Goal: Task Accomplishment & Management: Manage account settings

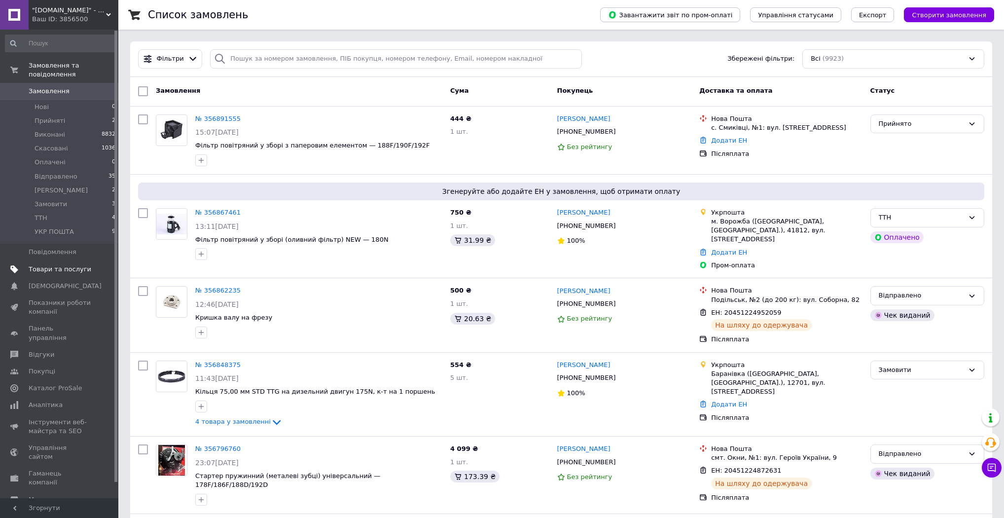
click at [62, 265] on span "Товари та послуги" at bounding box center [60, 269] width 63 height 9
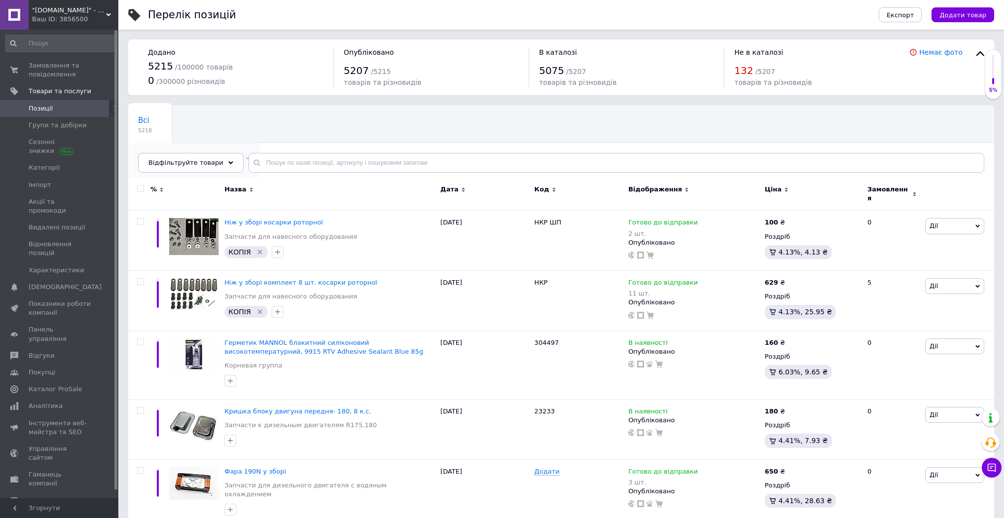
click at [213, 153] on span "Не відображаються в ка..." at bounding box center [189, 157] width 102 height 9
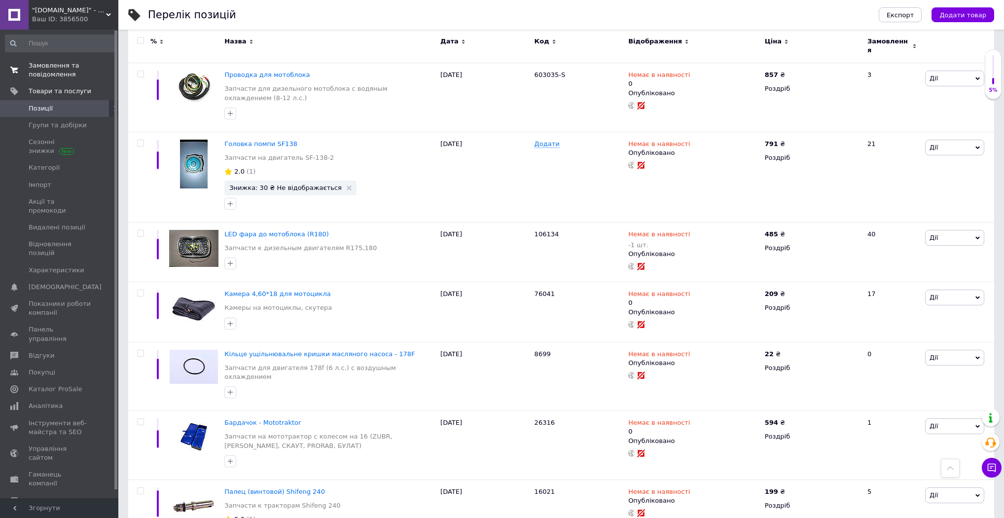
scroll to position [671, 0]
click at [55, 72] on span "Замовлення та повідомлення" at bounding box center [60, 70] width 63 height 18
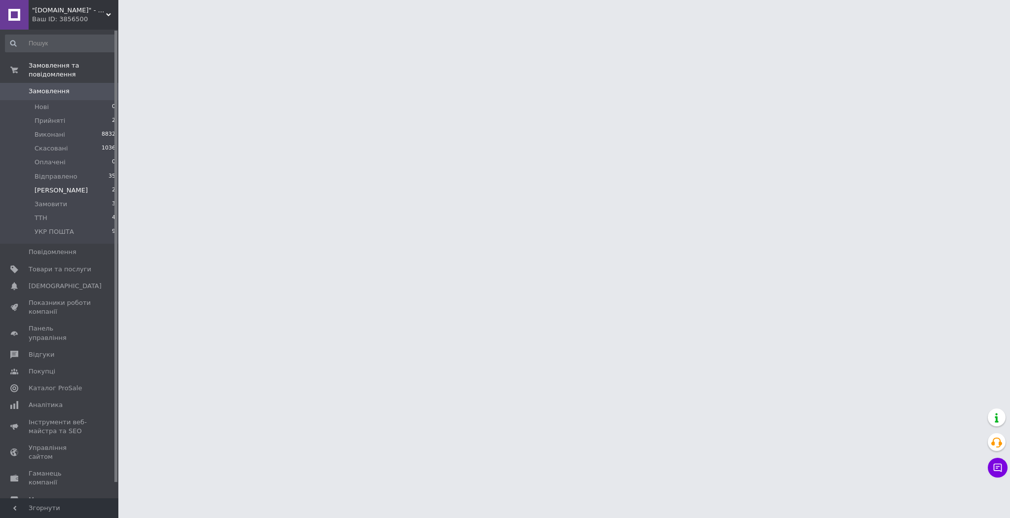
click at [69, 183] on li "Друк Чека 2" at bounding box center [60, 190] width 121 height 14
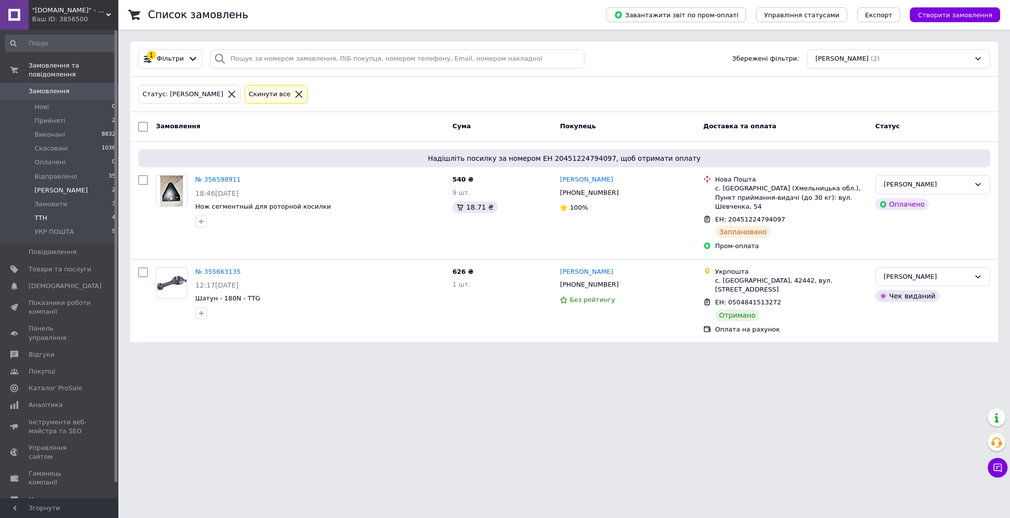
click at [63, 211] on li "ТТН 4" at bounding box center [60, 218] width 121 height 14
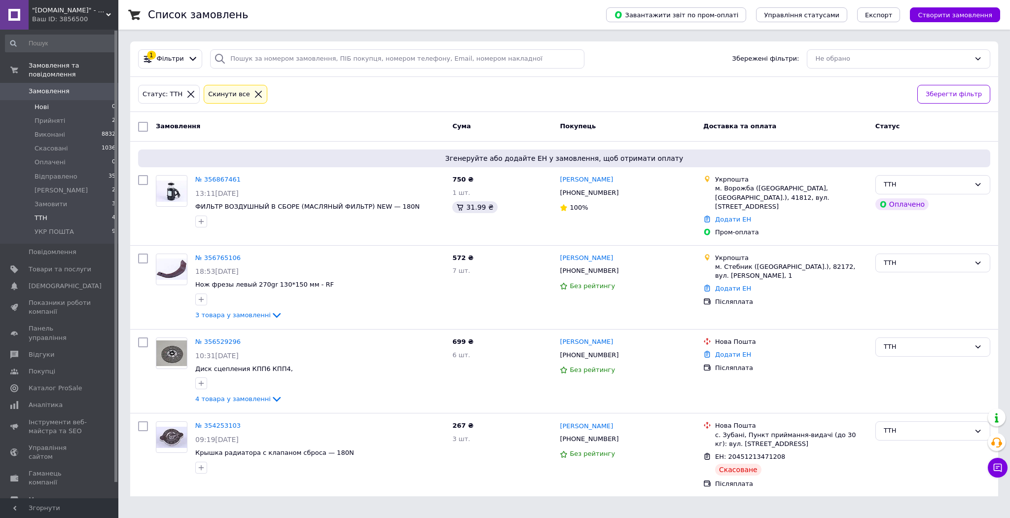
click at [57, 100] on li "Нові 0" at bounding box center [60, 107] width 121 height 14
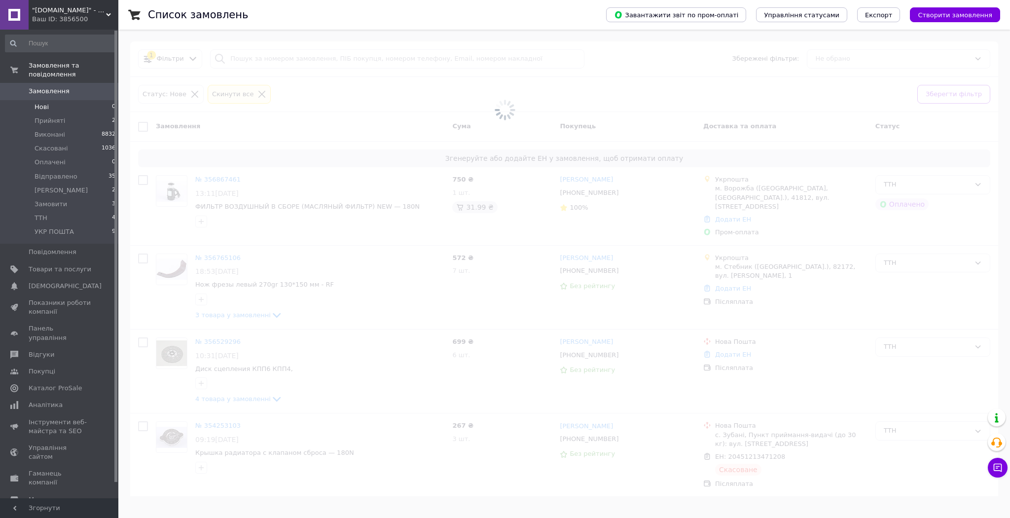
click at [57, 100] on li "Нові 0" at bounding box center [60, 107] width 121 height 14
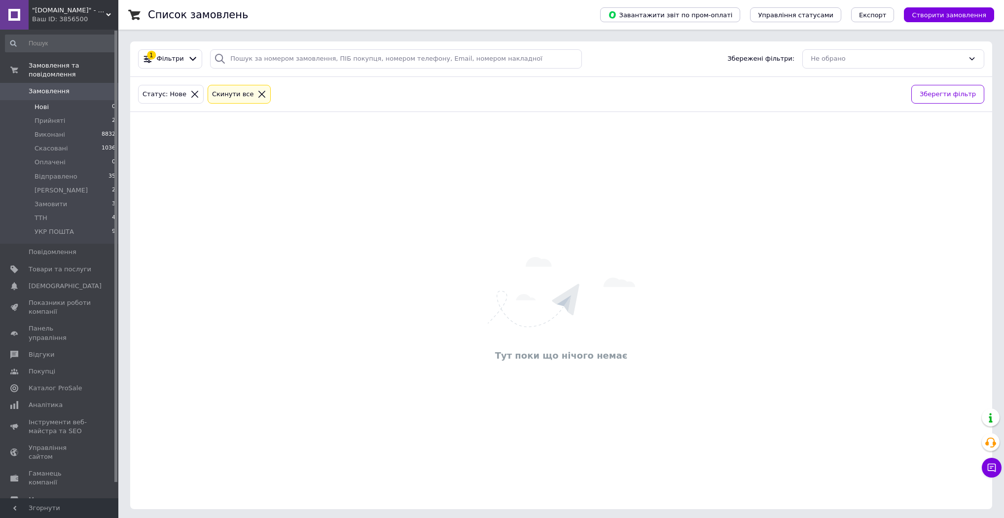
click at [257, 93] on icon at bounding box center [261, 94] width 9 height 9
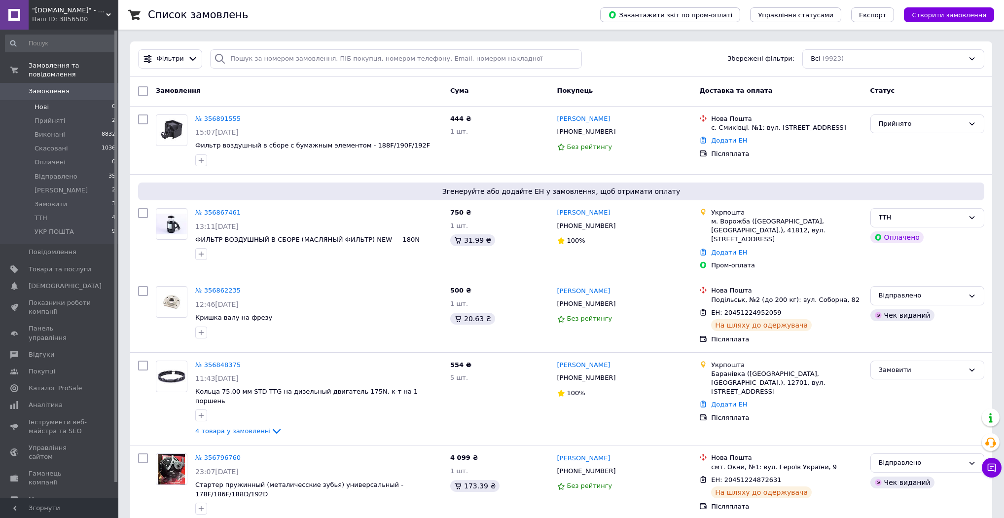
click at [67, 11] on span ""[DOMAIN_NAME]" - Інтернет-магазин" at bounding box center [69, 10] width 74 height 9
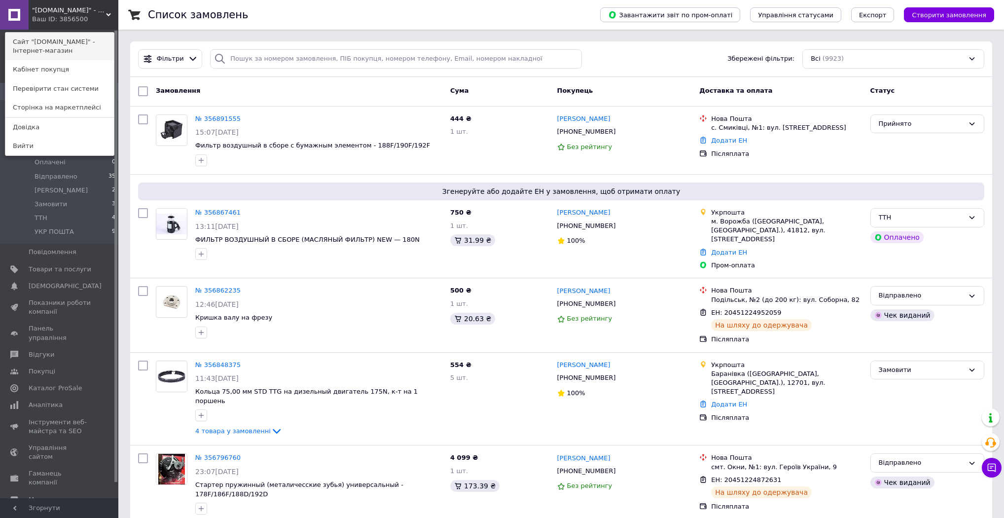
click at [45, 40] on link "Сайт "[DOMAIN_NAME]" - Інтернет-магазин" at bounding box center [59, 47] width 109 height 28
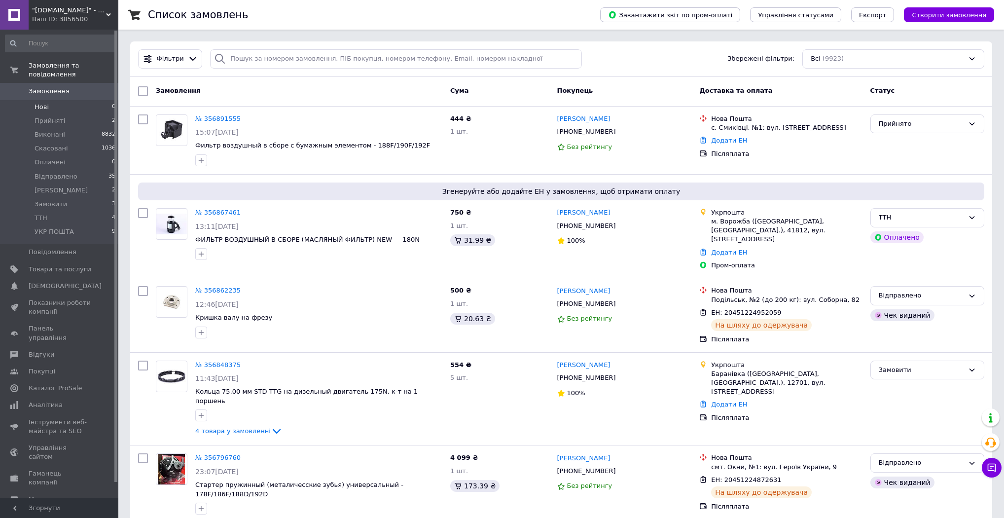
drag, startPoint x: 217, startPoint y: 119, endPoint x: 237, endPoint y: 117, distance: 19.8
click at [217, 118] on link "№ 356891555" at bounding box center [217, 118] width 45 height 7
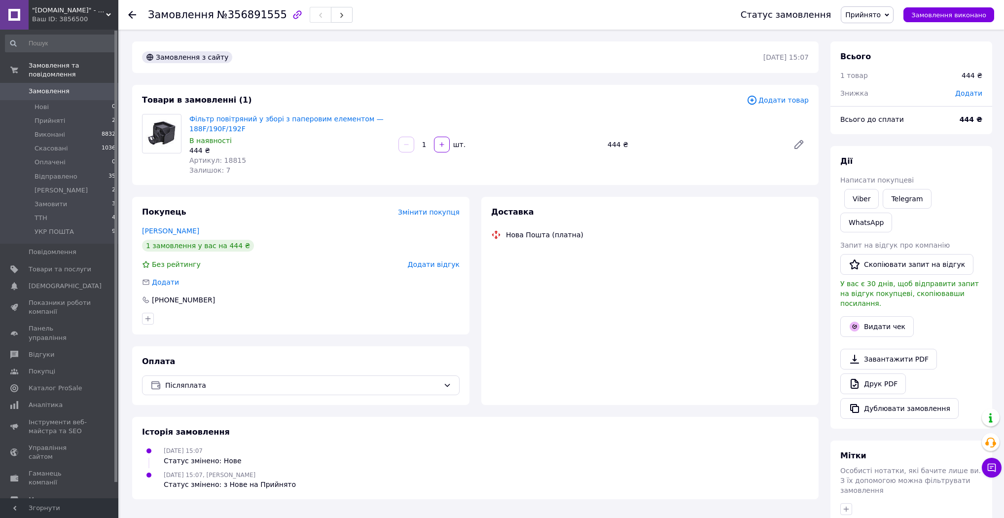
click at [773, 104] on span "Додати товар" at bounding box center [778, 100] width 62 height 11
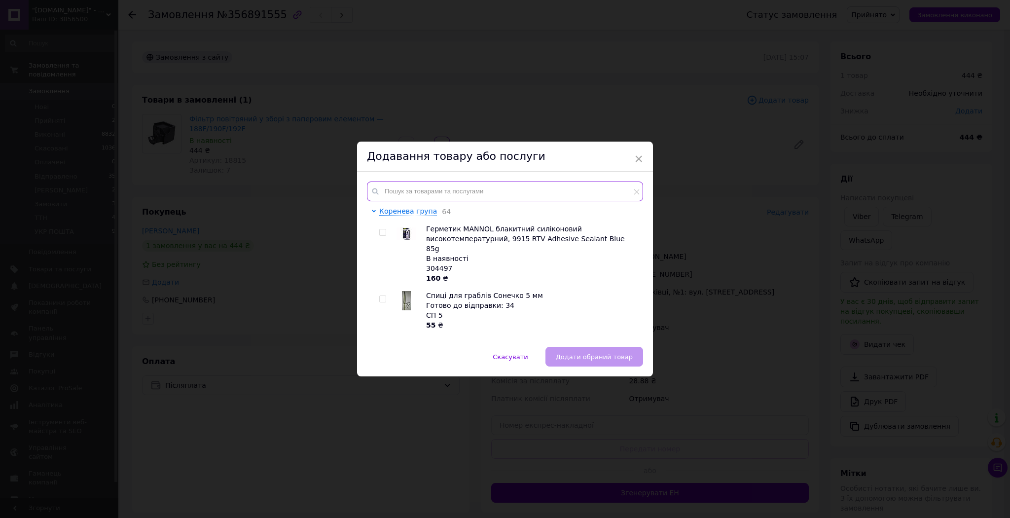
click at [489, 186] on input "text" at bounding box center [505, 192] width 276 height 20
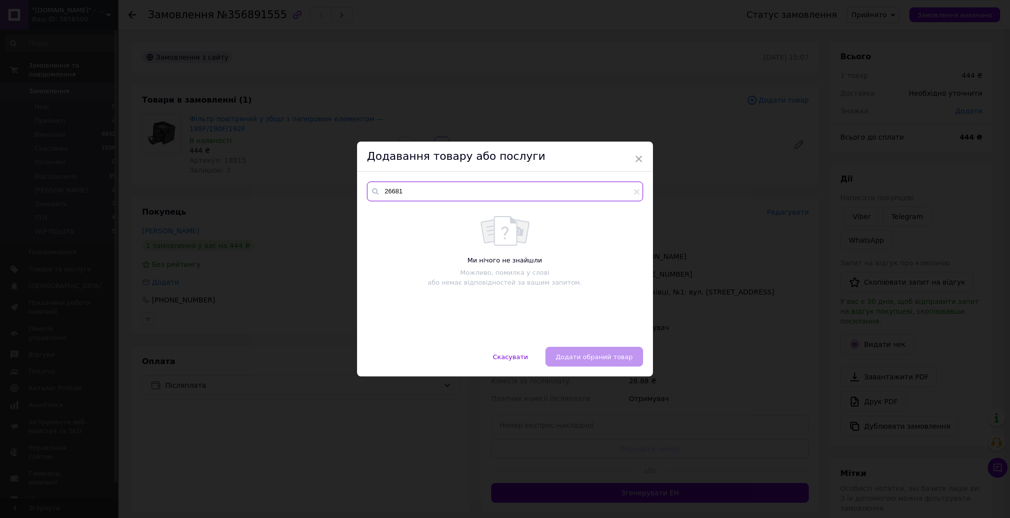
drag, startPoint x: 417, startPoint y: 192, endPoint x: 366, endPoint y: 190, distance: 50.8
click at [378, 192] on div "26681" at bounding box center [505, 192] width 276 height 20
type input "8601"
click at [640, 155] on span "×" at bounding box center [638, 158] width 9 height 17
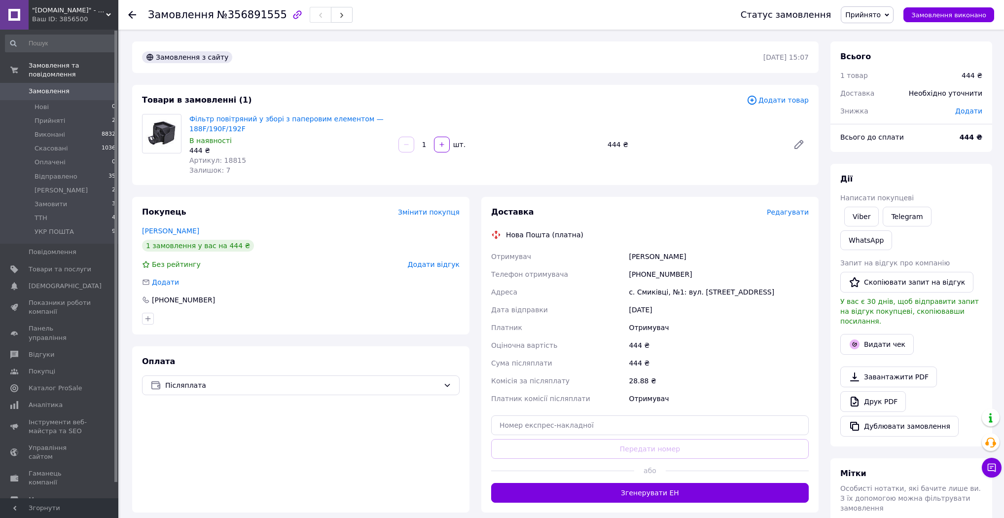
click at [775, 101] on span "Додати товар" at bounding box center [778, 100] width 62 height 11
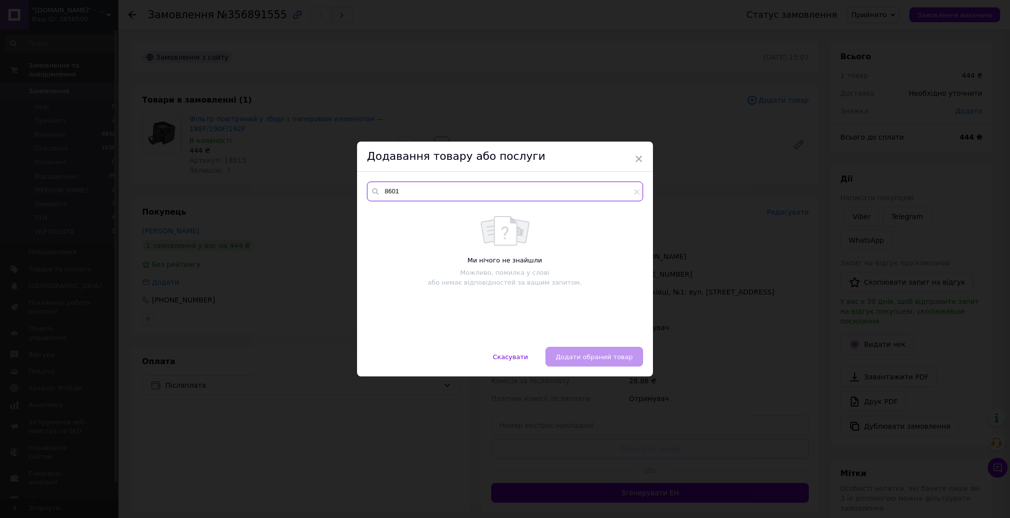
drag, startPoint x: 421, startPoint y: 193, endPoint x: 379, endPoint y: 195, distance: 42.4
click at [379, 195] on div "8601" at bounding box center [505, 192] width 276 height 20
type input "8601"
click at [643, 160] on div "Додавання товару або послуги" at bounding box center [505, 157] width 296 height 30
click at [637, 157] on span "×" at bounding box center [638, 158] width 9 height 17
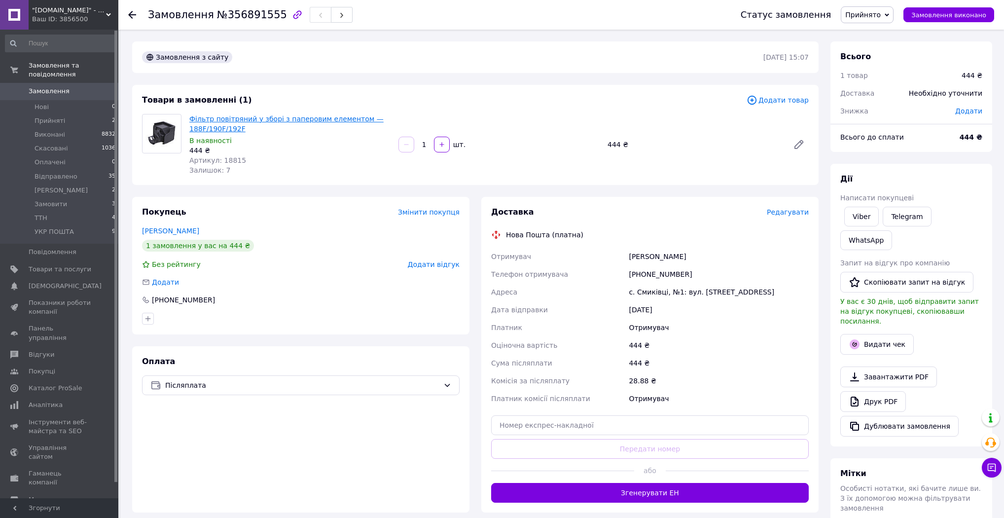
click at [259, 122] on link "Фільтр повітряний у зборі з паперовим елементом — 188F/190F/192F" at bounding box center [286, 124] width 194 height 18
click at [775, 101] on span "Додати товар" at bounding box center [778, 100] width 62 height 11
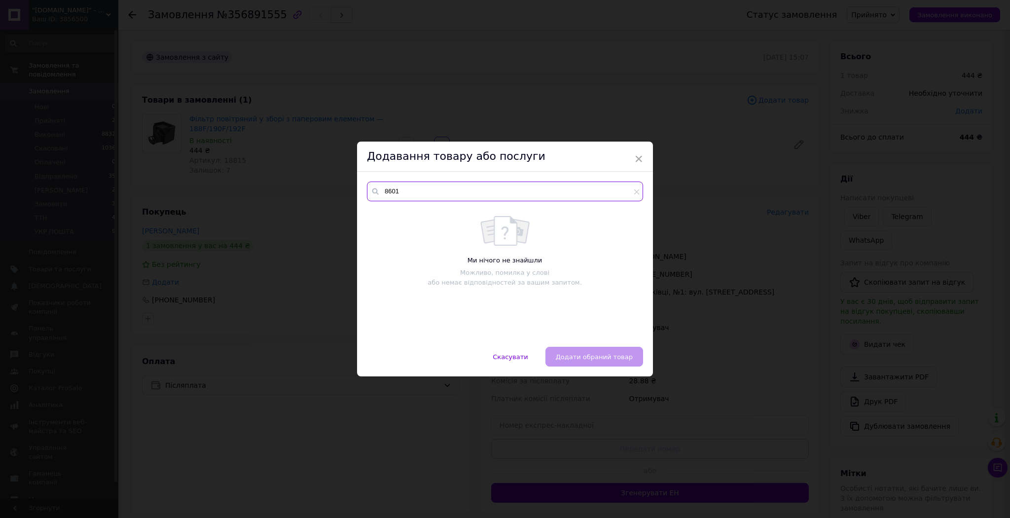
drag, startPoint x: 376, startPoint y: 194, endPoint x: 371, endPoint y: 195, distance: 5.0
click at [371, 194] on div "8601" at bounding box center [505, 192] width 276 height 20
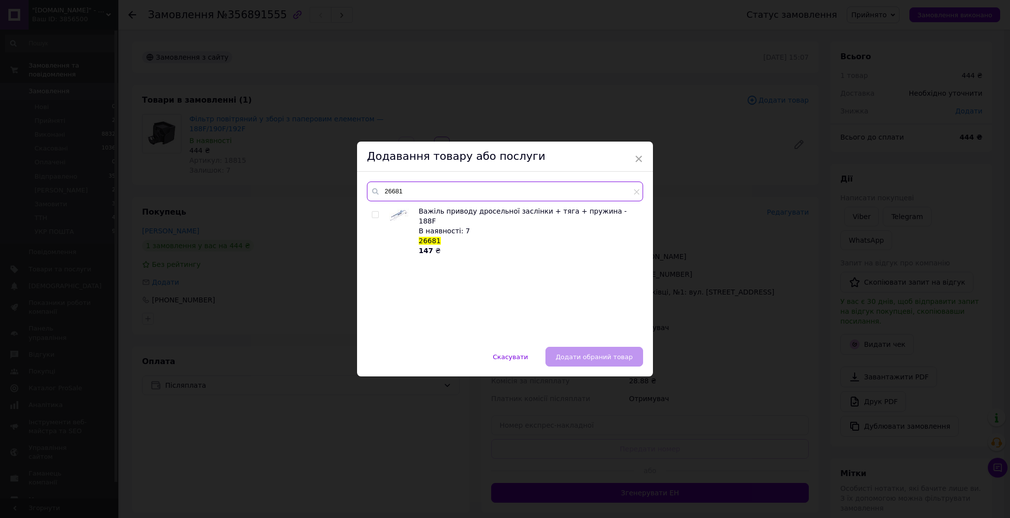
type input "26681"
click at [374, 215] on input "checkbox" at bounding box center [375, 215] width 6 height 6
checkbox input "true"
click at [609, 365] on button "Додати обраний товар" at bounding box center [595, 357] width 98 height 20
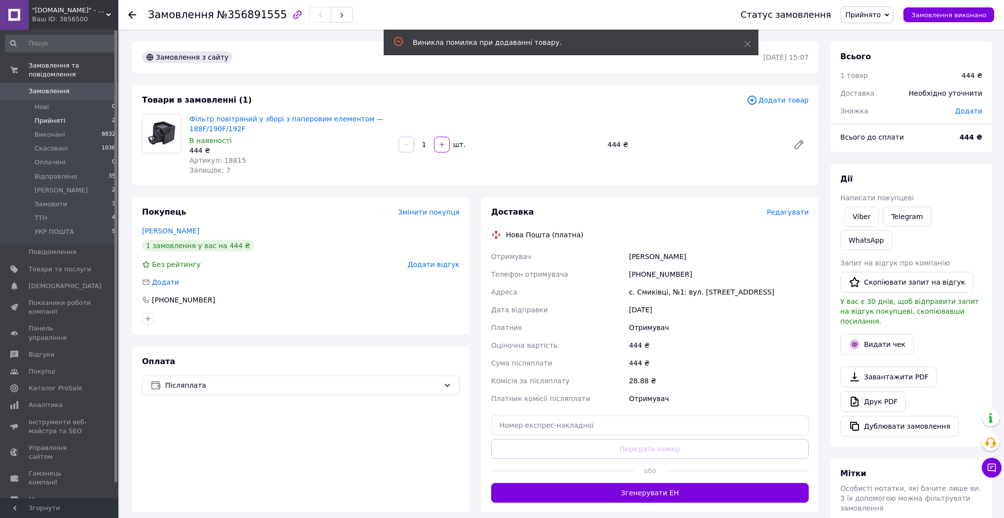
click at [64, 114] on li "Прийняті 2" at bounding box center [60, 121] width 121 height 14
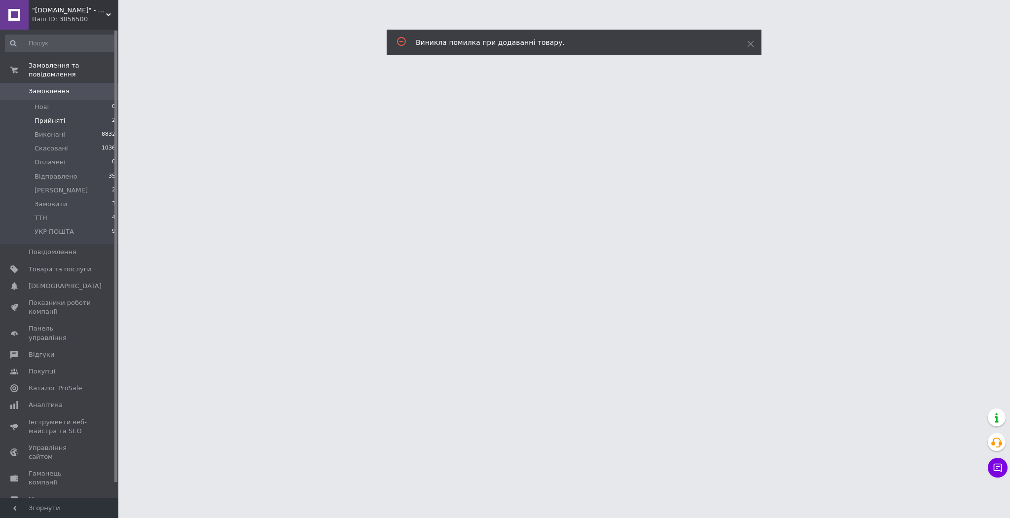
click at [64, 114] on li "Прийняті 2" at bounding box center [60, 121] width 121 height 14
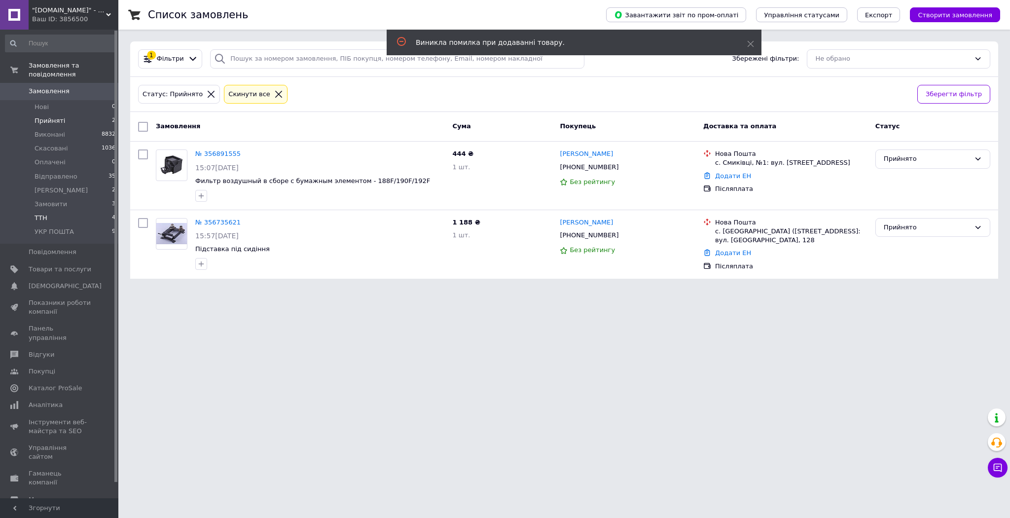
click at [47, 211] on li "ТТН 4" at bounding box center [60, 218] width 121 height 14
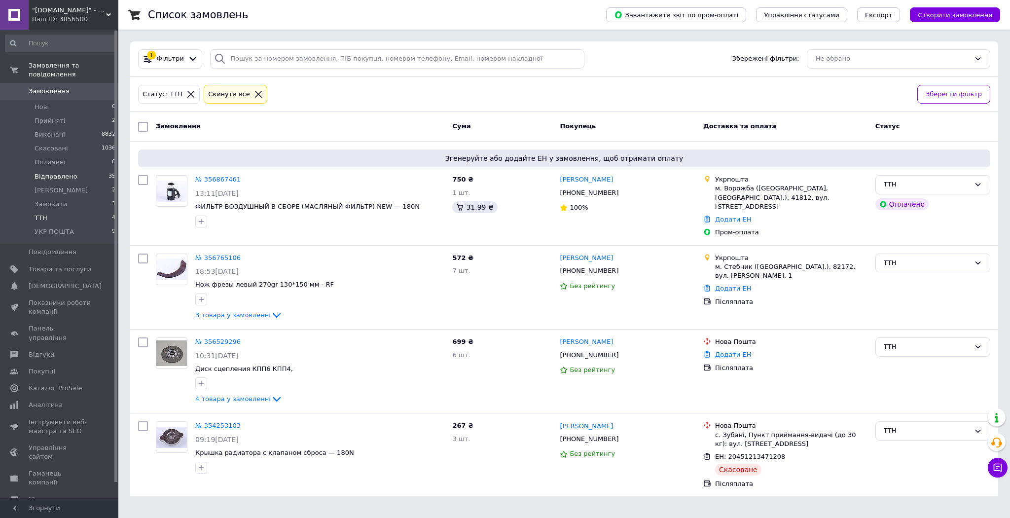
click at [78, 170] on li "Відправлено 35" at bounding box center [60, 177] width 121 height 14
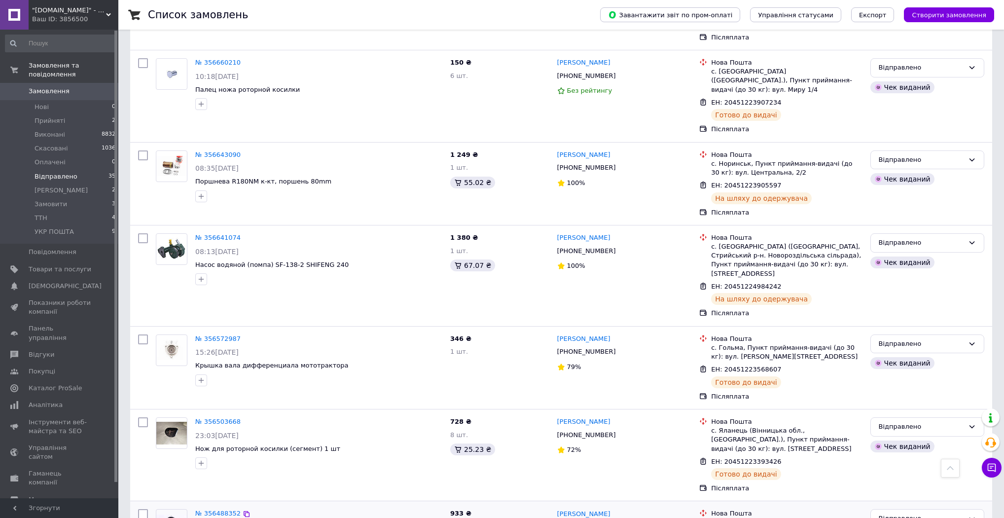
scroll to position [1325, 0]
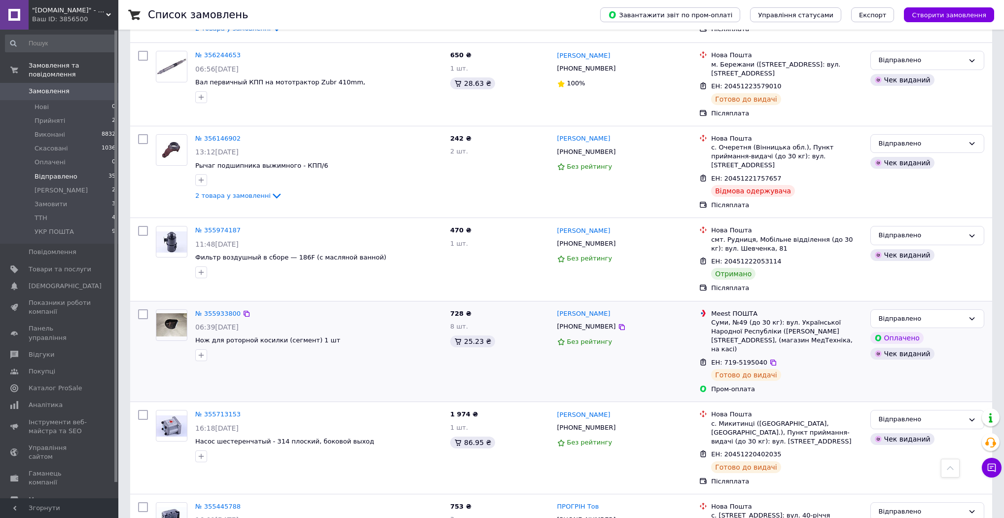
scroll to position [915, 0]
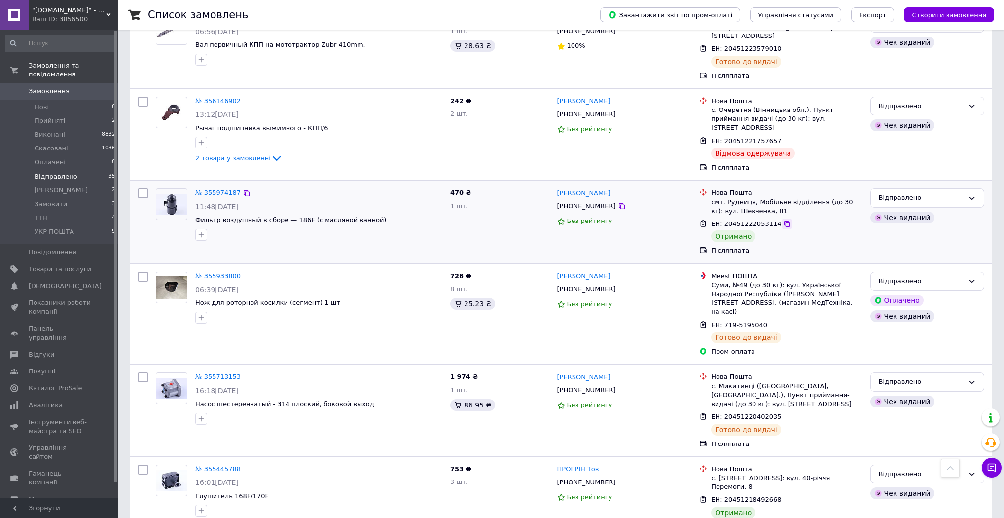
click at [784, 221] on icon at bounding box center [787, 224] width 6 height 6
click at [903, 193] on div "Відправлено" at bounding box center [921, 198] width 85 height 10
click at [900, 227] on li "Виконано" at bounding box center [927, 236] width 113 height 18
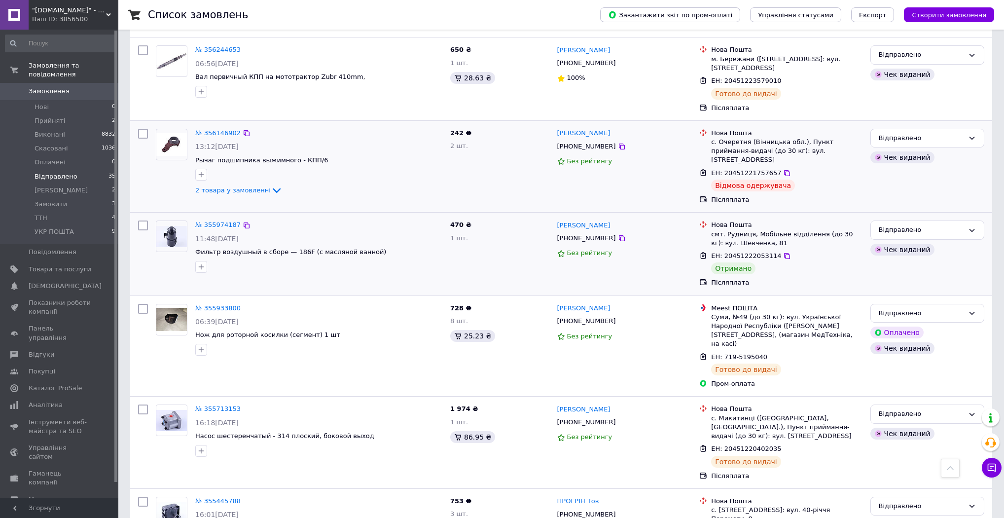
scroll to position [797, 0]
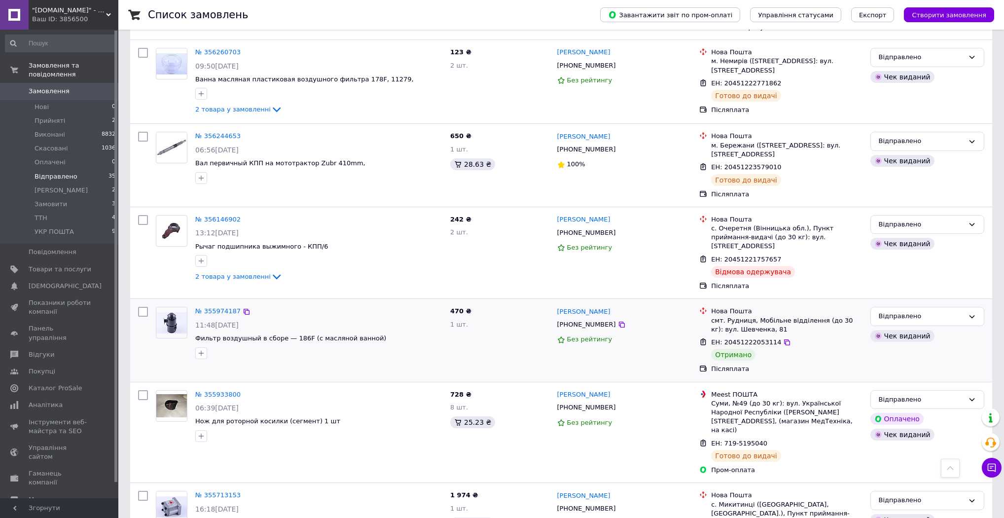
click at [74, 170] on li "Відправлено 35" at bounding box center [60, 177] width 121 height 14
click at [73, 128] on li "Виконані 8832" at bounding box center [60, 135] width 121 height 14
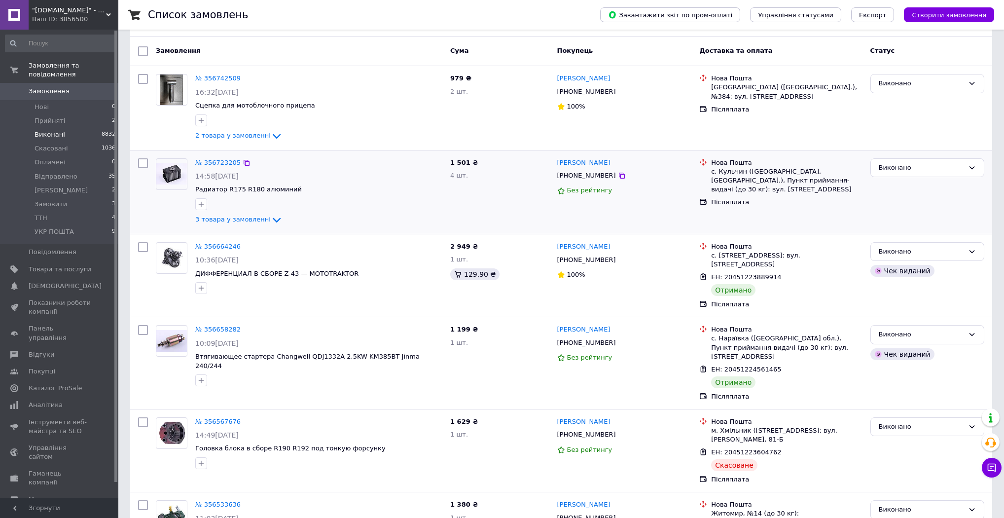
scroll to position [79, 0]
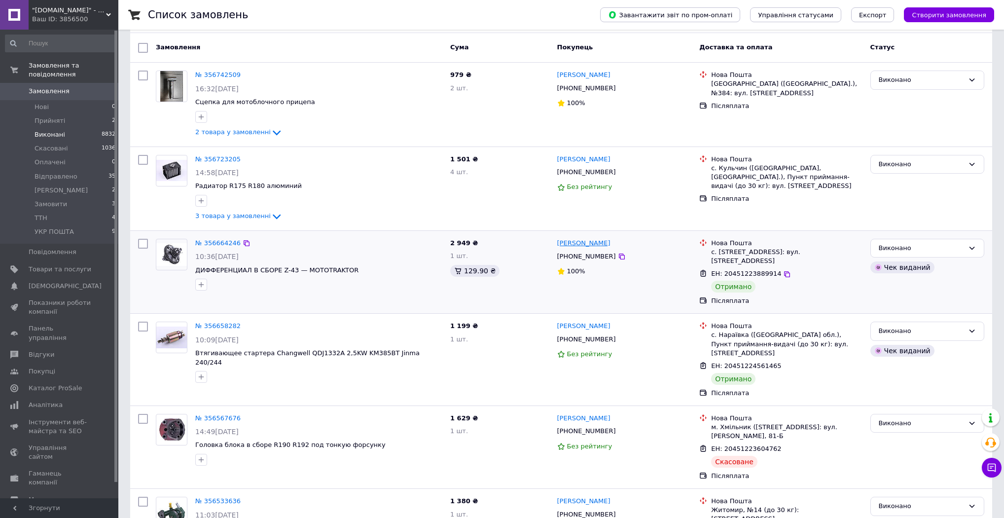
click at [584, 243] on link "[PERSON_NAME]" at bounding box center [583, 243] width 53 height 9
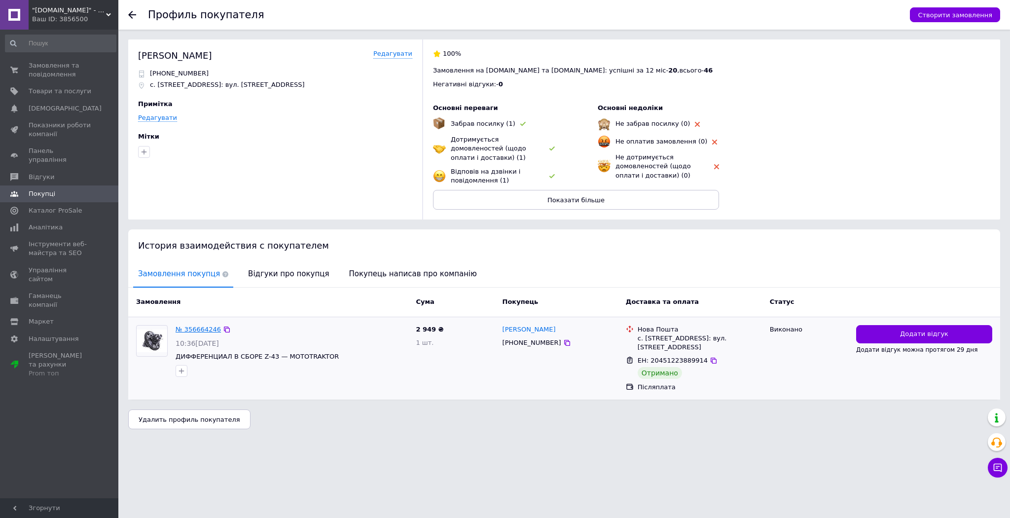
click at [207, 326] on link "№ 356664246" at bounding box center [198, 329] width 45 height 7
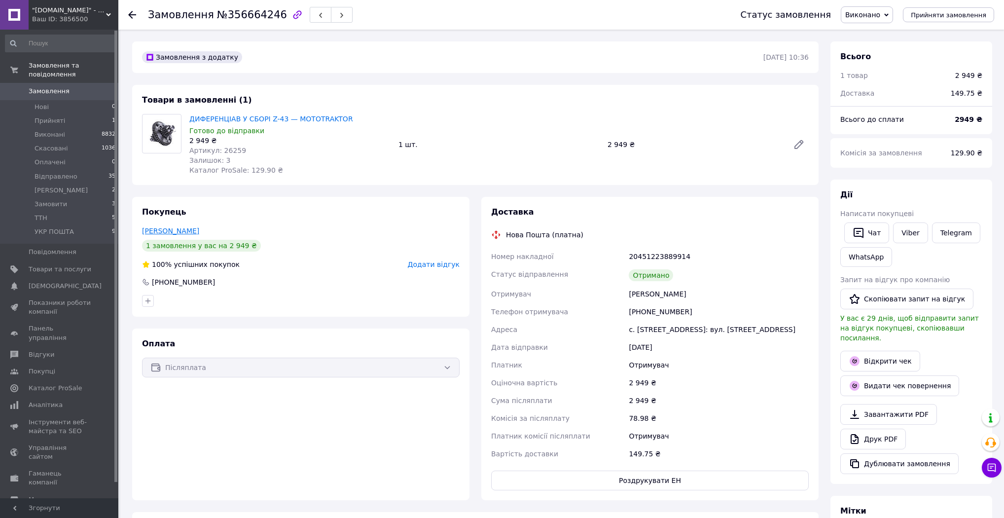
click at [171, 232] on link "[PERSON_NAME]" at bounding box center [170, 231] width 57 height 8
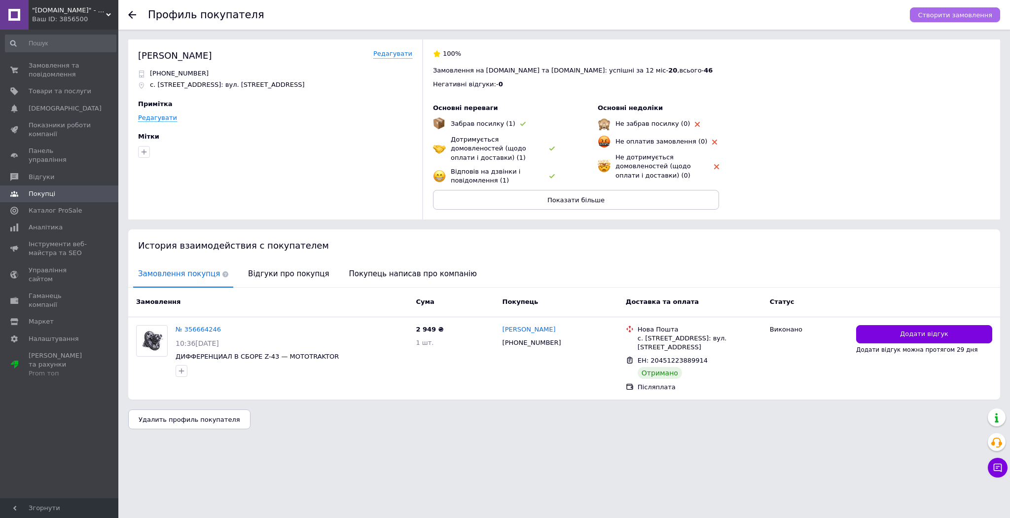
click at [949, 15] on span "Створити замовлення" at bounding box center [955, 14] width 74 height 7
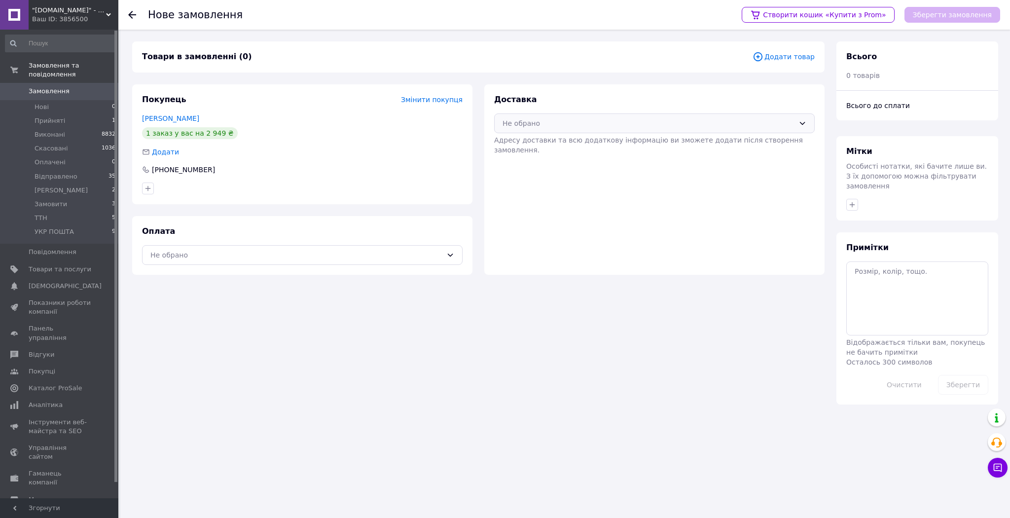
click at [610, 125] on div "Не обрано" at bounding box center [649, 123] width 292 height 11
click at [555, 143] on span "Нова Пошта (платна)" at bounding box center [661, 145] width 289 height 10
click at [251, 258] on div "Не обрано" at bounding box center [296, 255] width 292 height 11
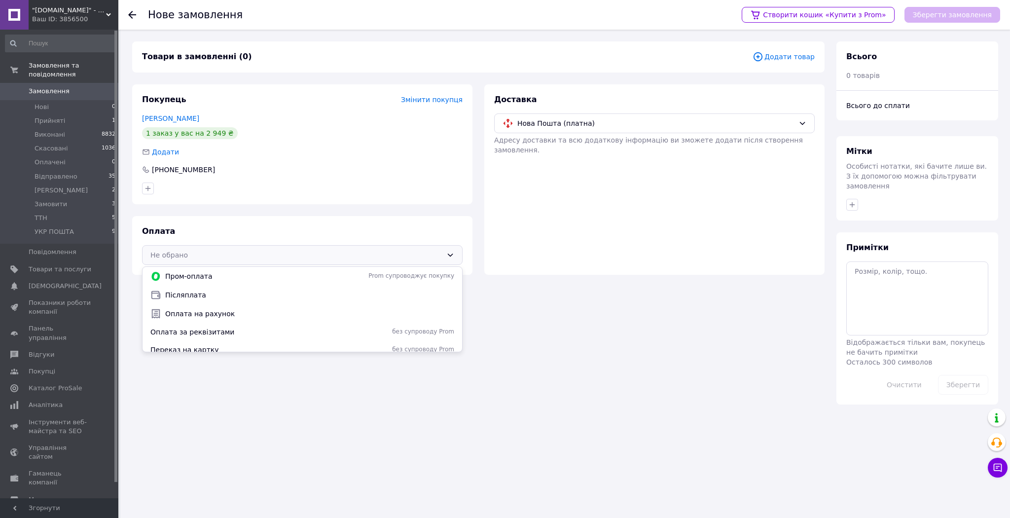
click at [219, 290] on div "Післяплата" at bounding box center [303, 295] width 320 height 19
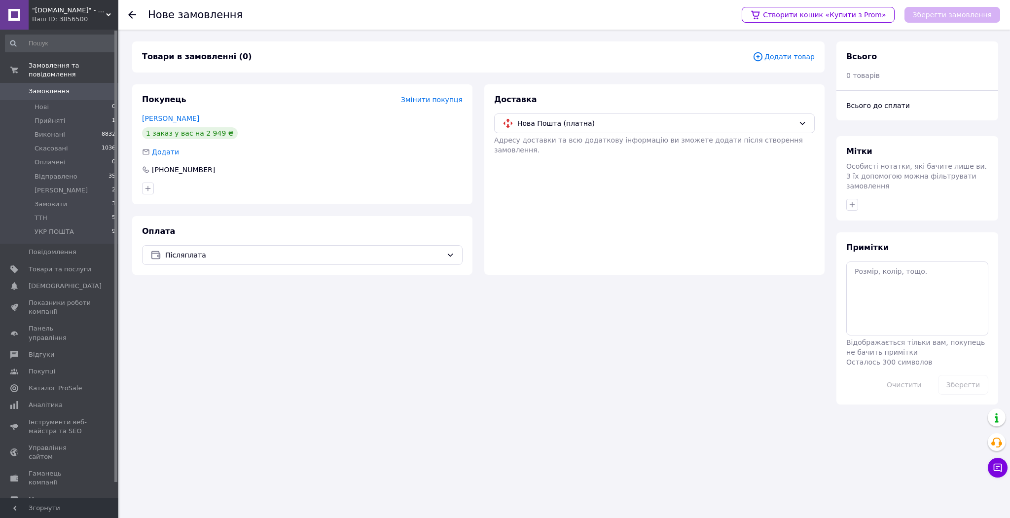
click at [775, 57] on span "Додати товар" at bounding box center [784, 56] width 62 height 11
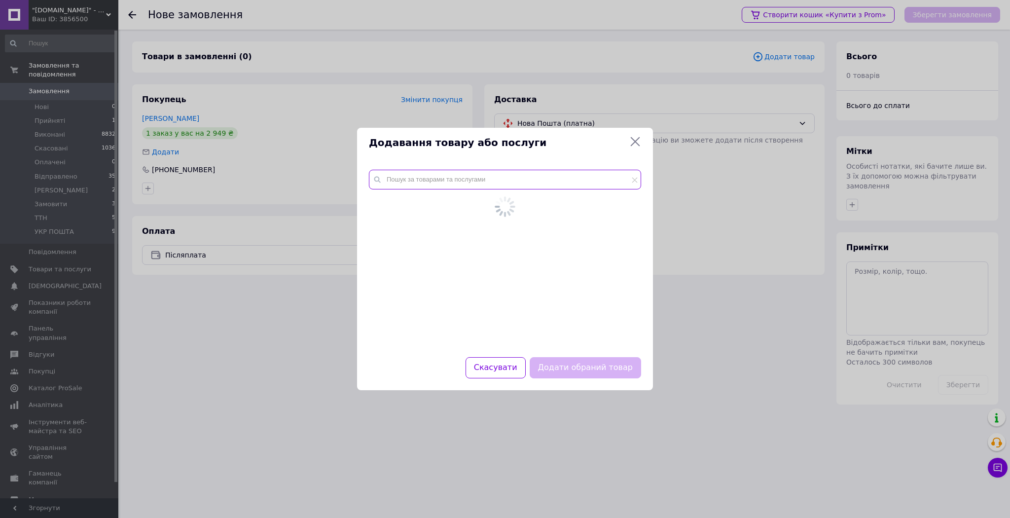
click at [432, 189] on input "text" at bounding box center [505, 180] width 272 height 20
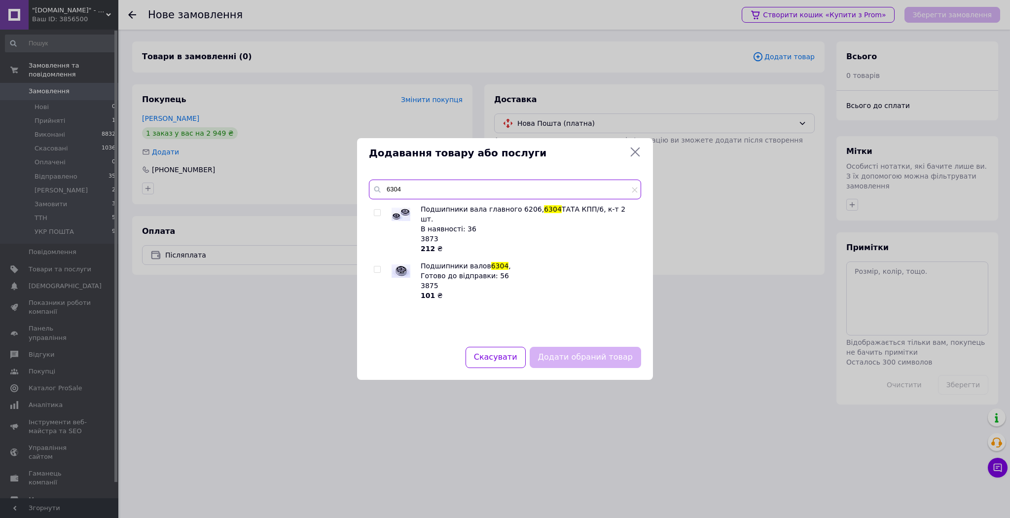
type input "6304"
click at [379, 266] on input "checkbox" at bounding box center [377, 269] width 6 height 6
checkbox input "true"
click at [591, 358] on button "Додати обраний товар" at bounding box center [585, 357] width 111 height 21
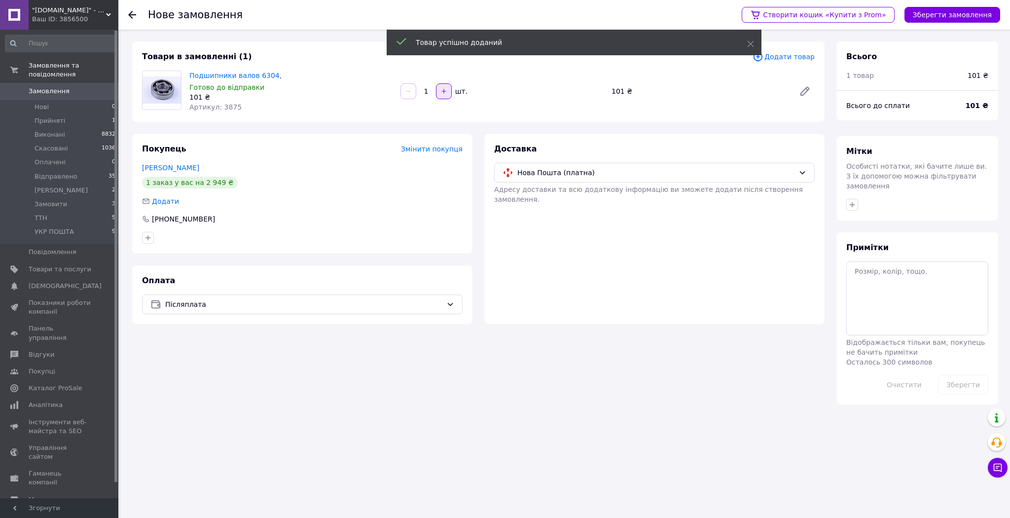
click at [443, 93] on icon "button" at bounding box center [443, 91] width 7 height 7
type input "2"
click at [962, 12] on button "Зберегти замовлення" at bounding box center [953, 15] width 96 height 16
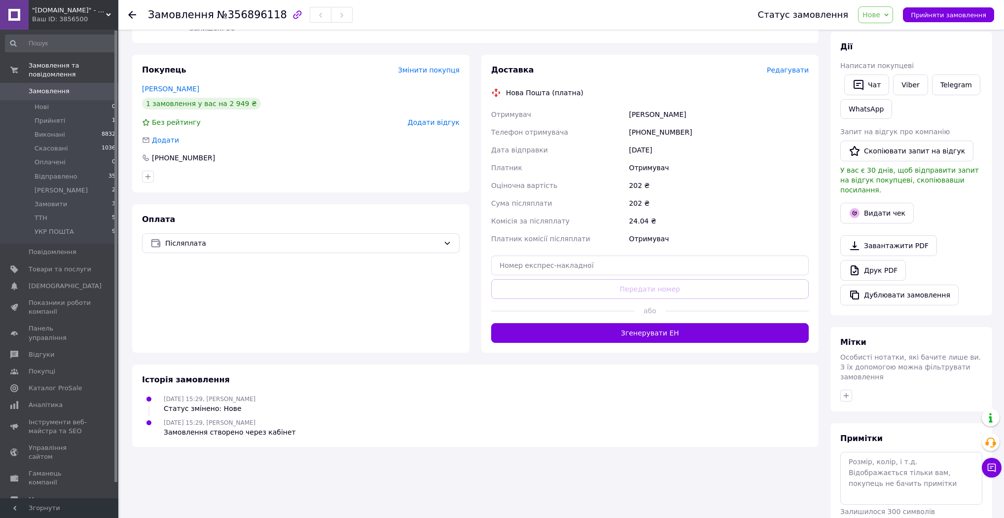
scroll to position [118, 0]
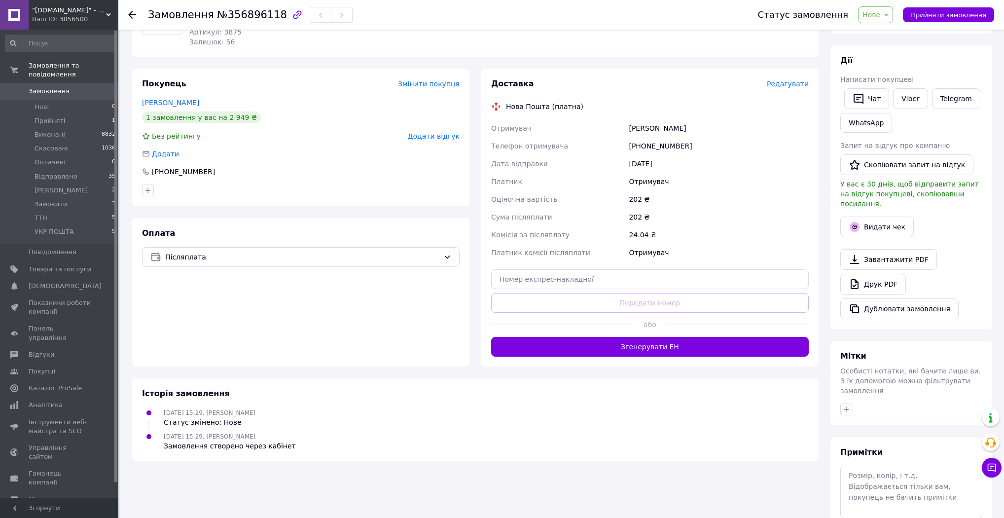
click at [893, 10] on span "Нове" at bounding box center [875, 14] width 35 height 17
click at [890, 95] on li "ТТН" at bounding box center [890, 98] width 63 height 15
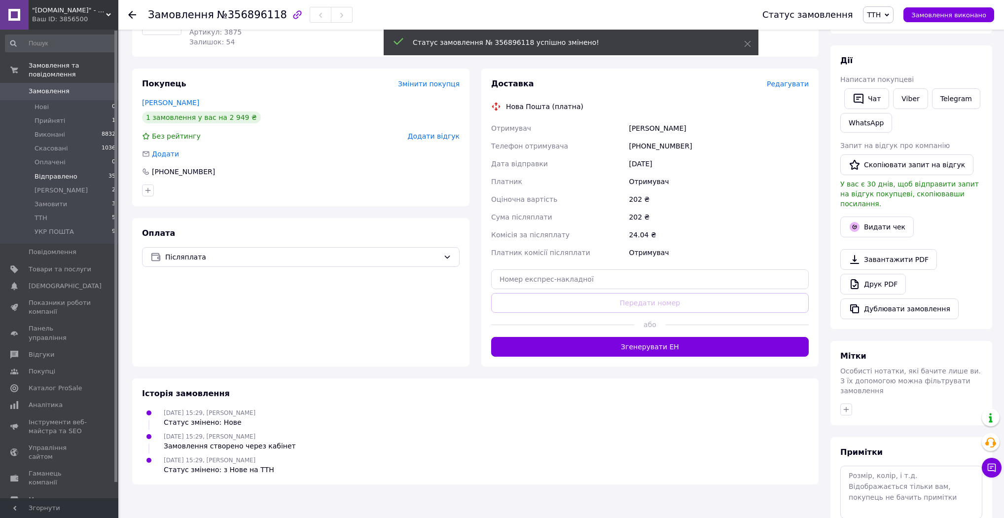
click at [76, 170] on li "Відправлено 35" at bounding box center [60, 177] width 121 height 14
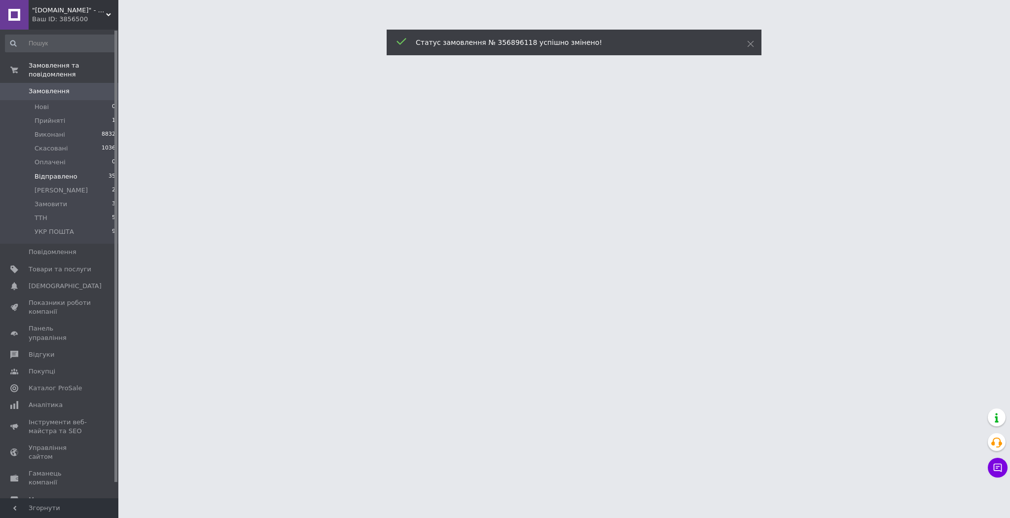
click at [76, 170] on li "Відправлено 35" at bounding box center [60, 177] width 121 height 14
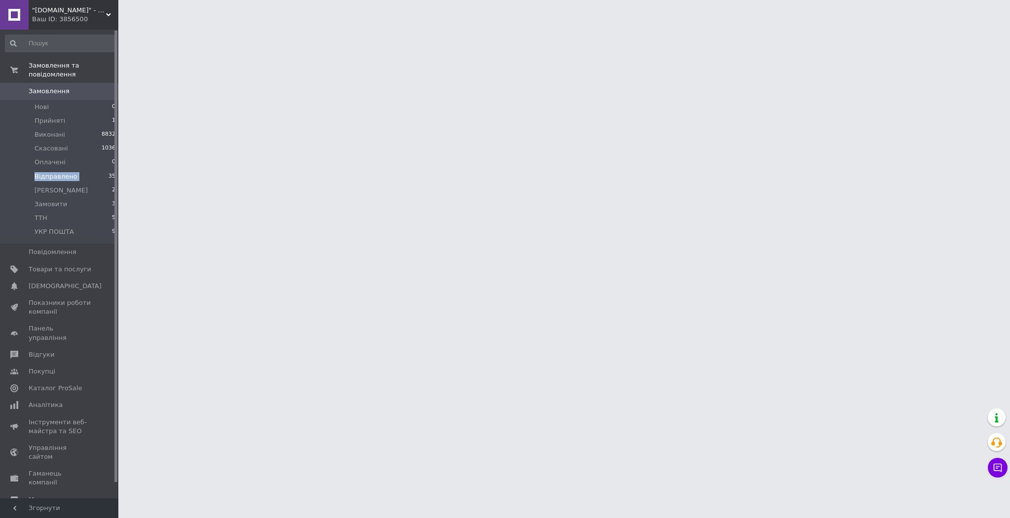
click at [76, 170] on li "Відправлено 35" at bounding box center [60, 177] width 121 height 14
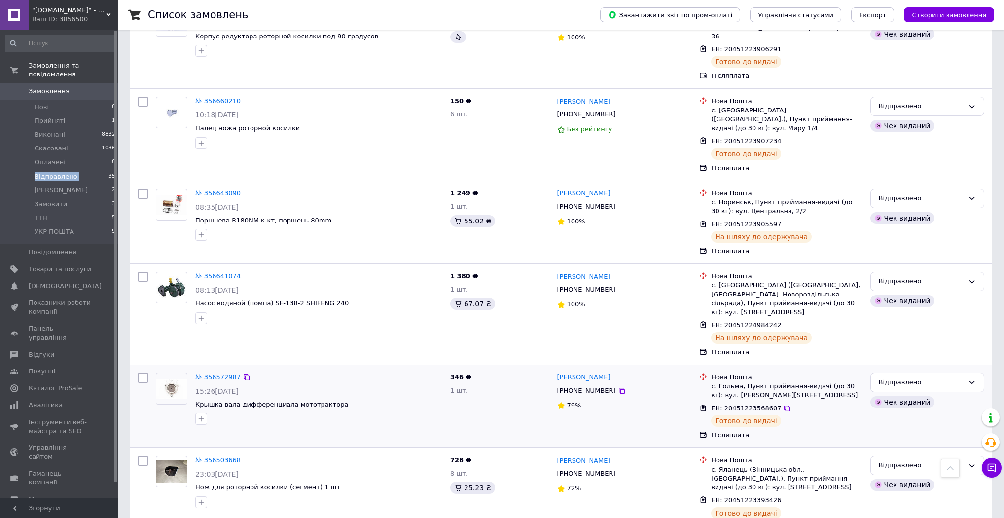
scroll to position [1325, 0]
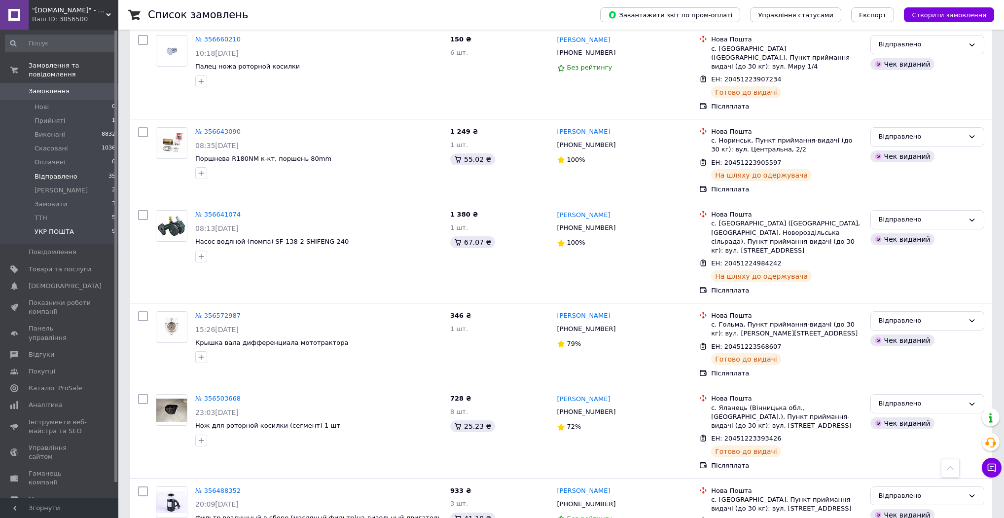
click at [38, 227] on span "УКР ПОШТА" at bounding box center [54, 231] width 39 height 9
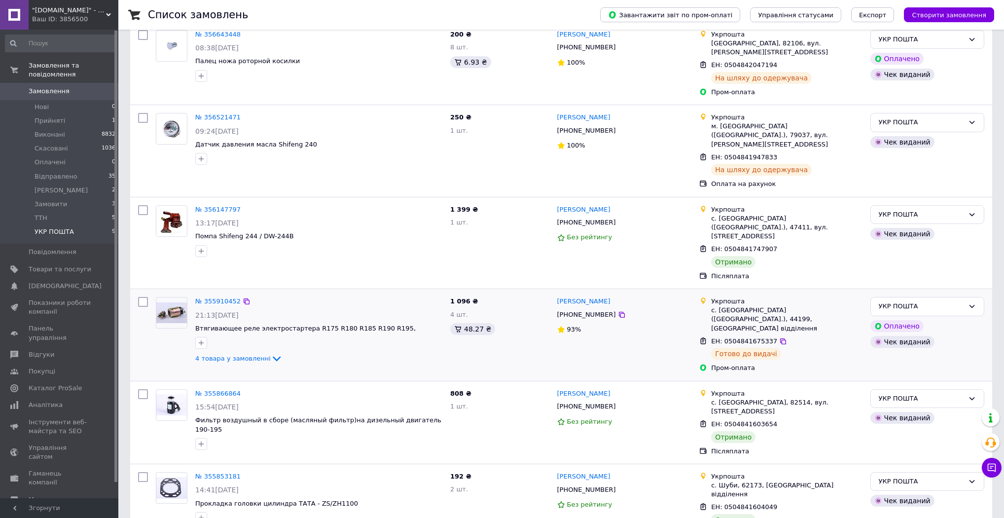
scroll to position [198, 0]
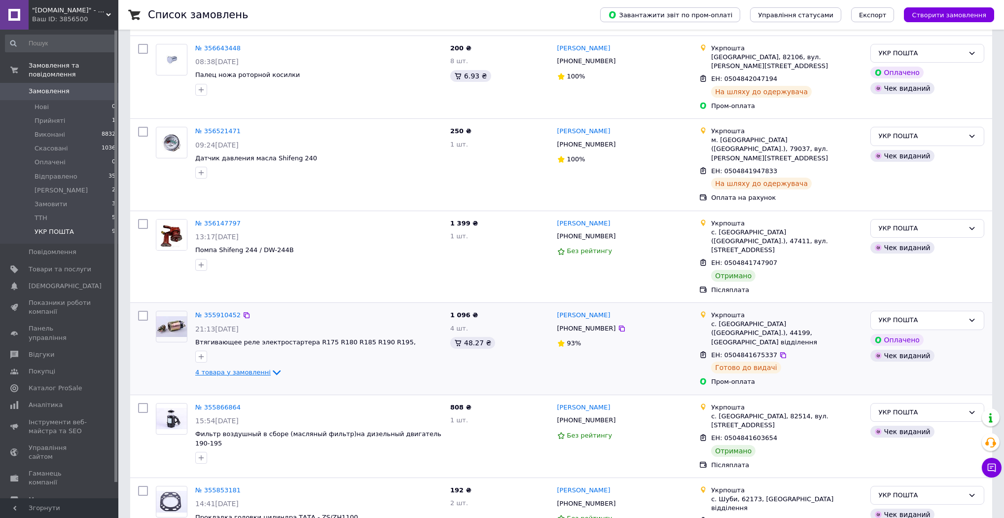
click at [271, 366] on icon at bounding box center [277, 372] width 12 height 12
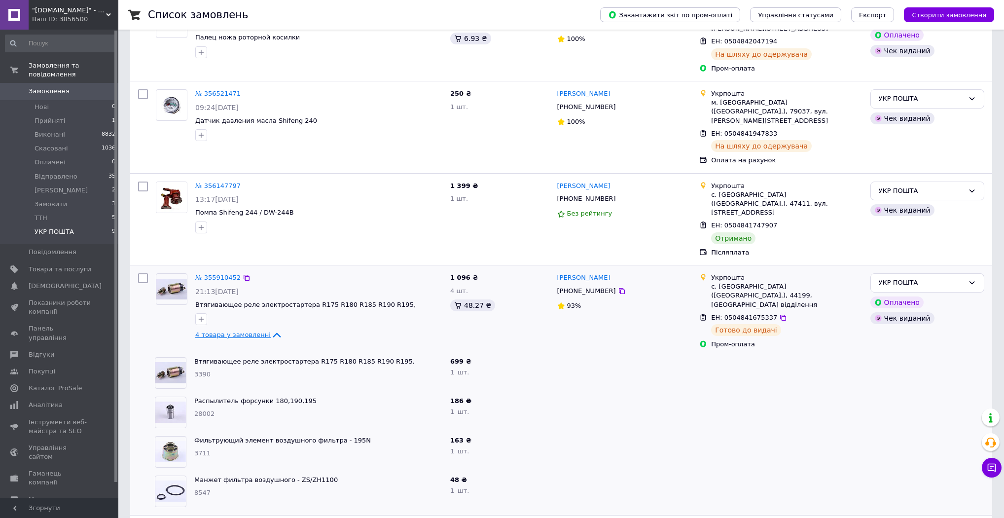
scroll to position [277, 0]
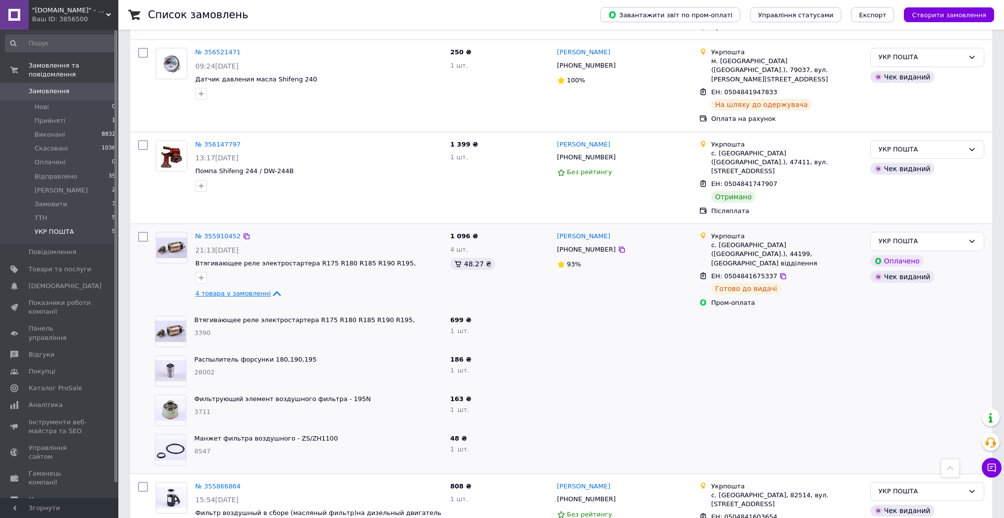
click at [271, 288] on icon at bounding box center [277, 294] width 12 height 12
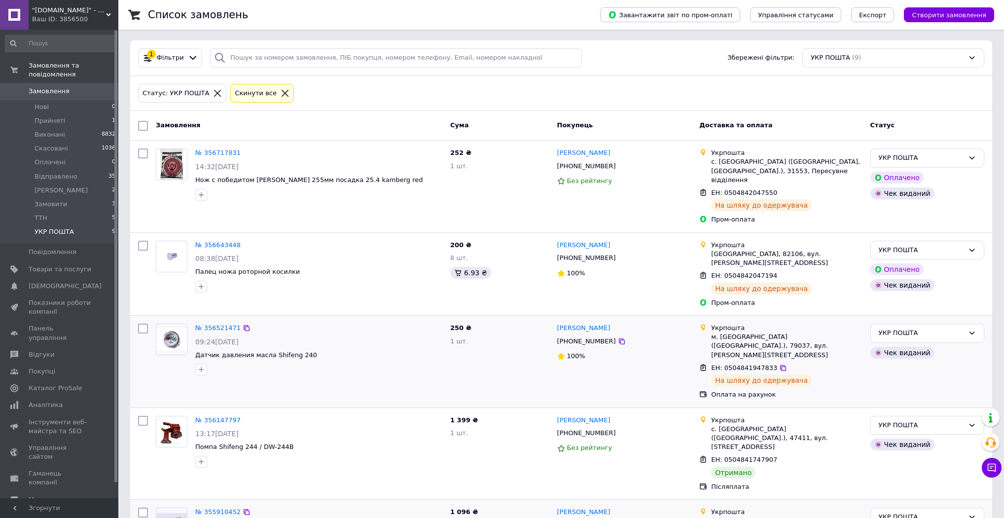
scroll to position [0, 0]
click at [779, 365] on icon at bounding box center [783, 369] width 8 height 8
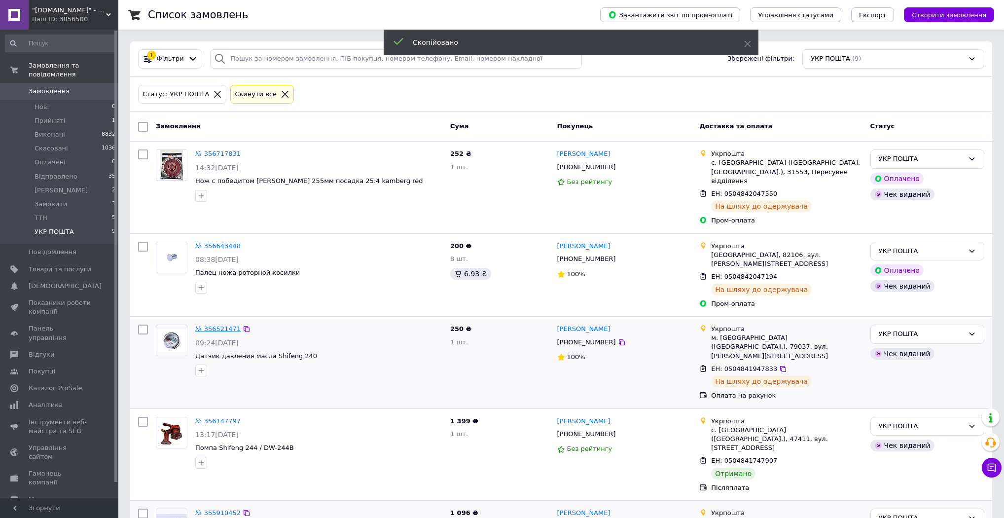
click at [216, 325] on link "№ 356521471" at bounding box center [217, 328] width 45 height 7
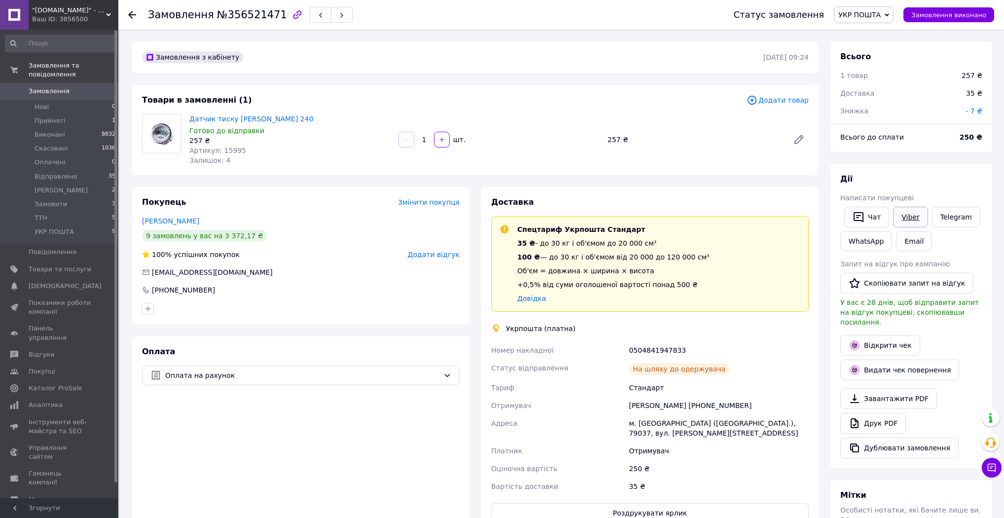
click at [906, 217] on link "Viber" at bounding box center [910, 217] width 35 height 21
click at [64, 172] on span "Відправлено" at bounding box center [56, 176] width 43 height 9
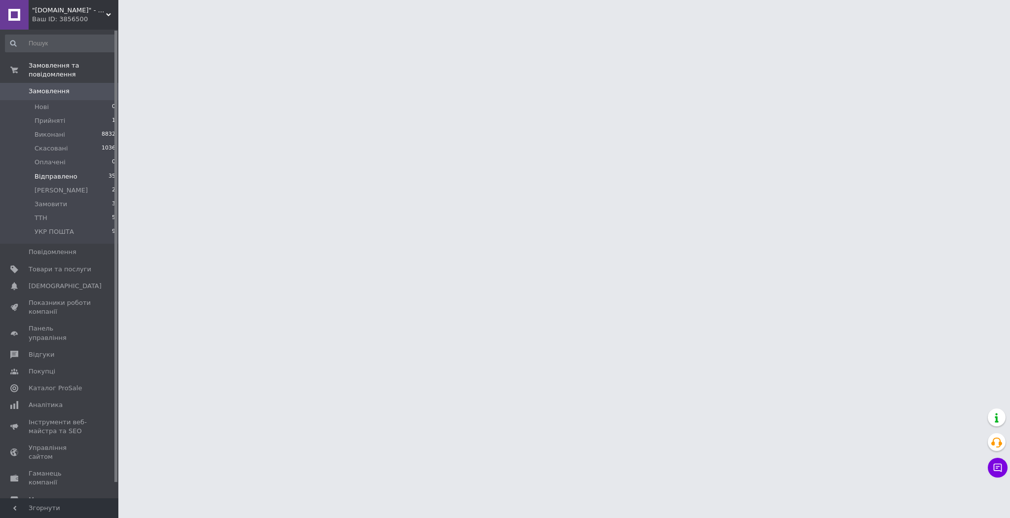
click at [64, 172] on span "Відправлено" at bounding box center [56, 176] width 43 height 9
click at [65, 172] on span "Відправлено" at bounding box center [56, 176] width 43 height 9
click at [66, 172] on span "Відправлено" at bounding box center [56, 176] width 43 height 9
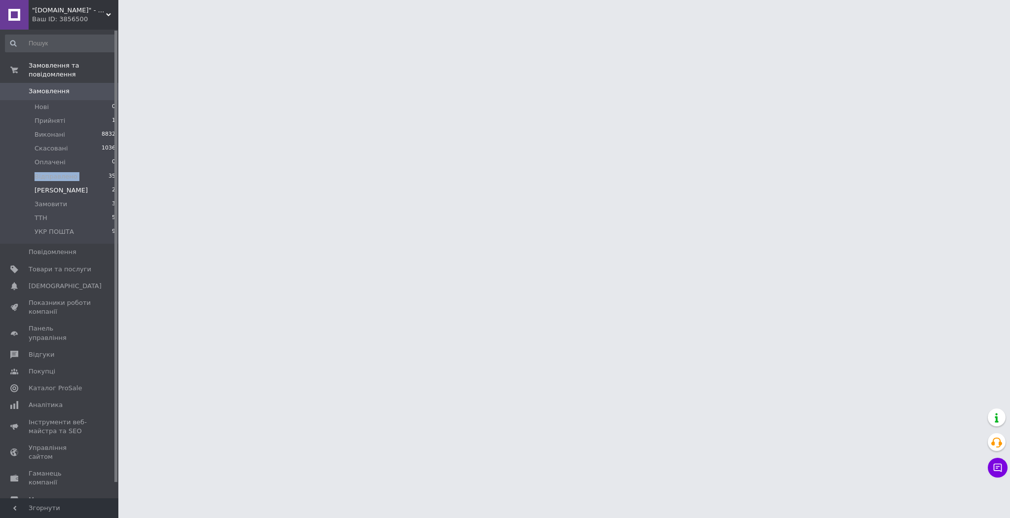
click at [58, 187] on li "Друк Чека 2" at bounding box center [60, 190] width 121 height 14
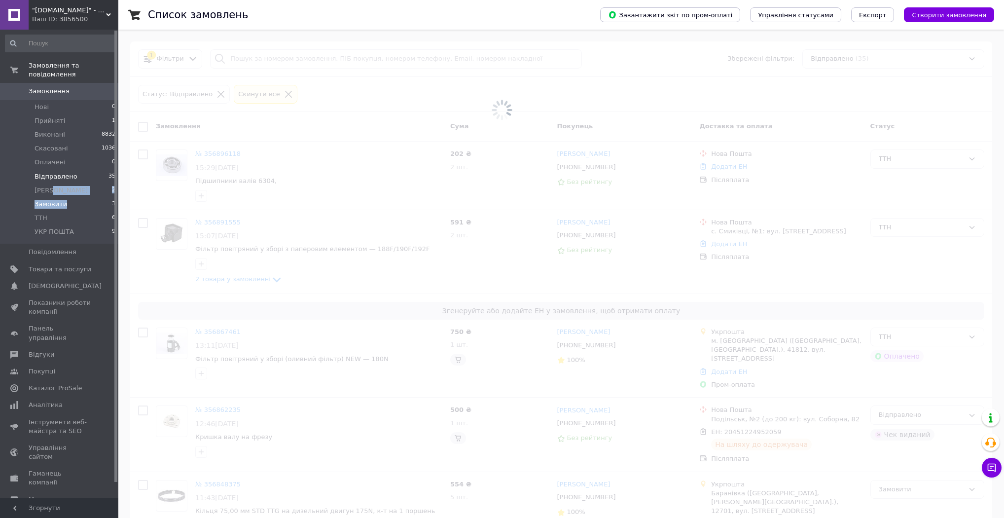
click at [57, 188] on ul "Нові 0 Прийняті 1 Виконані 8832 Скасовані 1036 Оплачені 0 Відправлено 35 Друк Ч…" at bounding box center [60, 172] width 121 height 144
click at [57, 197] on li "Замовити 3" at bounding box center [60, 204] width 121 height 14
click at [61, 186] on span "[PERSON_NAME]" at bounding box center [61, 190] width 53 height 9
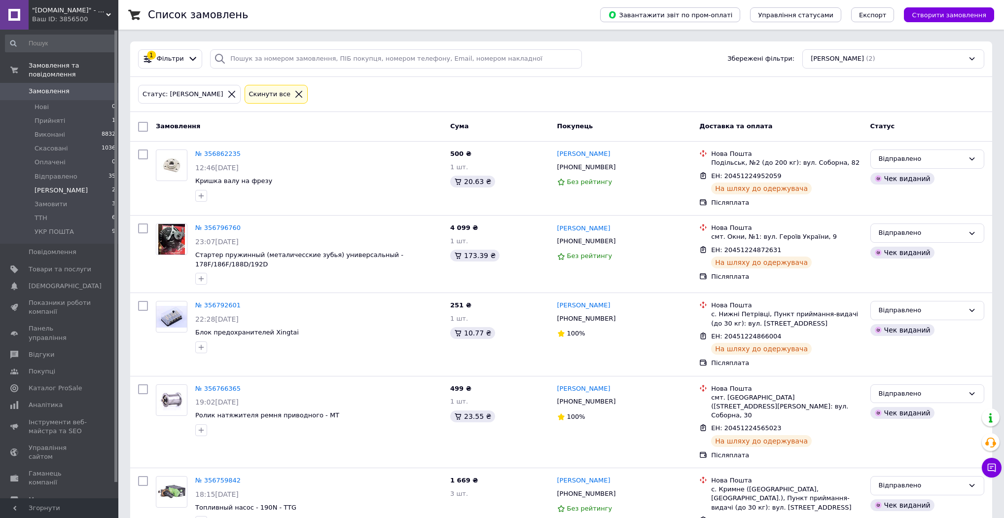
click at [67, 185] on li "Друк Чека 2" at bounding box center [60, 190] width 121 height 14
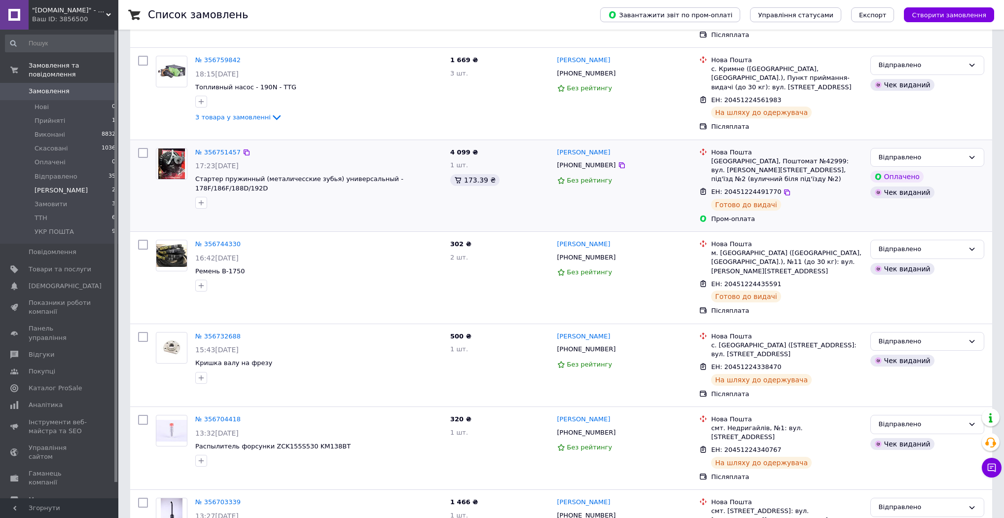
scroll to position [513, 0]
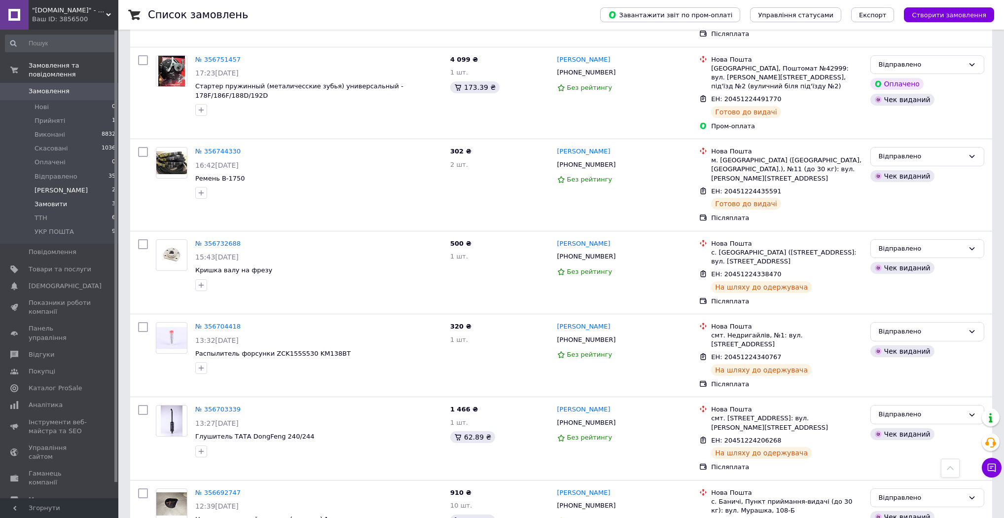
click at [65, 197] on li "Замовити 3" at bounding box center [60, 204] width 121 height 14
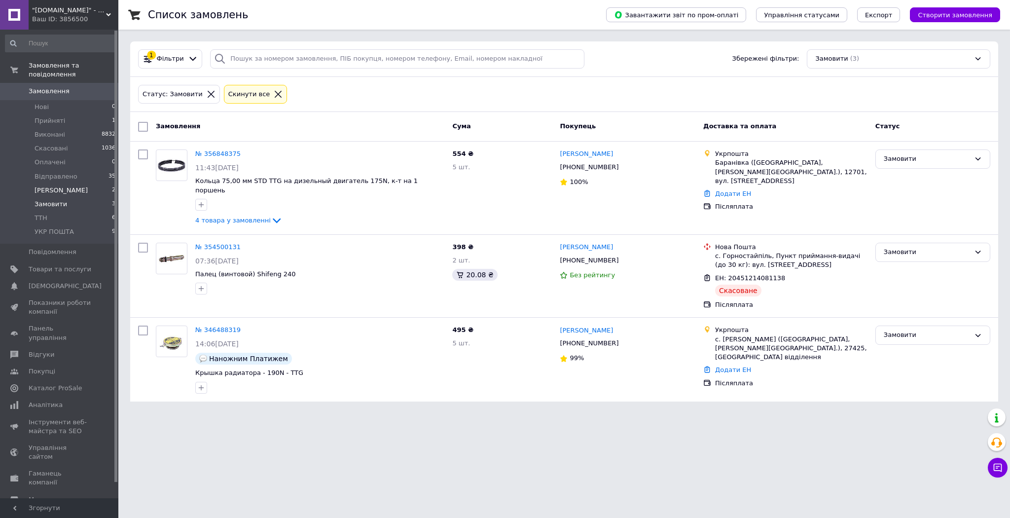
click at [75, 183] on li "Друк Чека 2" at bounding box center [60, 190] width 121 height 14
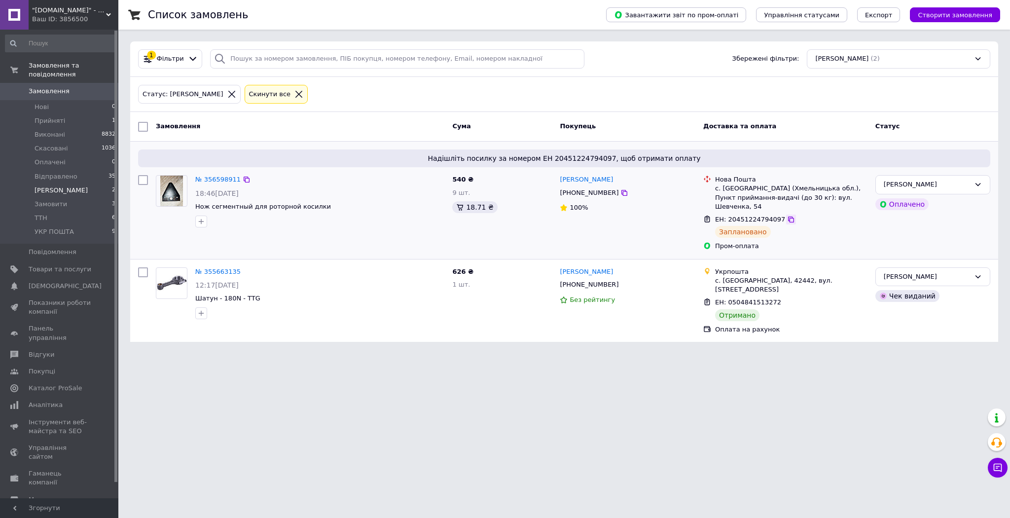
click at [788, 217] on icon at bounding box center [791, 220] width 6 height 6
click at [215, 180] on link "№ 356598911" at bounding box center [217, 179] width 45 height 7
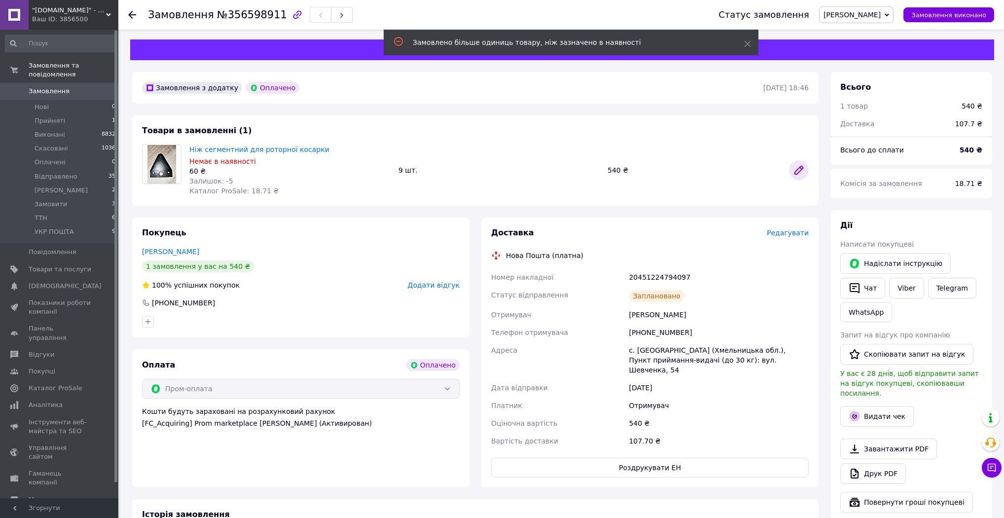
click at [796, 171] on icon at bounding box center [799, 170] width 12 height 12
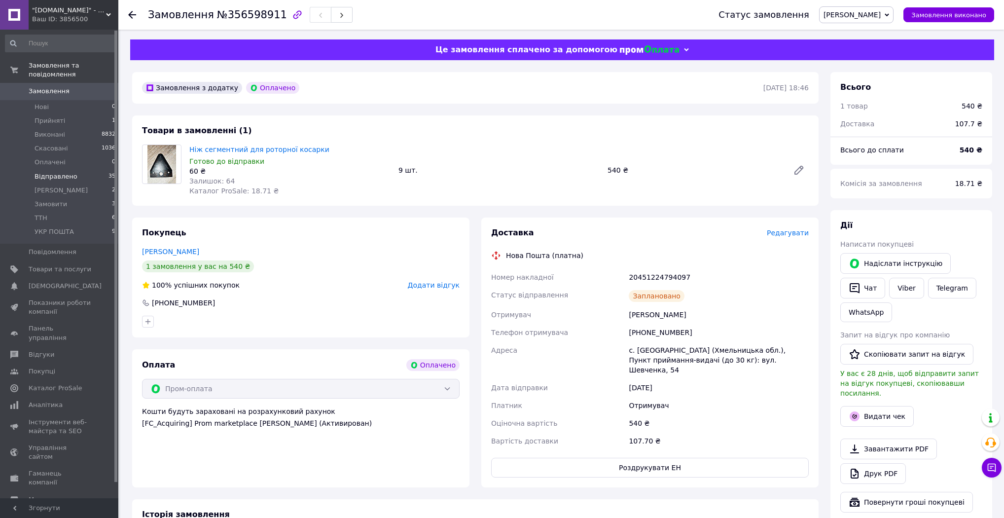
click at [74, 172] on li "Відправлено 35" at bounding box center [60, 177] width 121 height 14
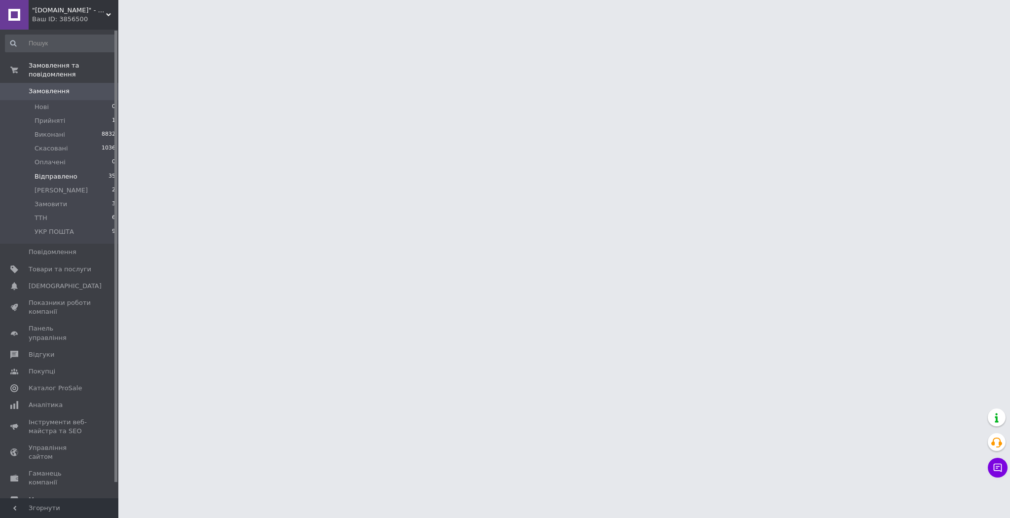
click at [74, 172] on li "Відправлено 35" at bounding box center [60, 177] width 121 height 14
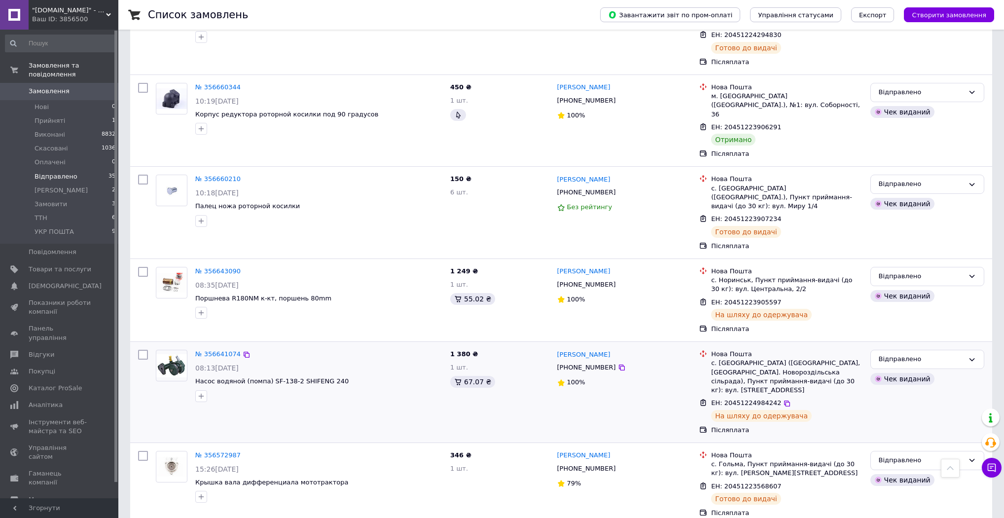
scroll to position [1144, 0]
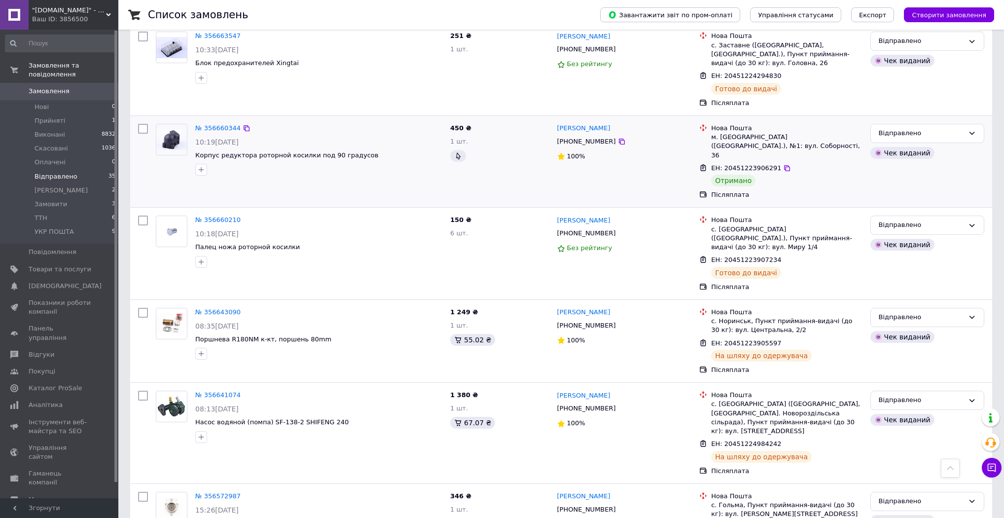
drag, startPoint x: 777, startPoint y: 100, endPoint x: 775, endPoint y: 110, distance: 11.1
click at [783, 164] on icon at bounding box center [787, 168] width 8 height 8
click at [940, 128] on div "Відправлено" at bounding box center [921, 133] width 85 height 10
click at [926, 163] on li "Виконано" at bounding box center [927, 172] width 113 height 18
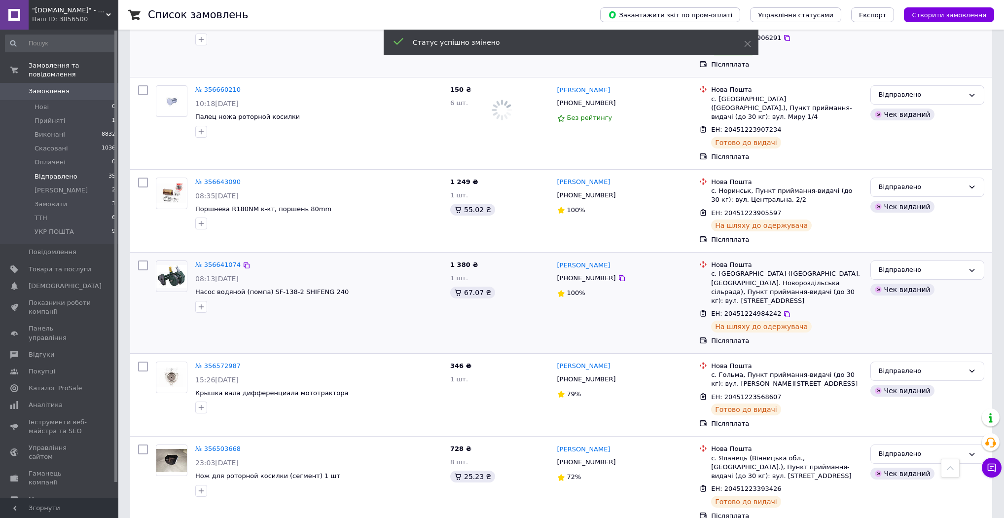
scroll to position [1325, 0]
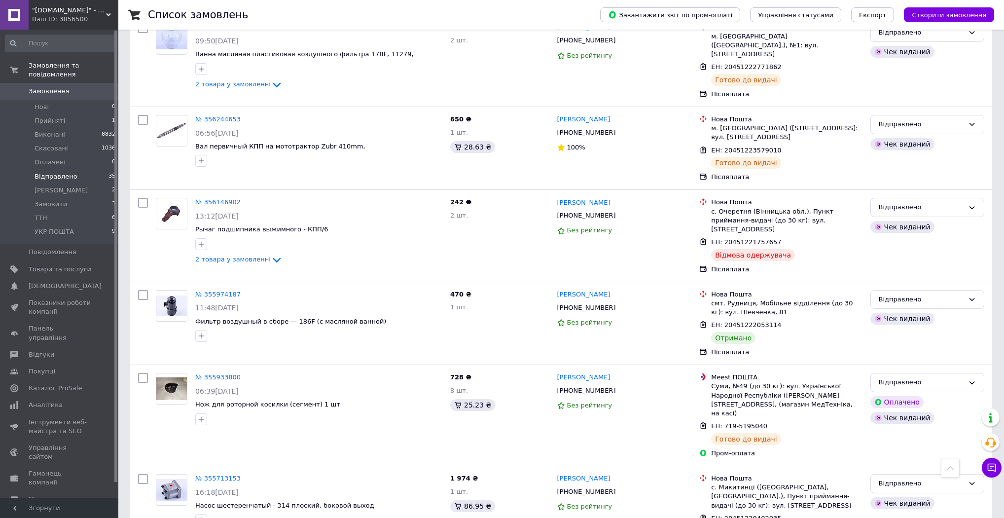
scroll to position [915, 0]
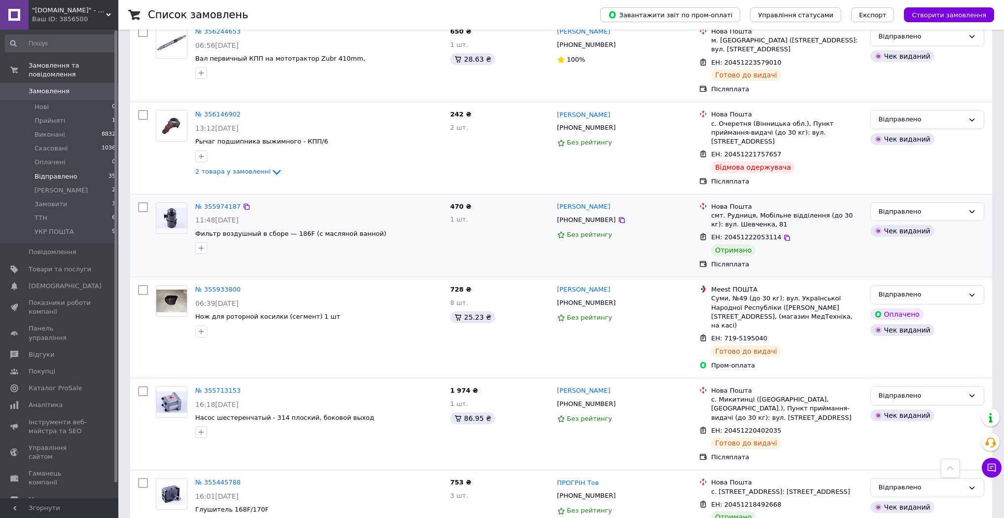
click at [955, 223] on div "Чек виданий" at bounding box center [928, 231] width 118 height 16
click at [951, 202] on div "Відправлено" at bounding box center [928, 211] width 114 height 19
click at [922, 241] on li "Виконано" at bounding box center [927, 250] width 113 height 18
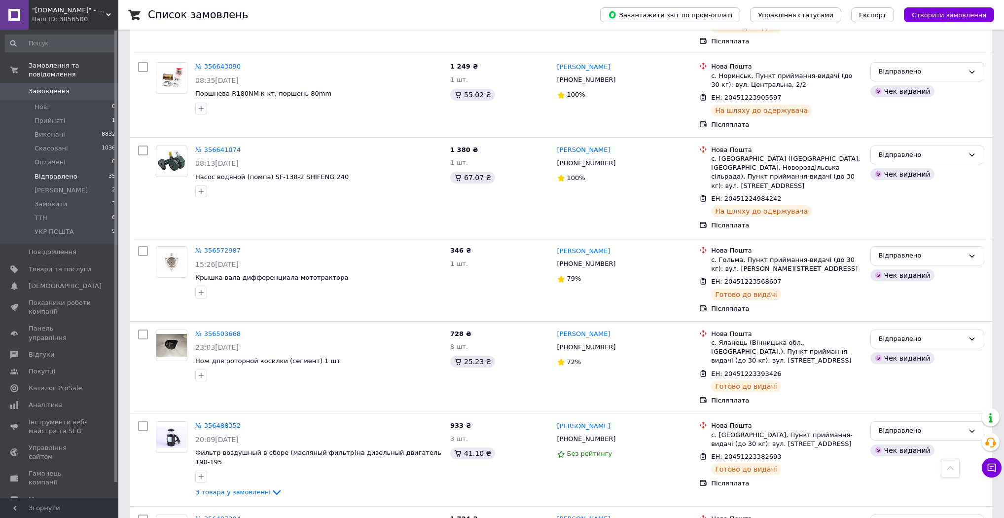
scroll to position [1335, 0]
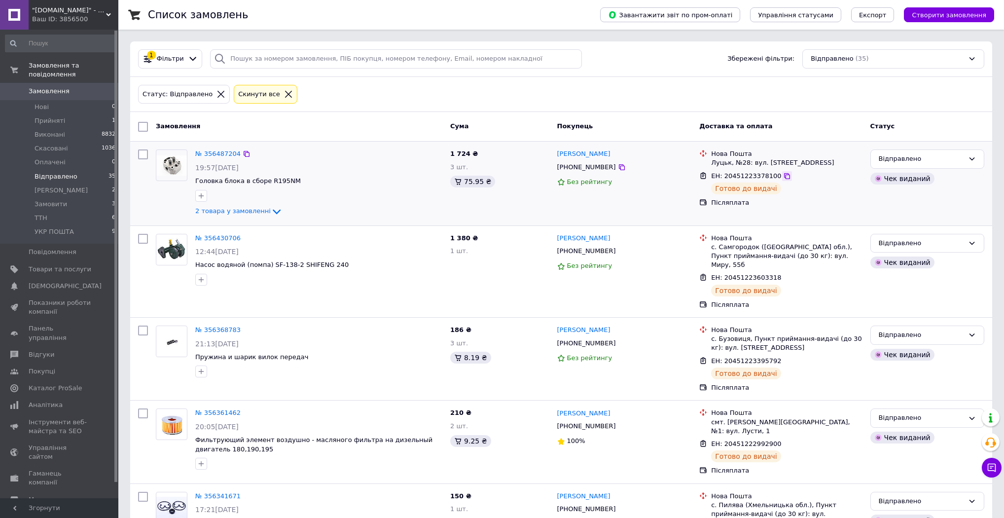
click at [784, 174] on icon at bounding box center [787, 176] width 6 height 6
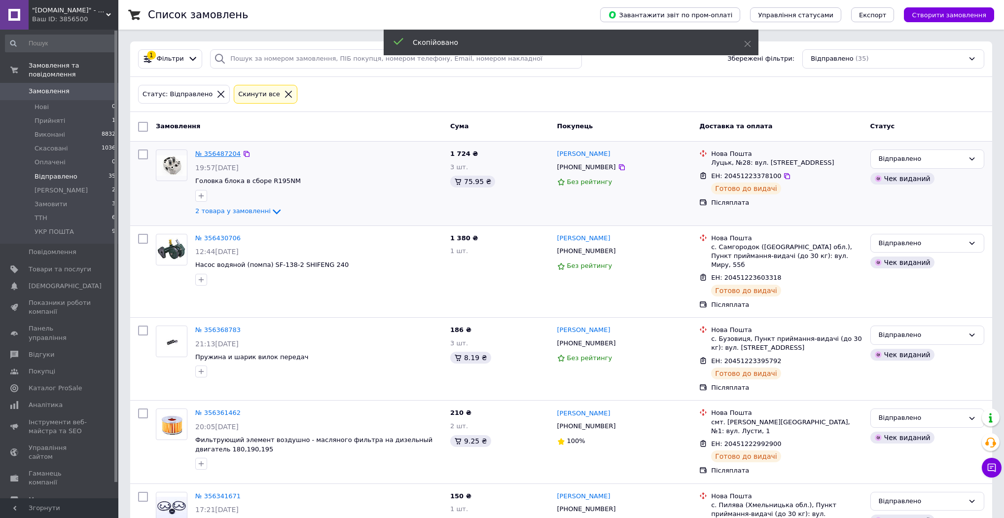
click at [215, 151] on link "№ 356487204" at bounding box center [217, 153] width 45 height 7
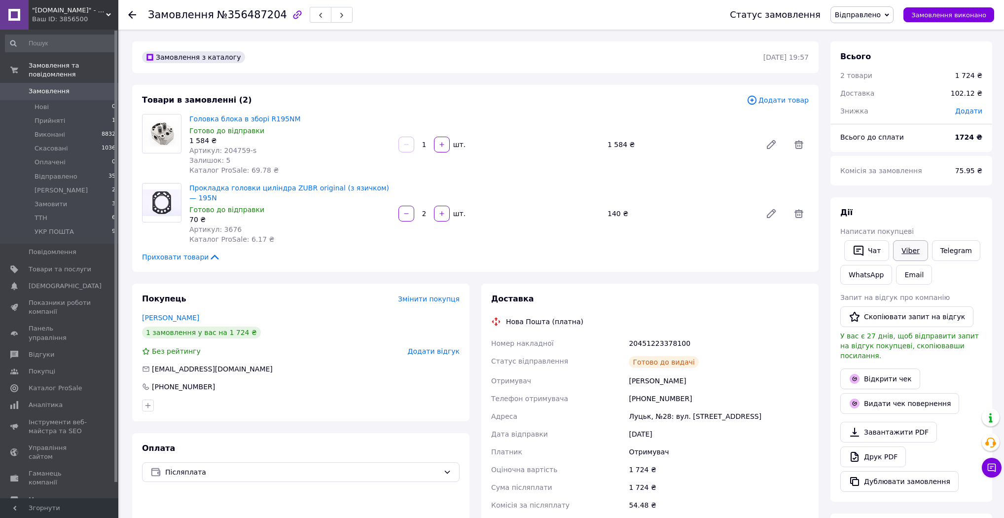
click at [905, 253] on link "Viber" at bounding box center [910, 250] width 35 height 21
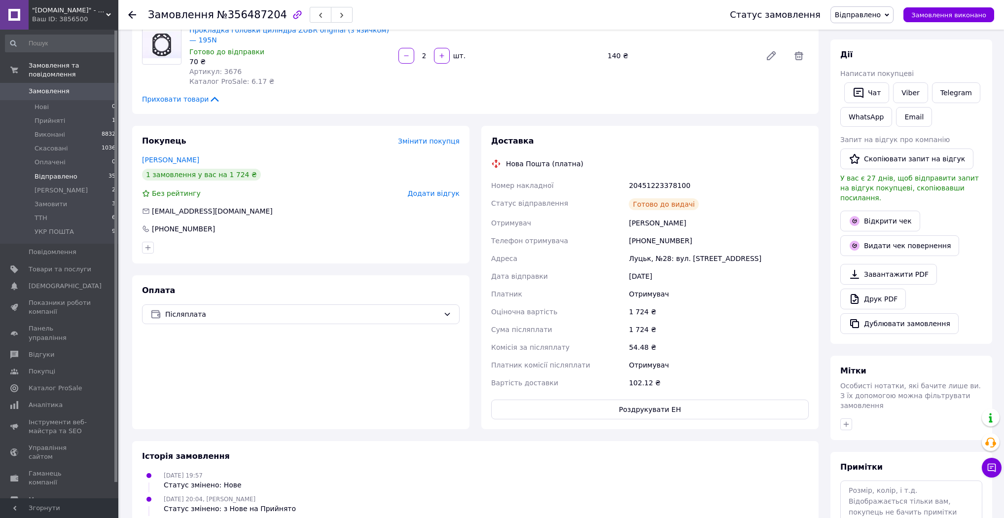
click at [78, 170] on li "Відправлено 35" at bounding box center [60, 177] width 121 height 14
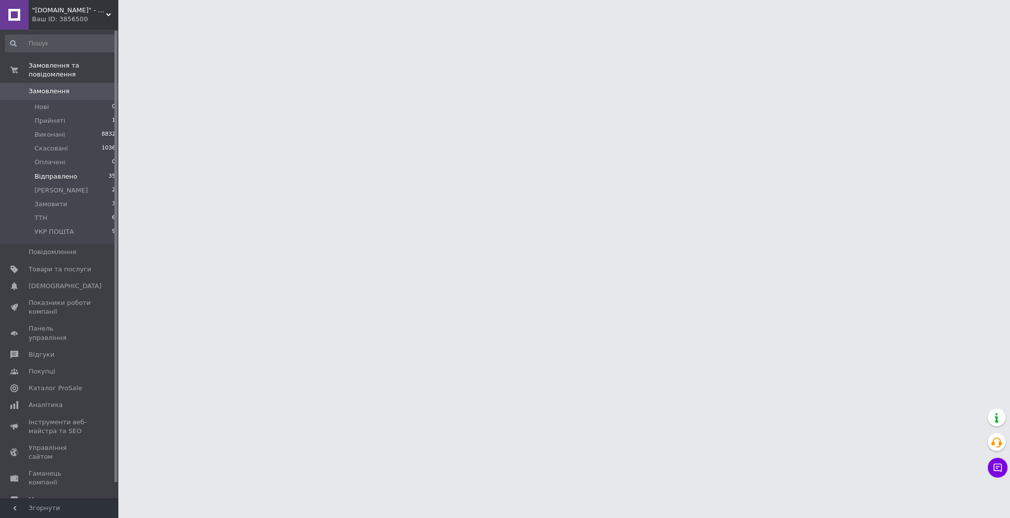
click at [78, 170] on li "Відправлено 35" at bounding box center [60, 177] width 121 height 14
click at [79, 170] on li "Відправлено 35" at bounding box center [60, 177] width 121 height 14
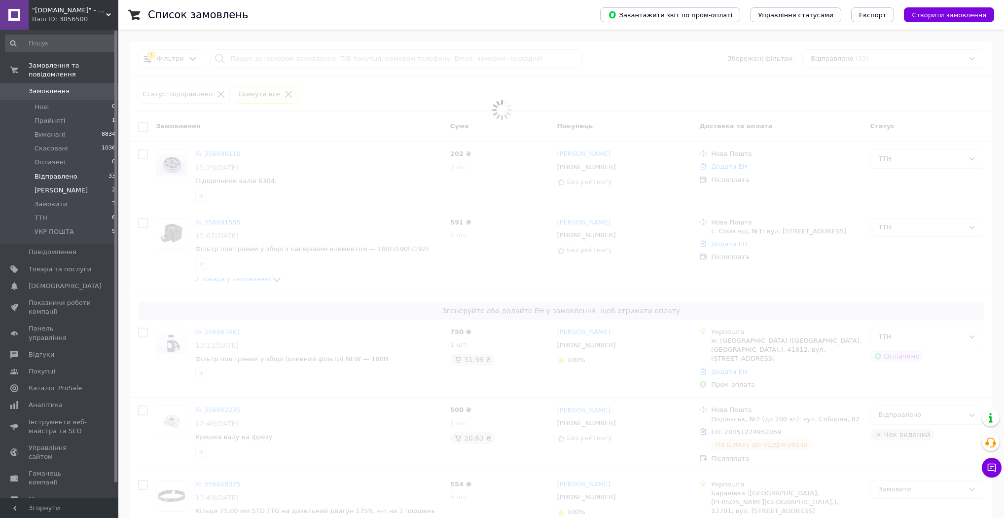
click at [83, 183] on li "Друк Чека 2" at bounding box center [60, 190] width 121 height 14
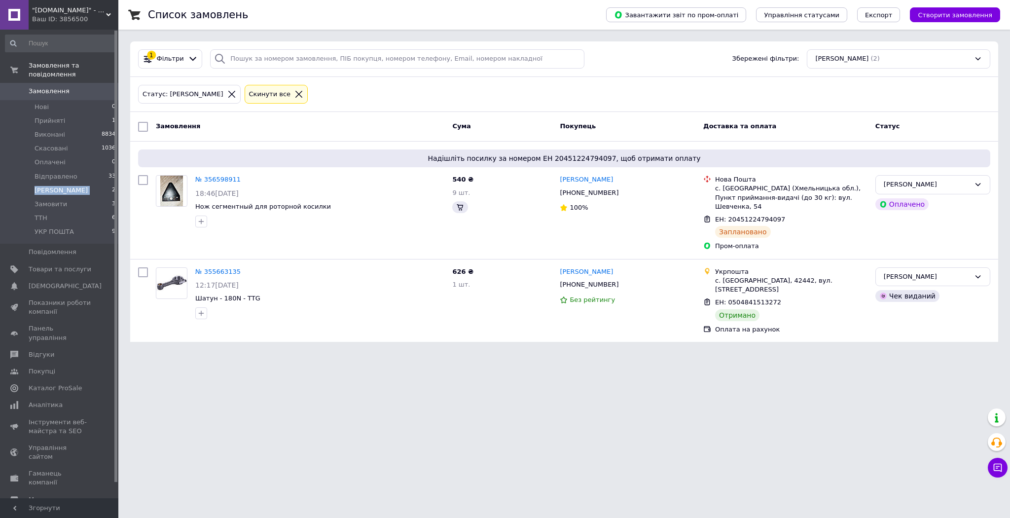
click at [83, 183] on li "Друк Чека 2" at bounding box center [60, 190] width 121 height 14
click at [76, 114] on li "Прийняті 1" at bounding box center [60, 121] width 121 height 14
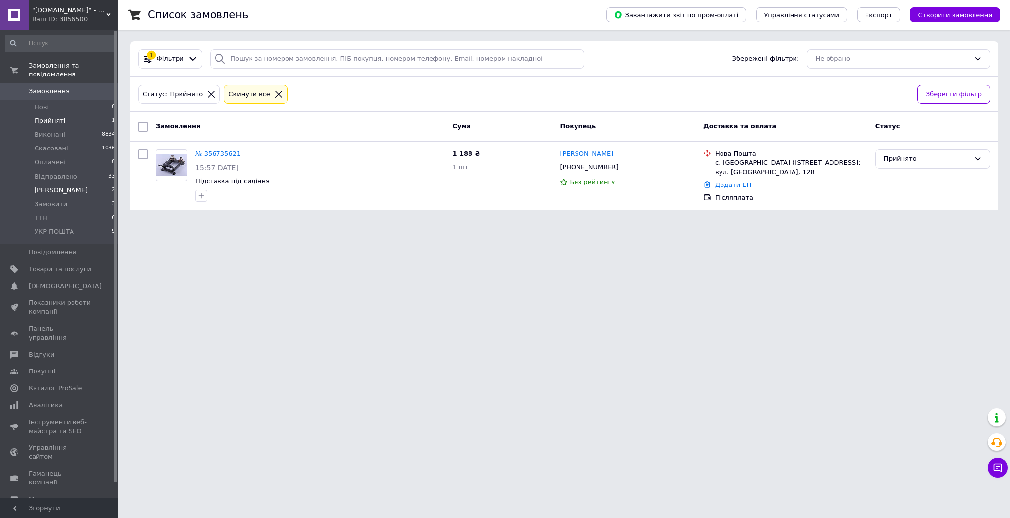
click at [75, 183] on li "Друк Чека 2" at bounding box center [60, 190] width 121 height 14
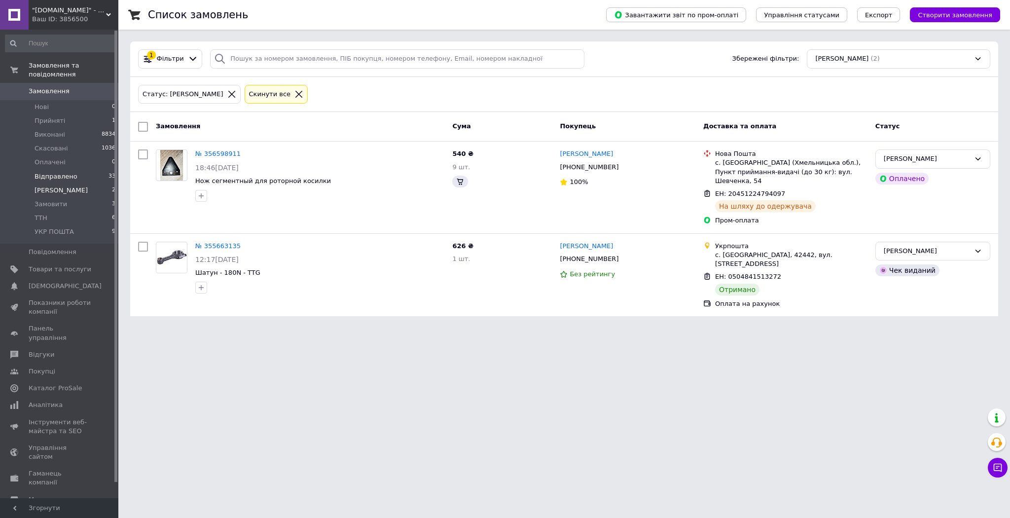
click at [76, 170] on li "Відправлено 33" at bounding box center [60, 177] width 121 height 14
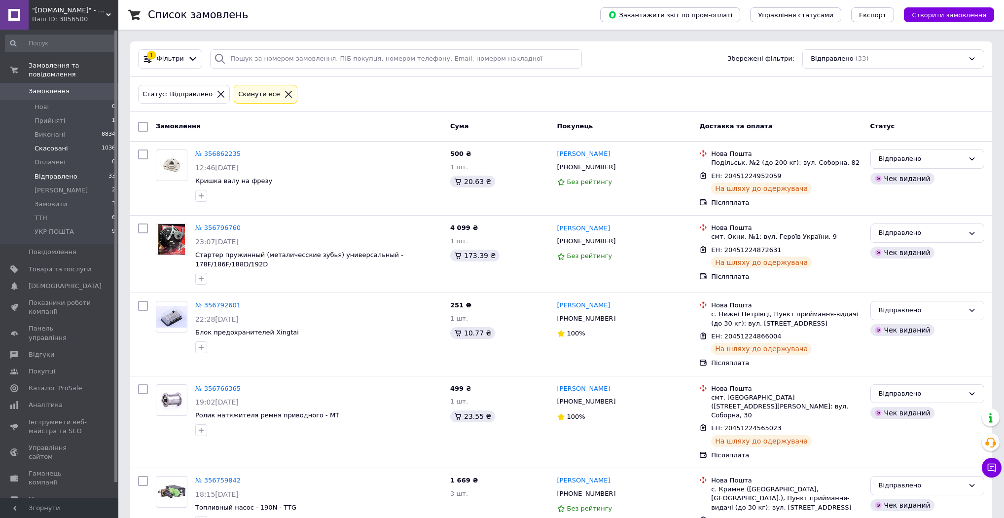
click at [67, 142] on li "Скасовані 1036" at bounding box center [60, 149] width 121 height 14
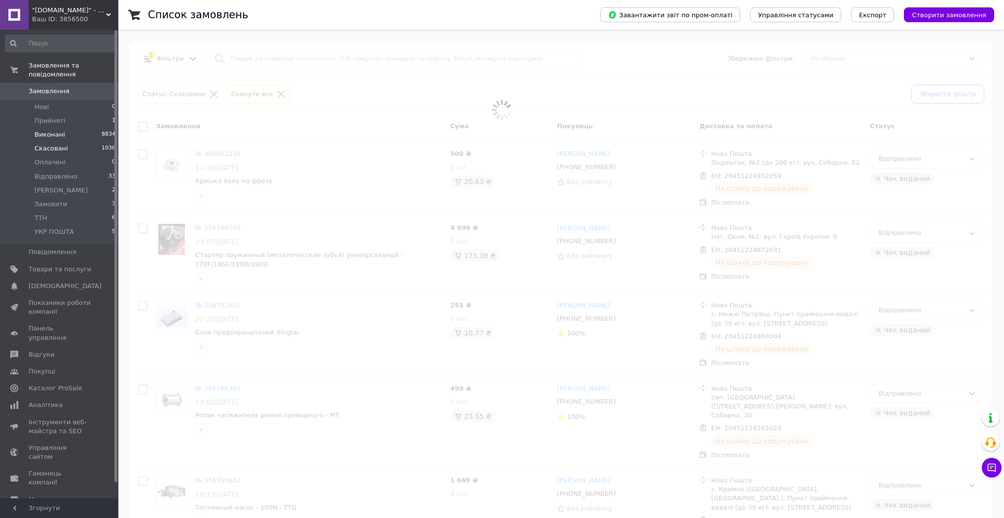
click at [73, 128] on li "Виконані 8834" at bounding box center [60, 135] width 121 height 14
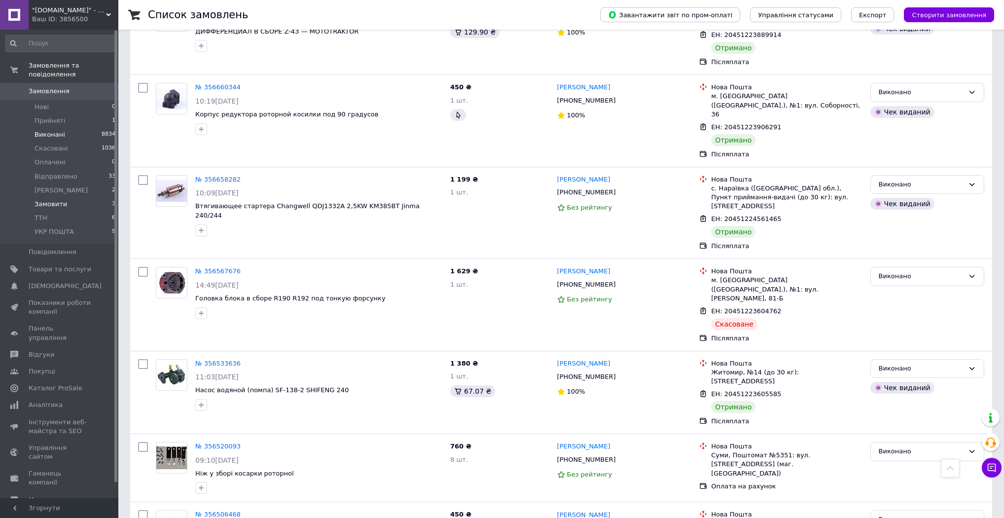
scroll to position [237, 0]
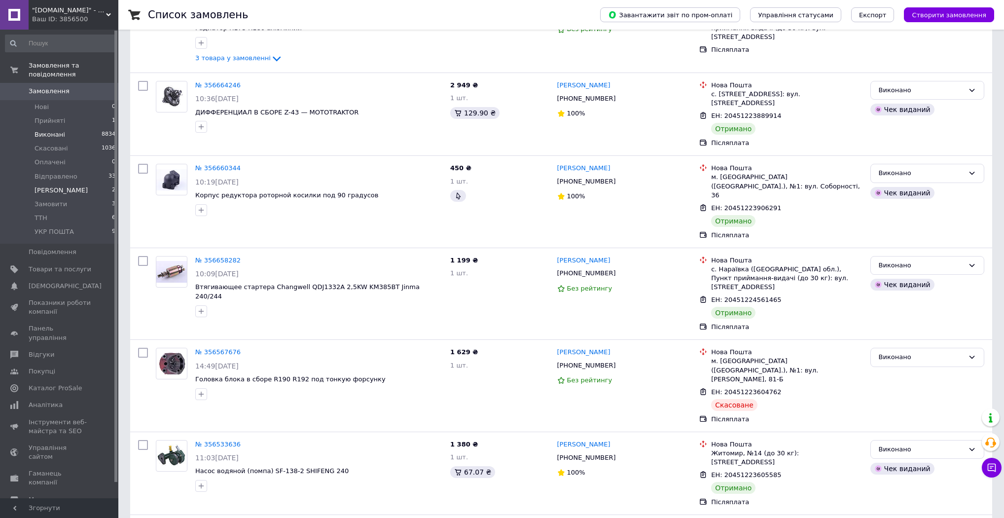
click at [68, 183] on li "Друк Чека 2" at bounding box center [60, 190] width 121 height 14
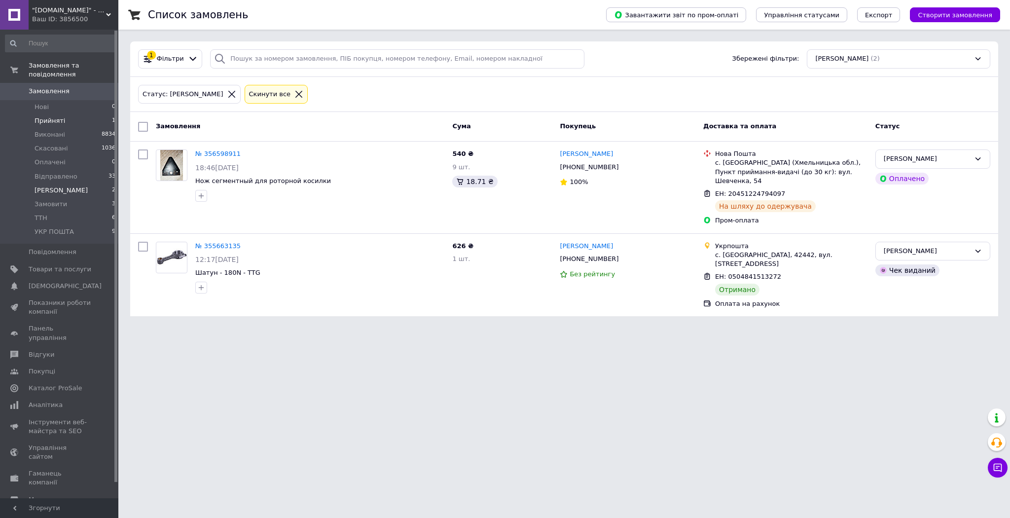
click at [77, 114] on li "Прийняті 1" at bounding box center [60, 121] width 121 height 14
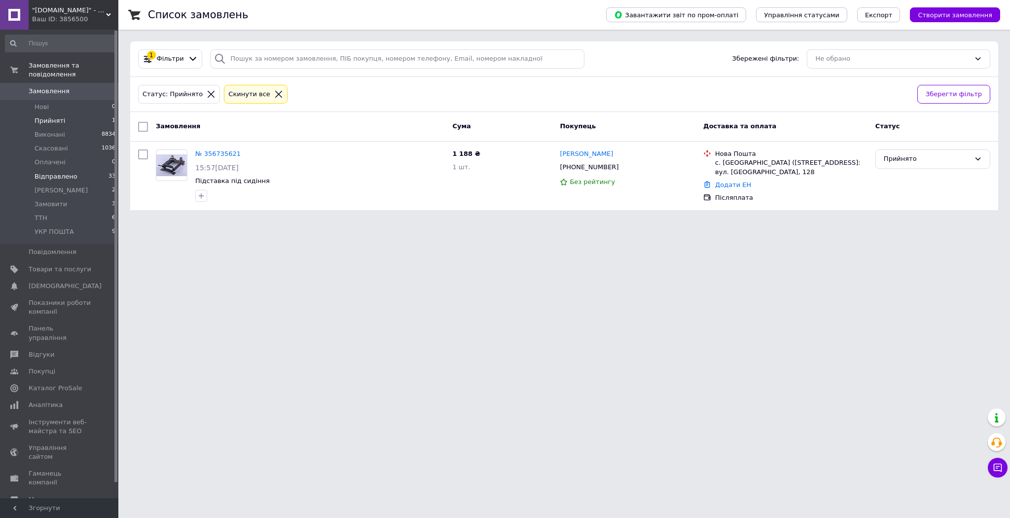
click at [88, 170] on li "Відправлено 33" at bounding box center [60, 177] width 121 height 14
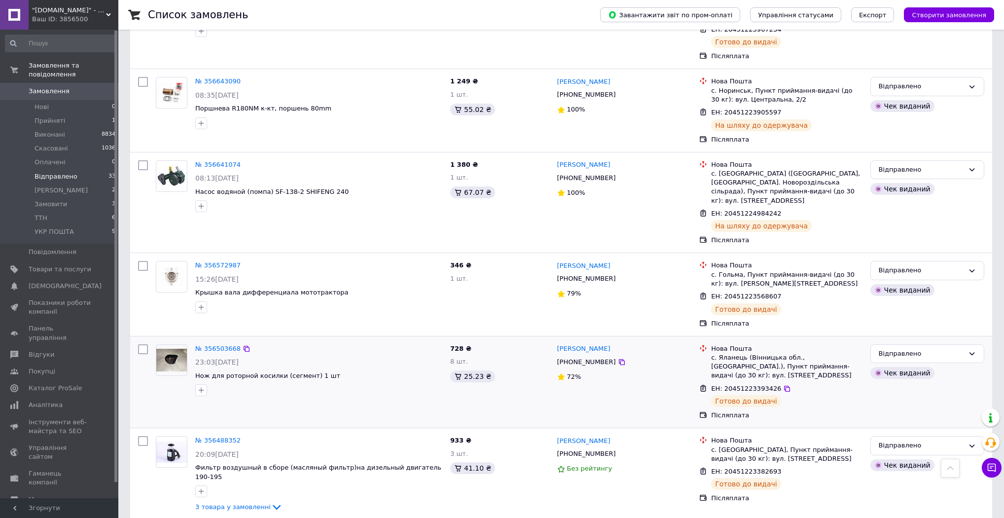
scroll to position [1335, 0]
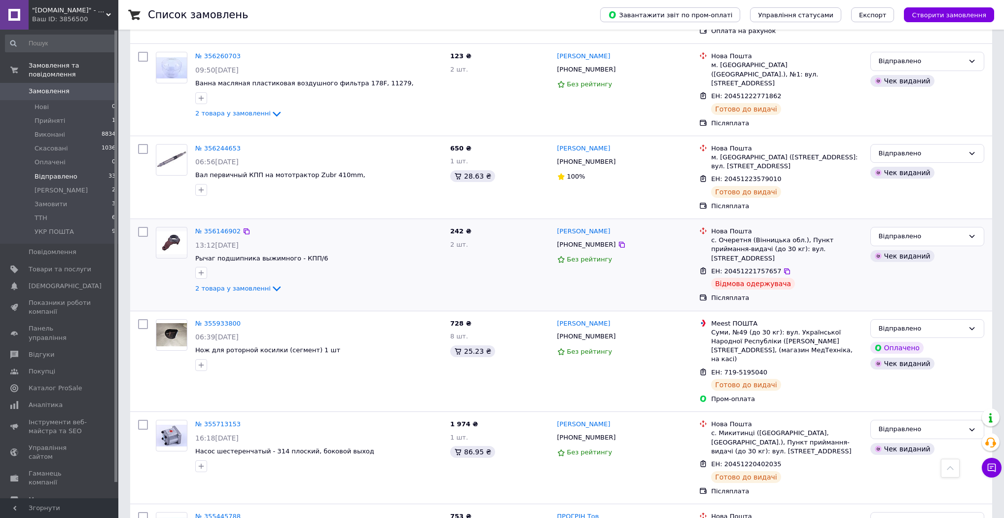
scroll to position [748, 0]
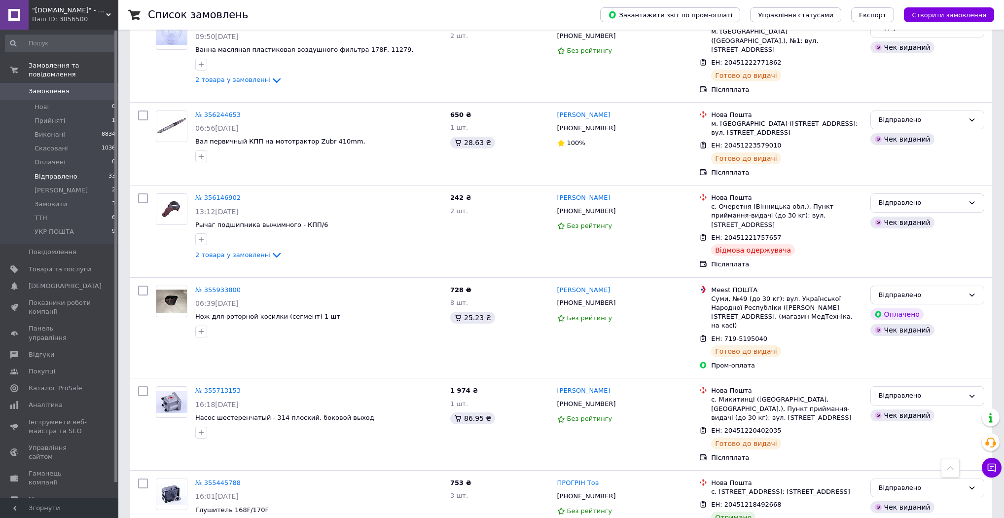
click at [78, 170] on li "Відправлено 33" at bounding box center [60, 177] width 121 height 14
click at [71, 211] on li "ТТН 6" at bounding box center [60, 218] width 121 height 14
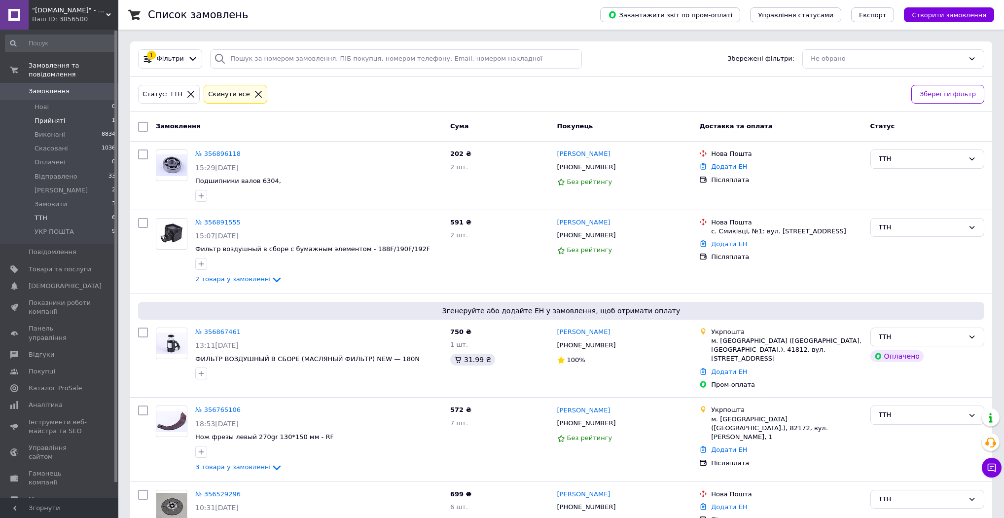
click at [77, 114] on li "Прийняті 1" at bounding box center [60, 121] width 121 height 14
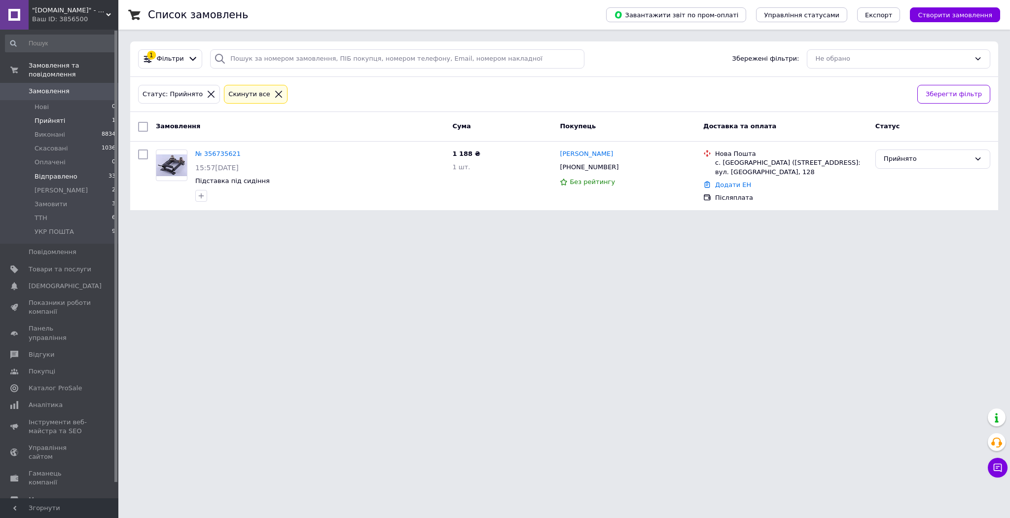
click at [88, 170] on li "Відправлено 33" at bounding box center [60, 177] width 121 height 14
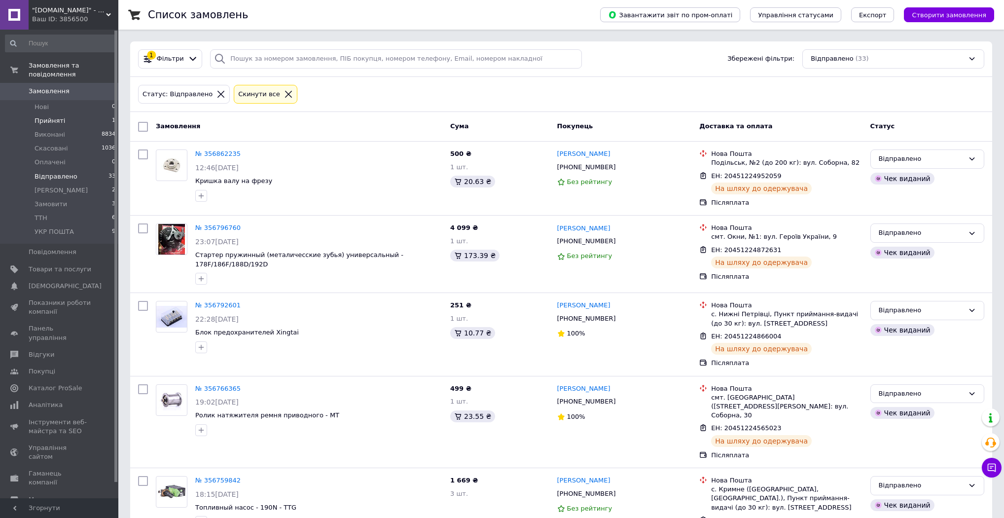
click at [79, 114] on li "Прийняті 1" at bounding box center [60, 121] width 121 height 14
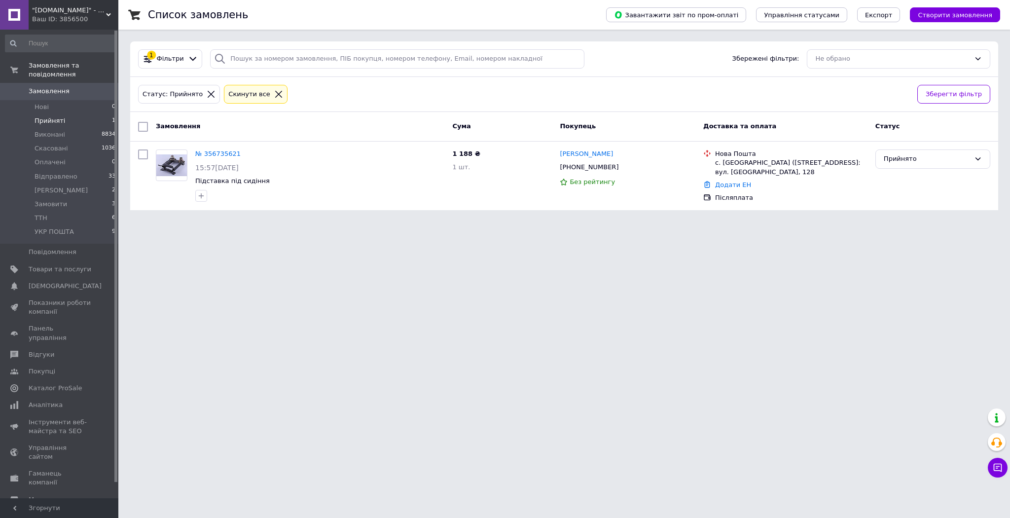
click at [88, 114] on li "Прийняті 1" at bounding box center [60, 121] width 121 height 14
click at [82, 186] on li "Друк Чека 2" at bounding box center [60, 190] width 121 height 14
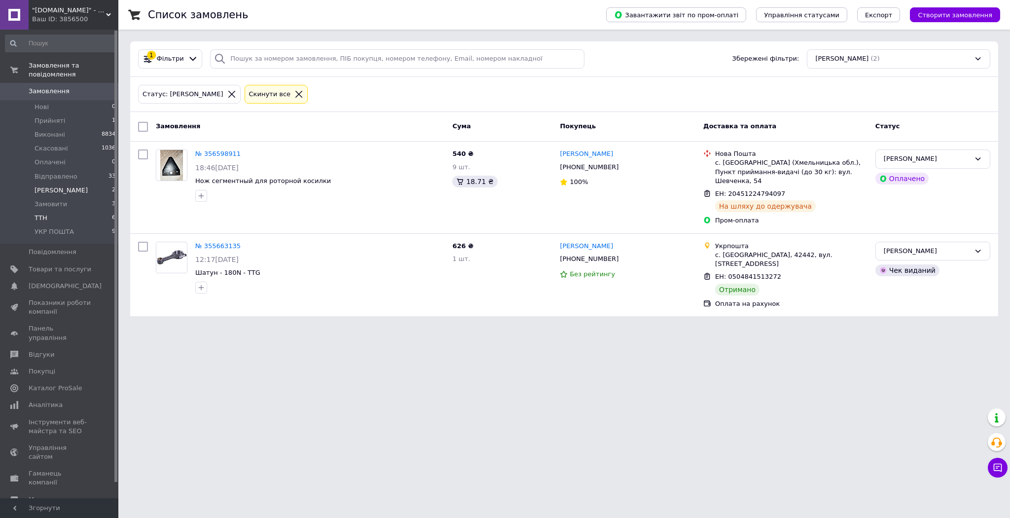
click at [67, 211] on li "ТТН 6" at bounding box center [60, 218] width 121 height 14
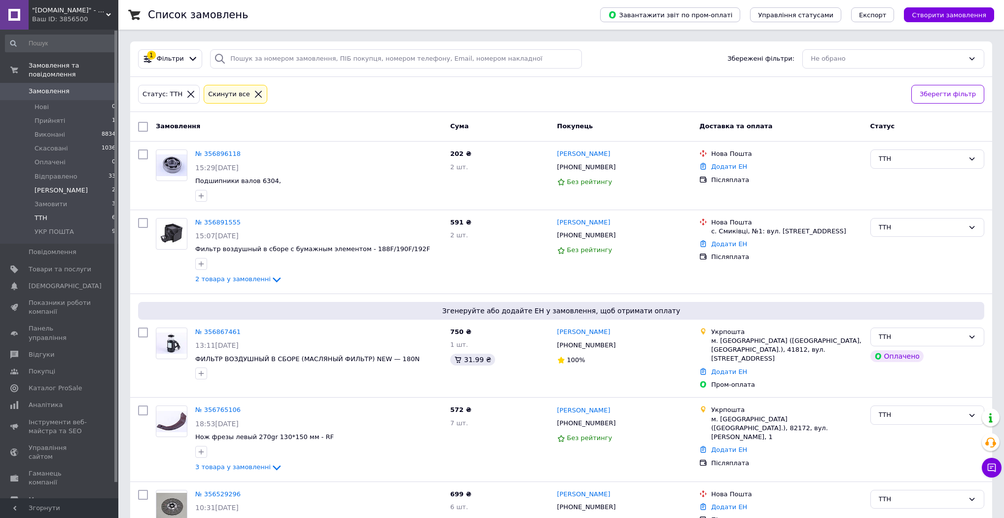
click at [68, 183] on li "Друк Чека 2" at bounding box center [60, 190] width 121 height 14
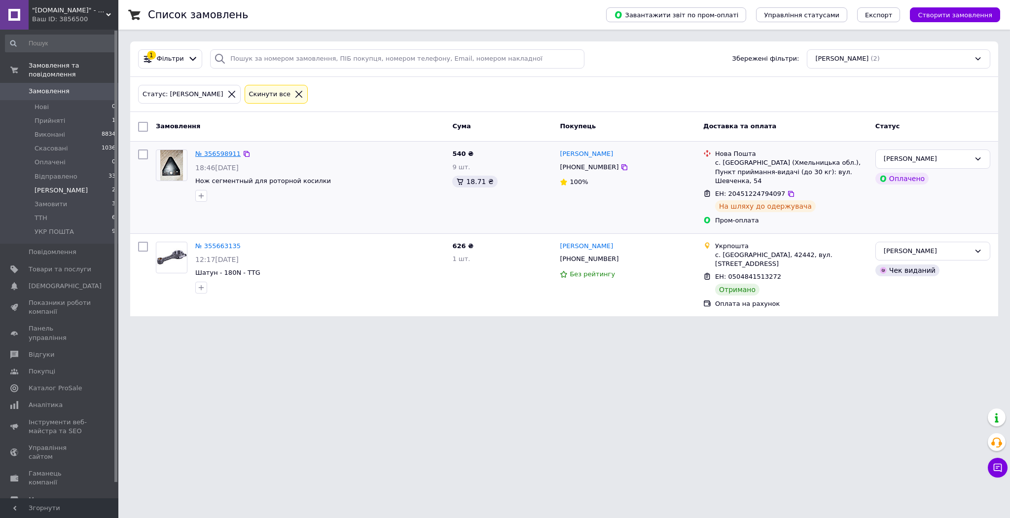
click at [208, 150] on link "№ 356598911" at bounding box center [217, 153] width 45 height 7
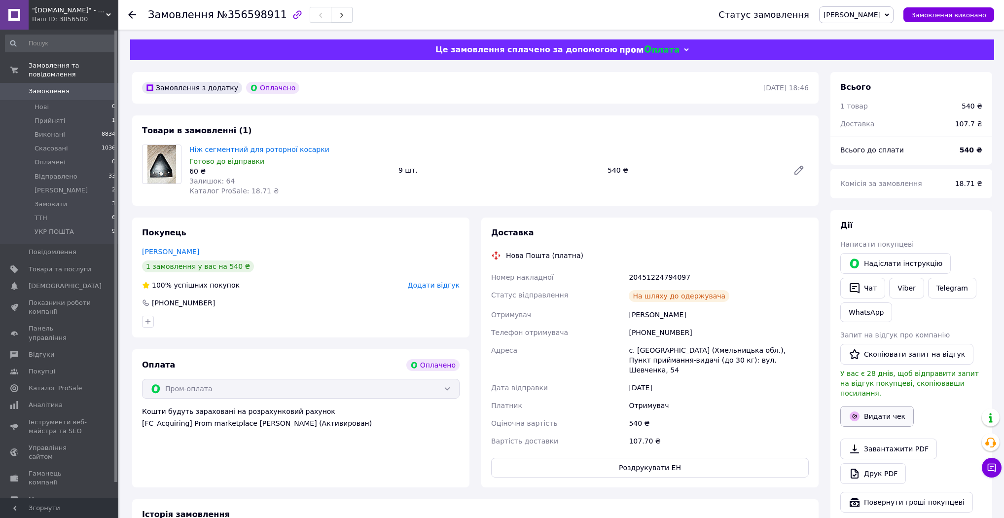
click at [879, 406] on button "Видати чек" at bounding box center [876, 416] width 73 height 21
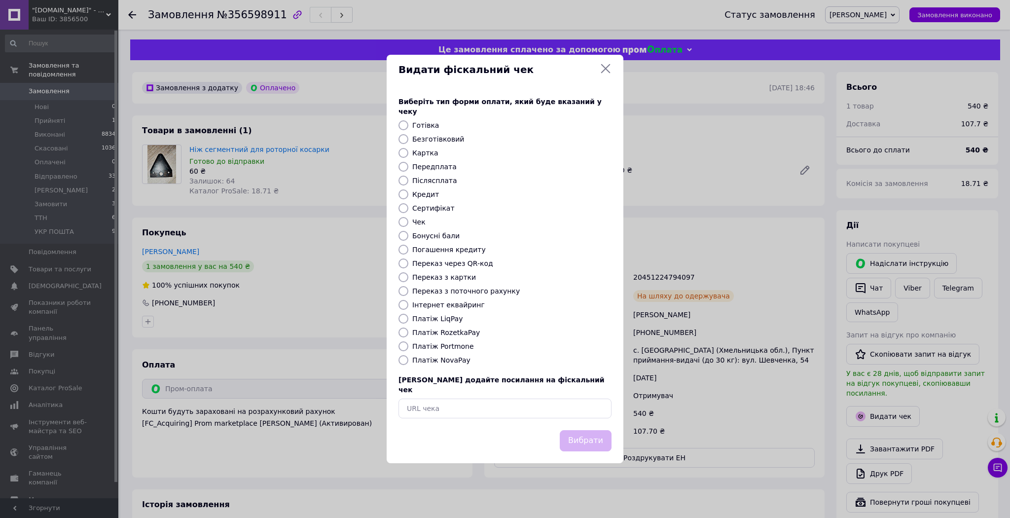
click at [445, 306] on label "Інтернет еквайринг" at bounding box center [448, 305] width 73 height 8
click at [408, 306] on input "Інтернет еквайринг" at bounding box center [404, 305] width 10 height 10
radio input "true"
click at [576, 430] on button "Вибрати" at bounding box center [586, 440] width 52 height 21
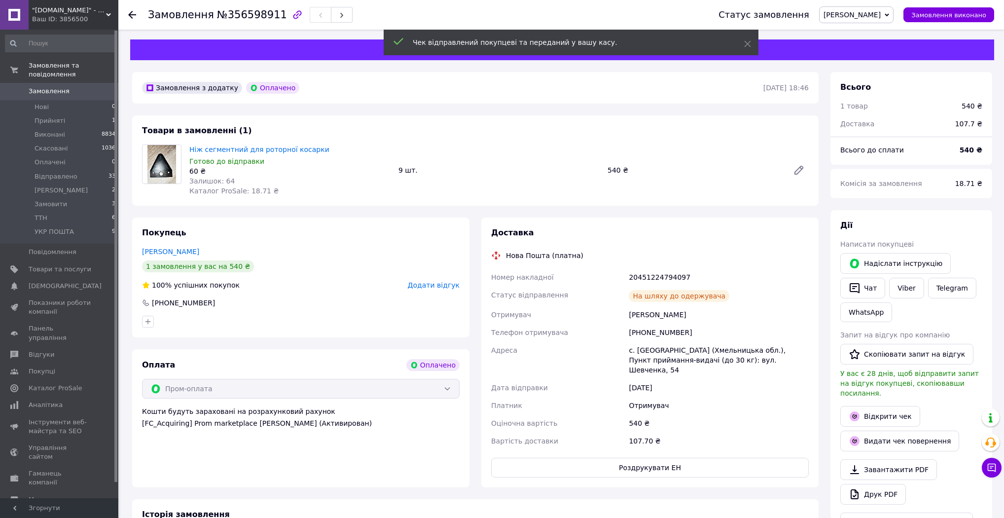
click at [881, 11] on span "[PERSON_NAME]" at bounding box center [852, 15] width 57 height 8
click at [883, 70] on li "Відправлено" at bounding box center [856, 68] width 73 height 15
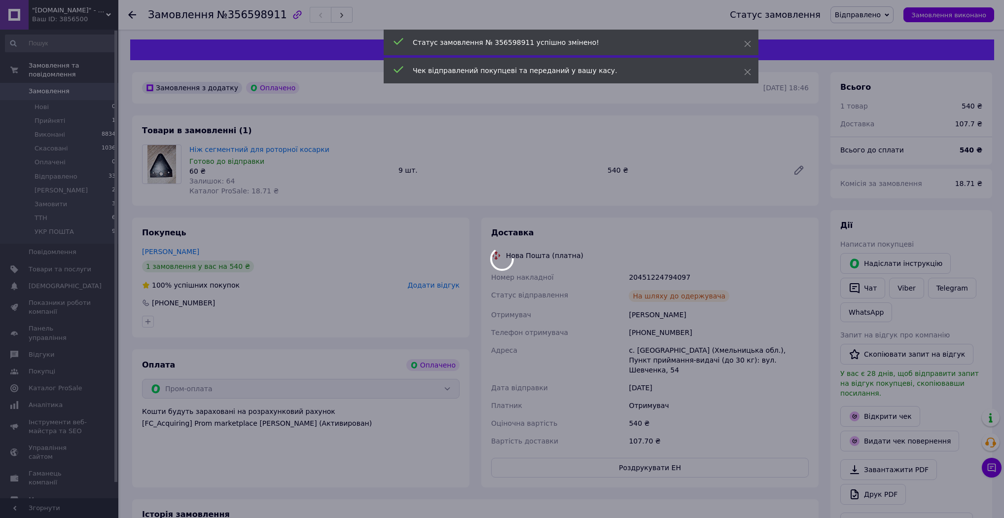
click at [65, 209] on div at bounding box center [502, 259] width 1004 height 518
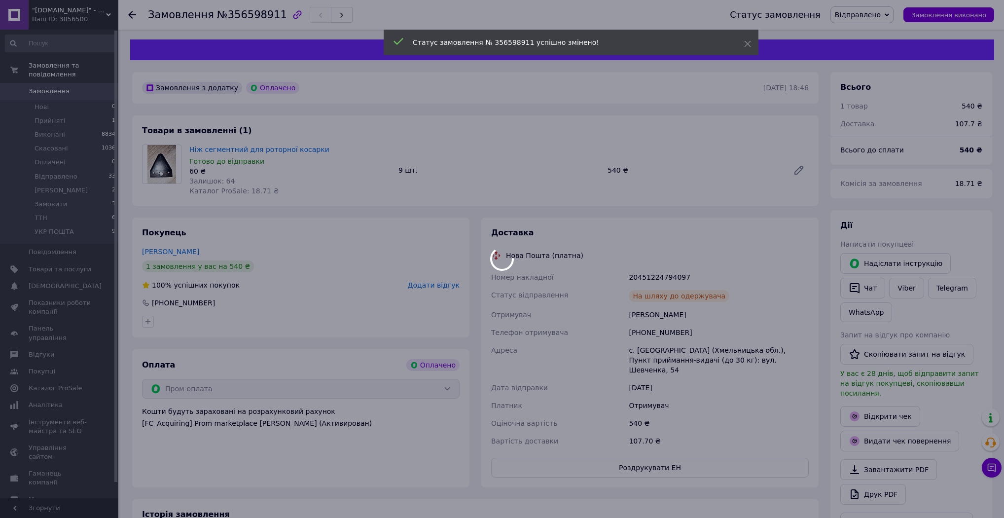
click at [65, 209] on div at bounding box center [502, 259] width 1004 height 518
click at [65, 211] on li "ТТН 6" at bounding box center [60, 218] width 121 height 14
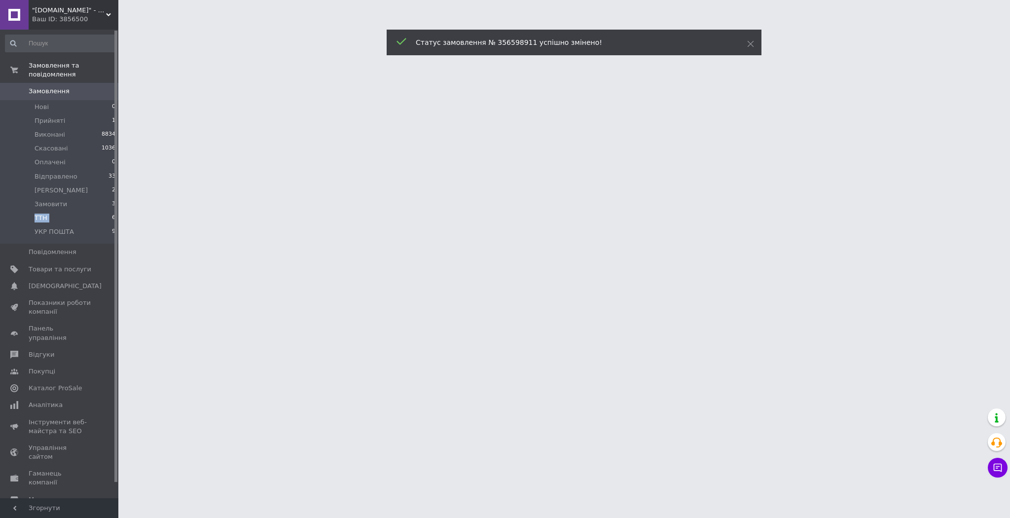
click at [65, 211] on li "ТТН 6" at bounding box center [60, 218] width 121 height 14
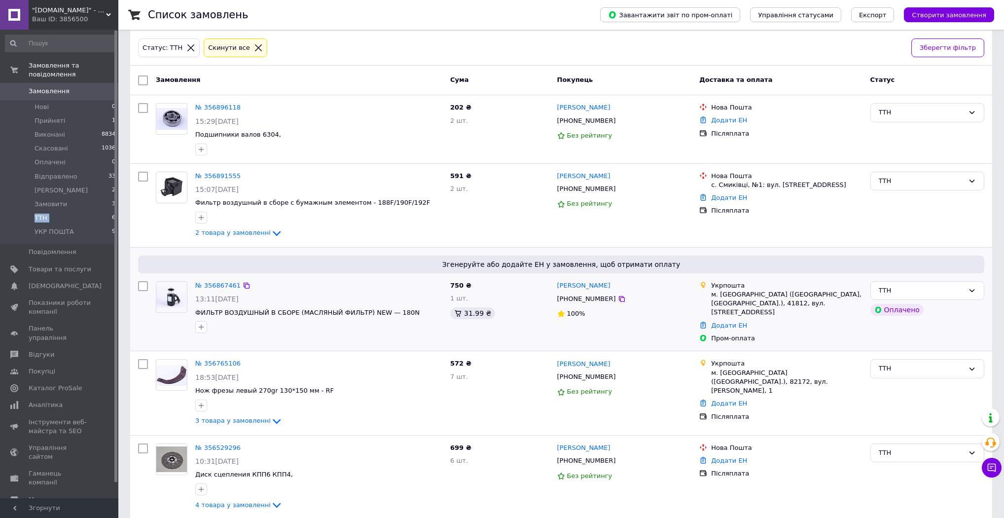
scroll to position [132, 0]
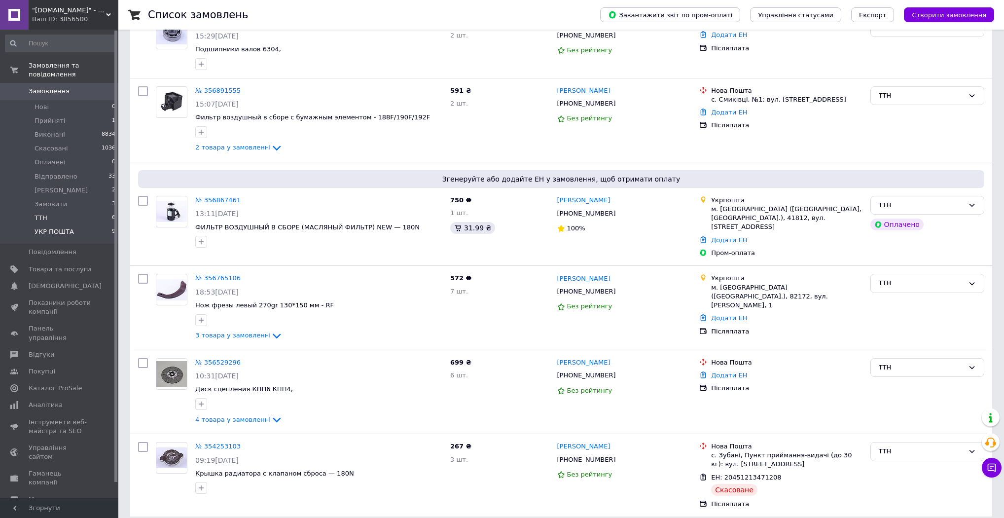
click at [54, 227] on span "УКР ПОШТА" at bounding box center [54, 231] width 39 height 9
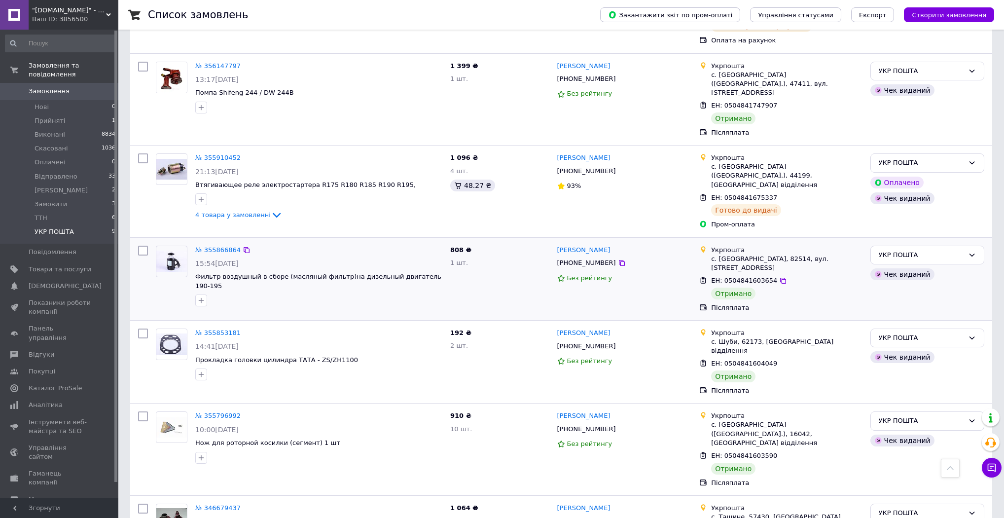
scroll to position [356, 0]
click at [909, 328] on div "УКР ПОШТА" at bounding box center [928, 337] width 114 height 19
click at [901, 367] on li "Виконано" at bounding box center [927, 376] width 113 height 18
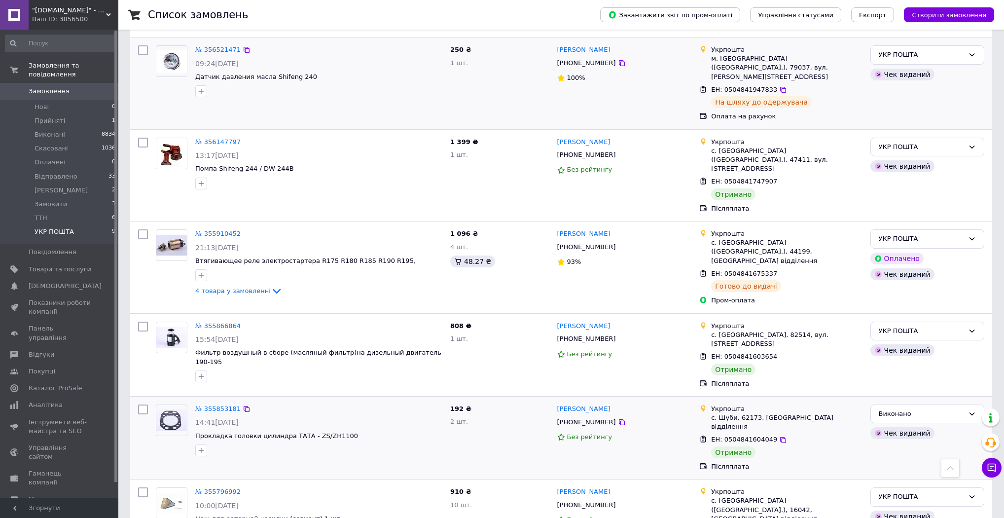
scroll to position [198, 0]
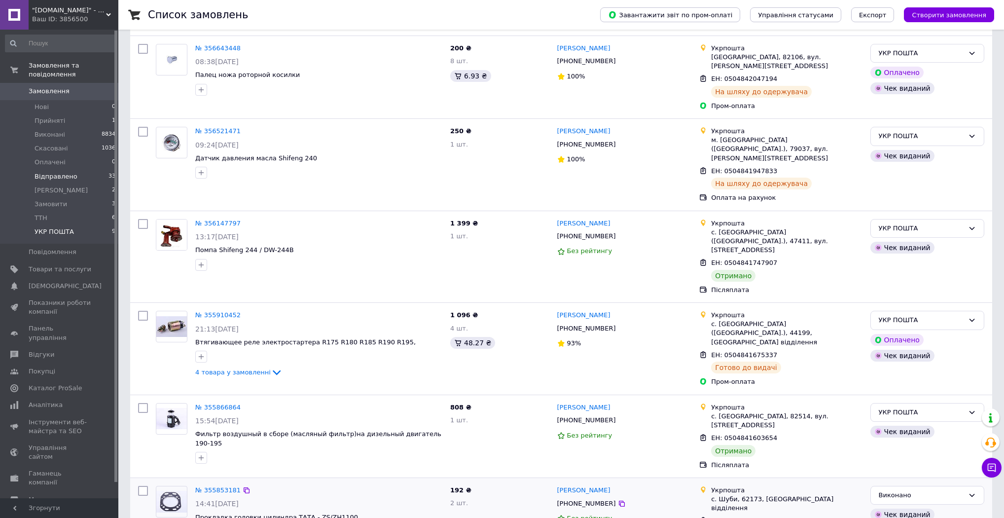
click at [62, 173] on li "Відправлено 33" at bounding box center [60, 177] width 121 height 14
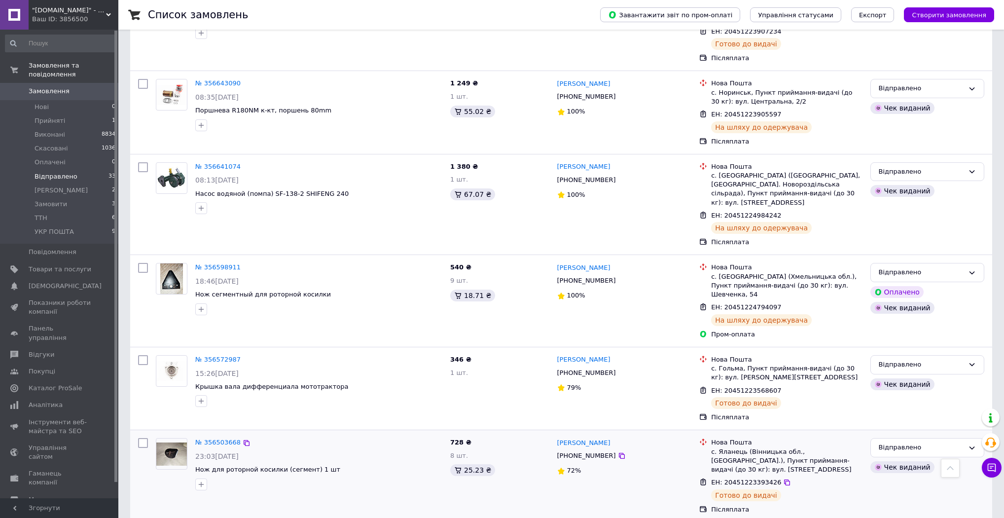
scroll to position [1334, 0]
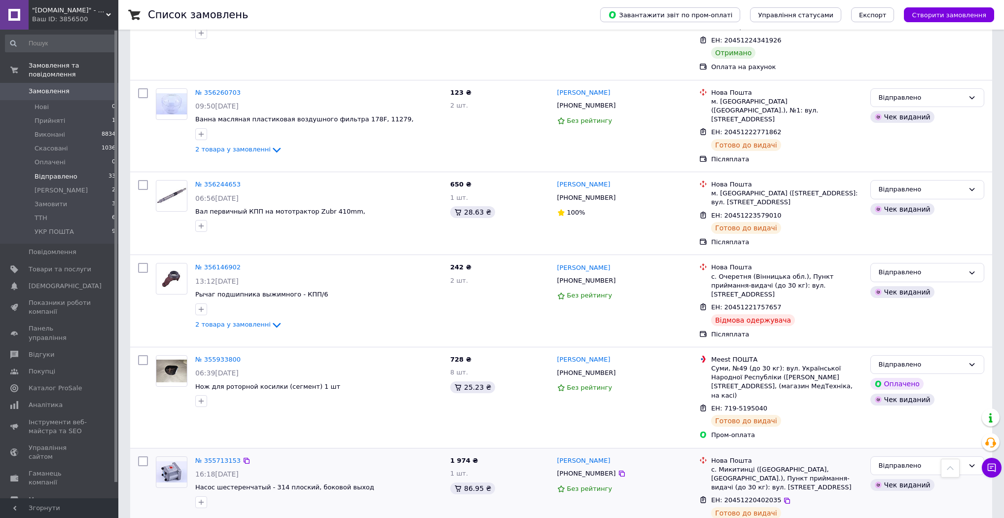
scroll to position [833, 0]
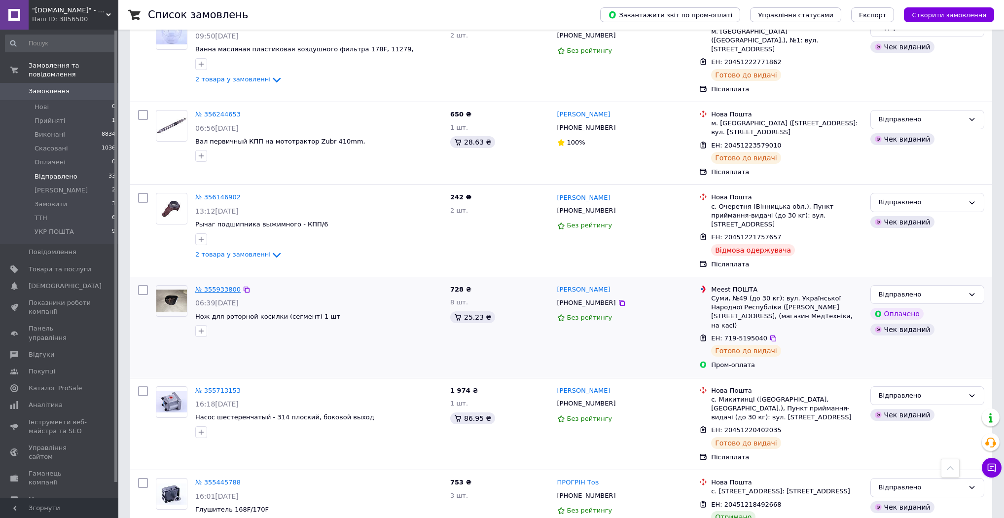
click at [221, 286] on link "№ 355933800" at bounding box center [217, 289] width 45 height 7
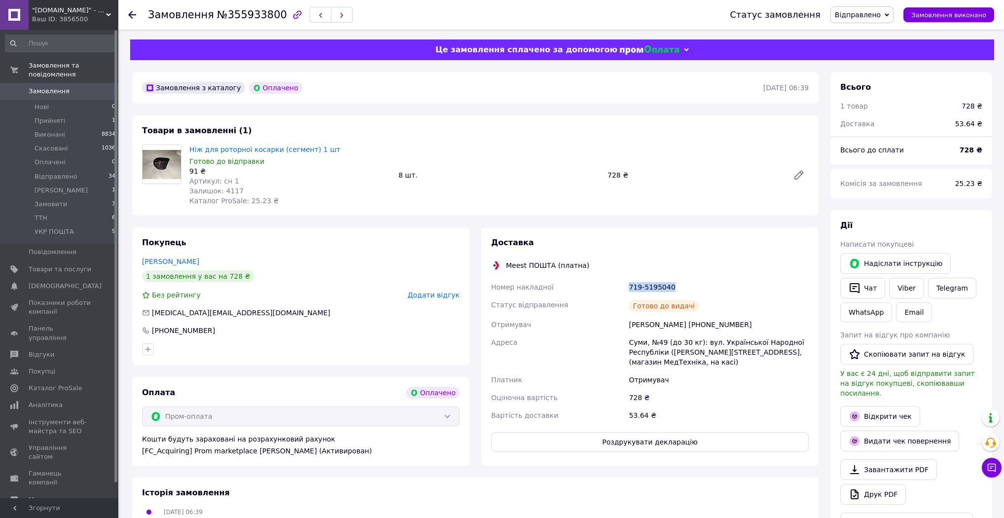
drag, startPoint x: 628, startPoint y: 286, endPoint x: 669, endPoint y: 281, distance: 40.7
click at [710, 293] on div "719-5195040" at bounding box center [719, 287] width 184 height 18
copy div "719-5195040"
click at [906, 289] on link "Viber" at bounding box center [906, 288] width 35 height 21
click at [78, 114] on li "Прийняті 1" at bounding box center [60, 121] width 121 height 14
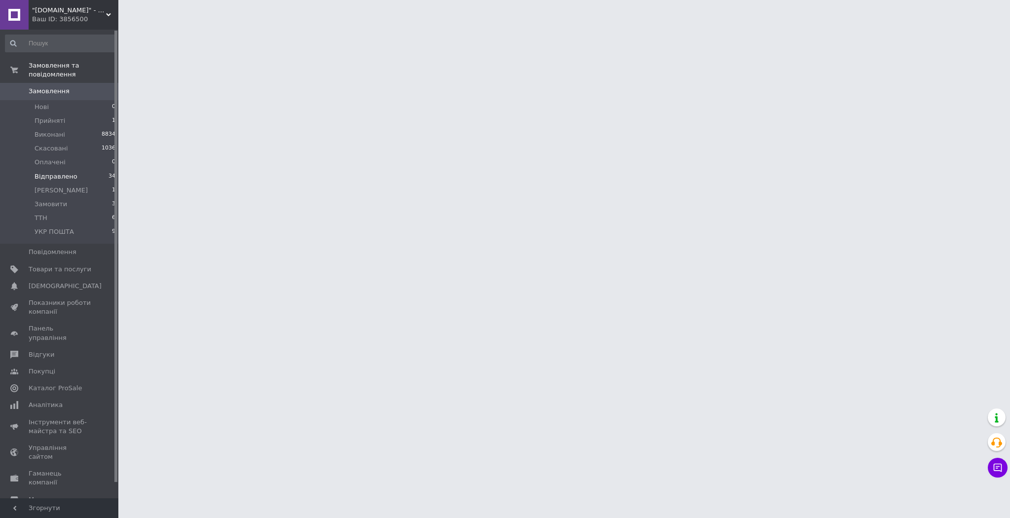
click at [74, 170] on li "Відправлено 34" at bounding box center [60, 177] width 121 height 14
drag, startPoint x: 74, startPoint y: 167, endPoint x: 74, endPoint y: 175, distance: 8.4
click at [74, 170] on li "Відправлено 34" at bounding box center [60, 177] width 121 height 14
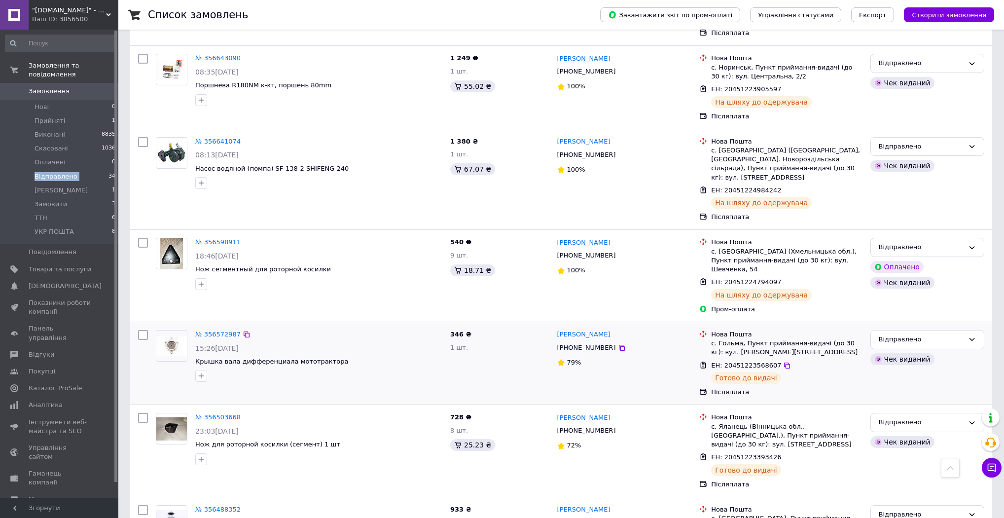
scroll to position [1334, 0]
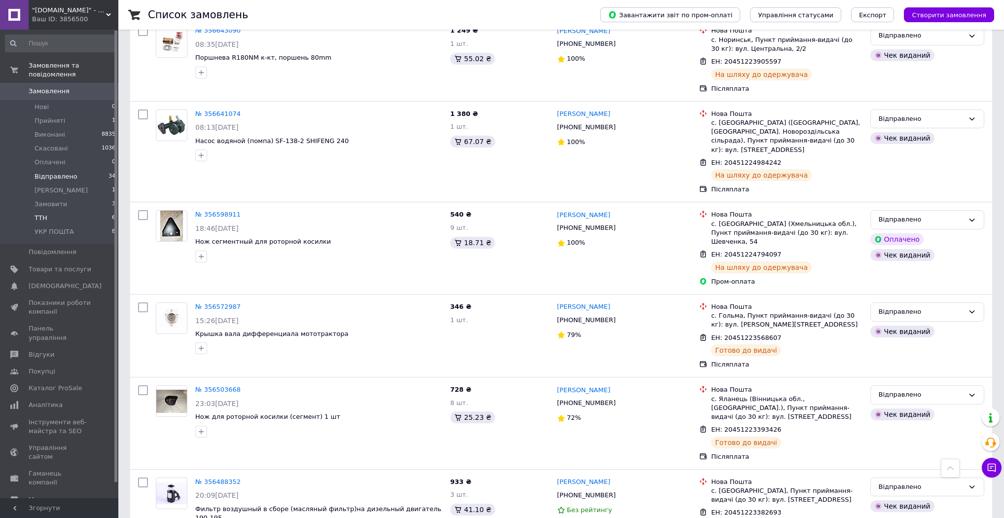
click at [59, 211] on li "ТТН 6" at bounding box center [60, 218] width 121 height 14
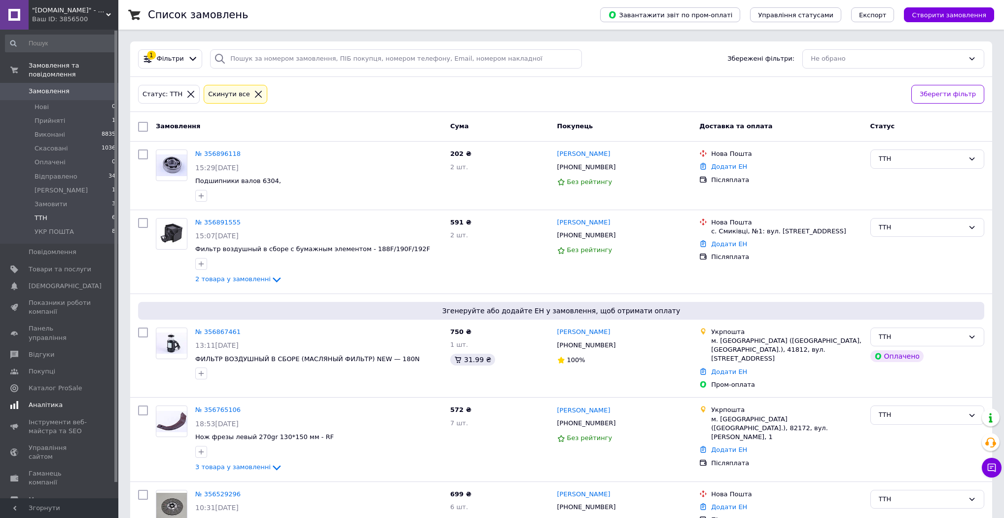
click at [57, 401] on span "Аналітика" at bounding box center [46, 405] width 34 height 9
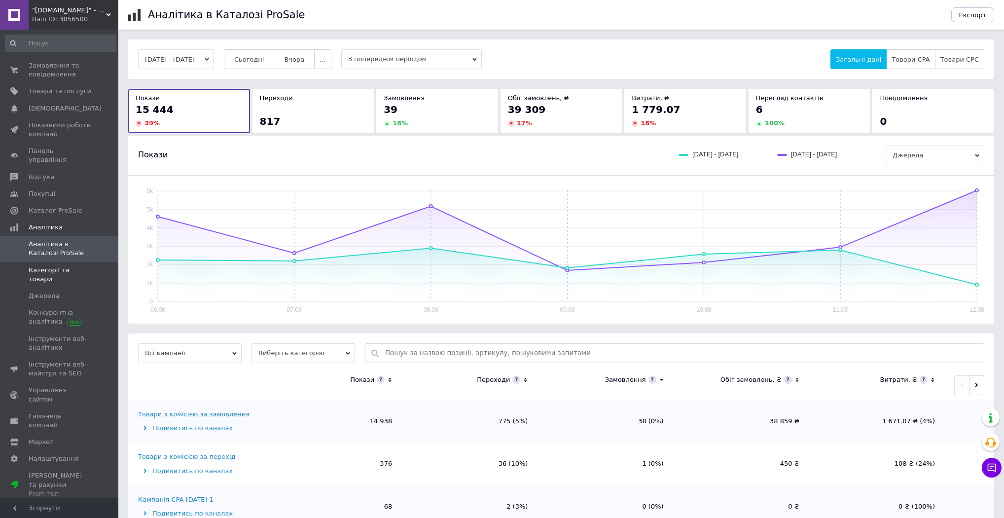
click at [49, 266] on span "Категорії та товари" at bounding box center [60, 275] width 63 height 18
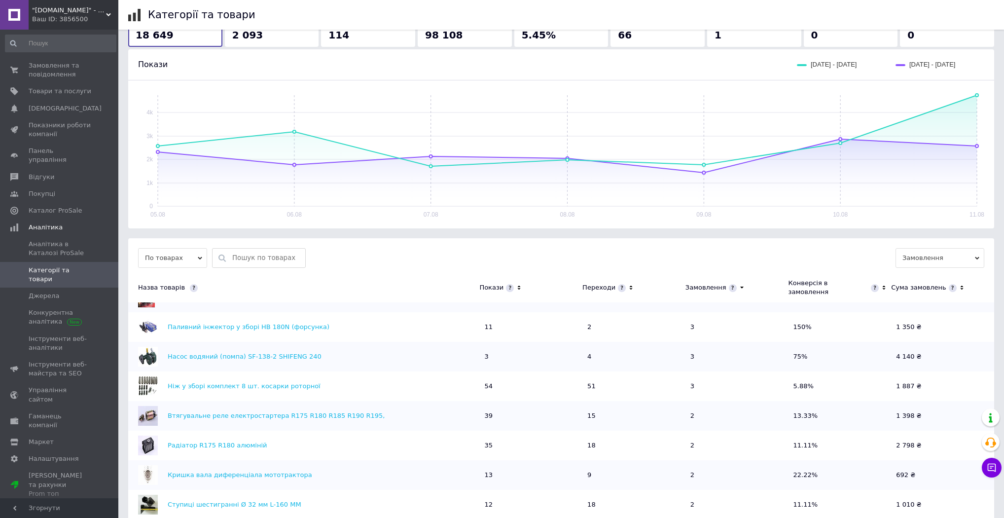
scroll to position [39, 0]
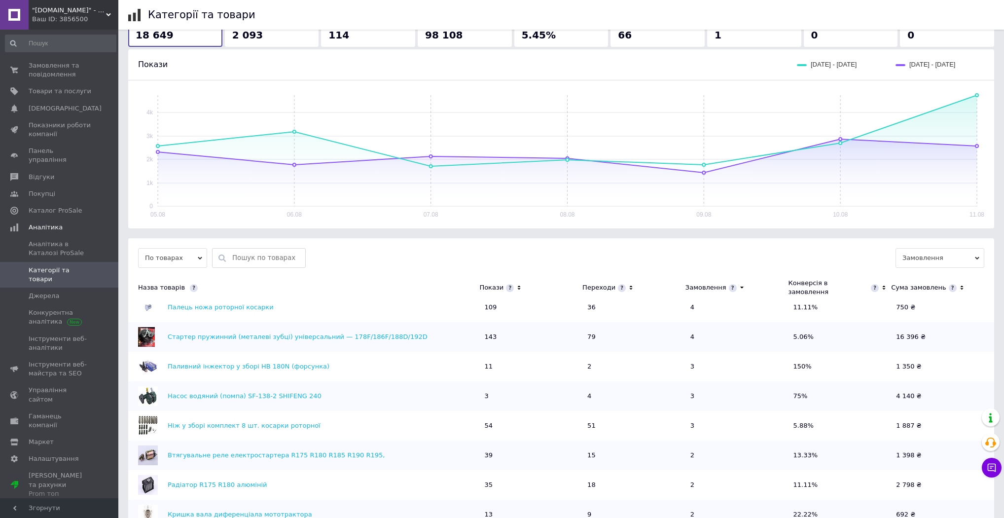
click at [630, 286] on icon at bounding box center [631, 288] width 3 height 4
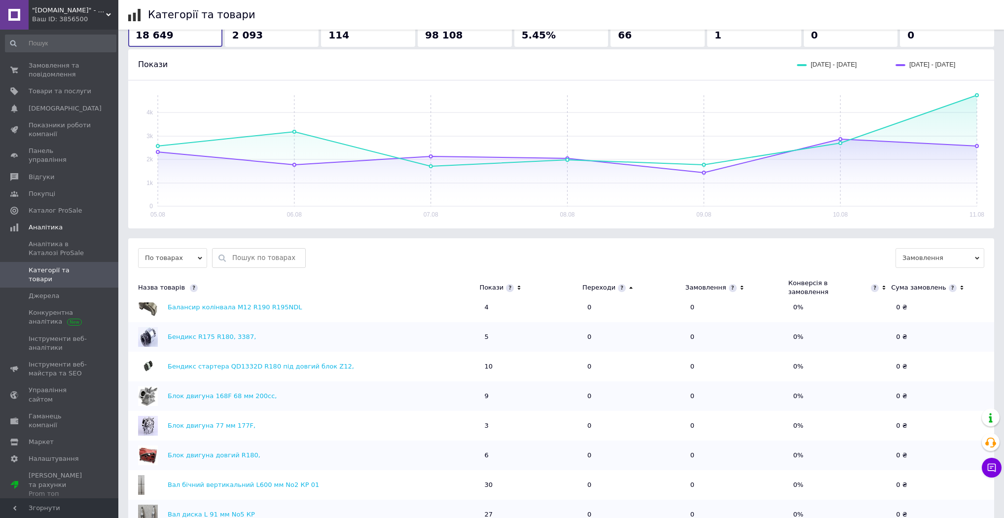
click at [628, 284] on icon at bounding box center [631, 288] width 6 height 8
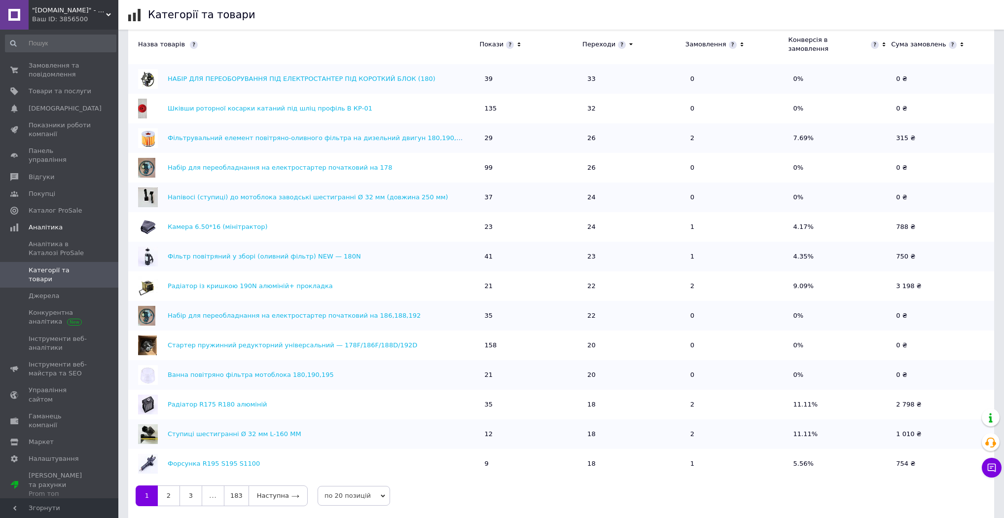
scroll to position [333, 0]
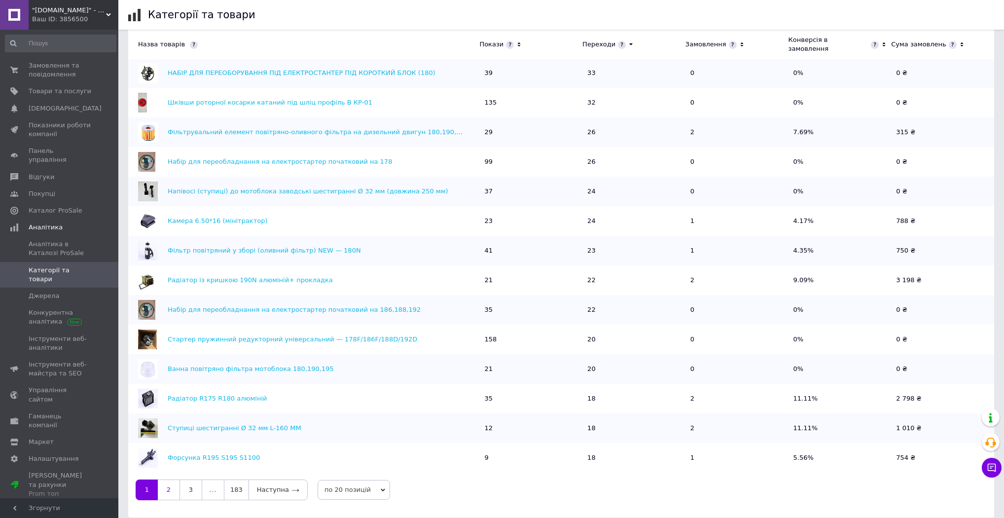
click at [165, 479] on link "2" at bounding box center [169, 489] width 22 height 21
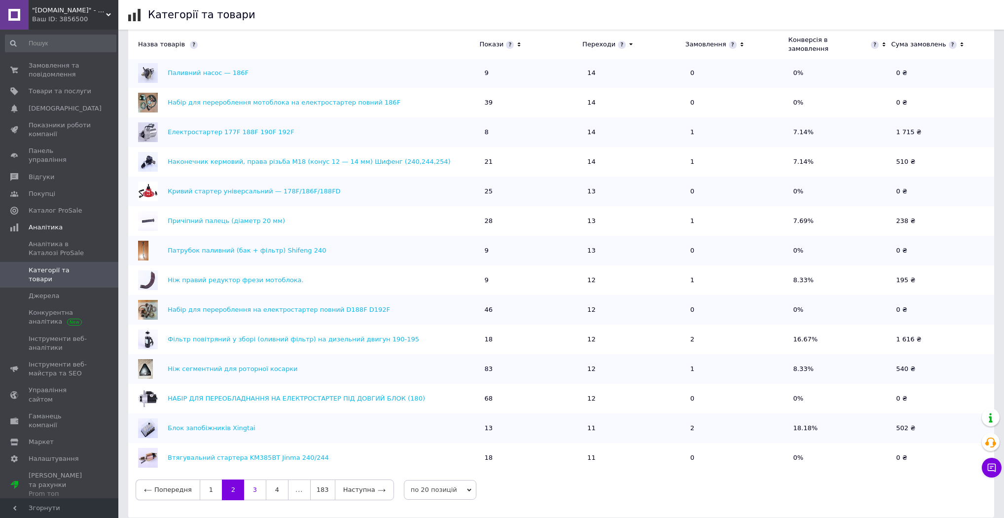
click at [255, 479] on link "3" at bounding box center [255, 489] width 22 height 21
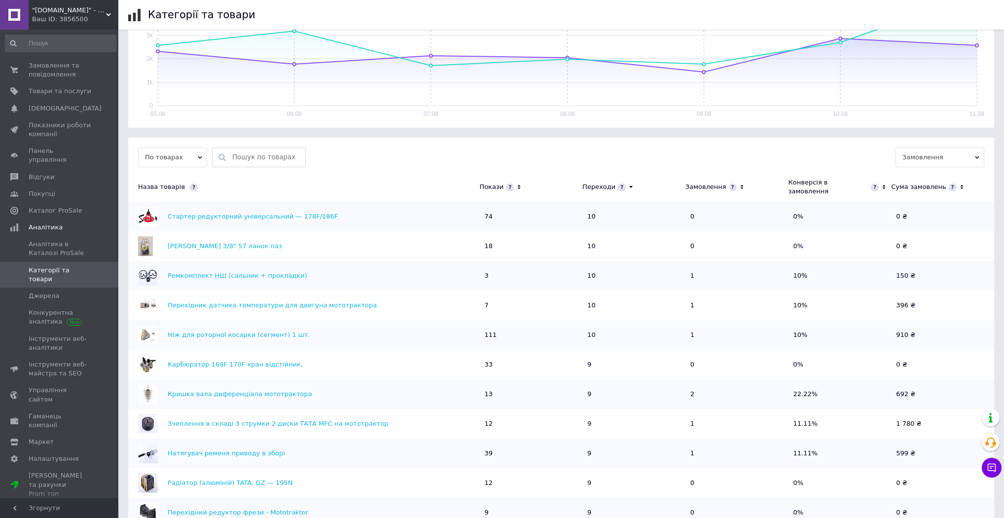
scroll to position [97, 0]
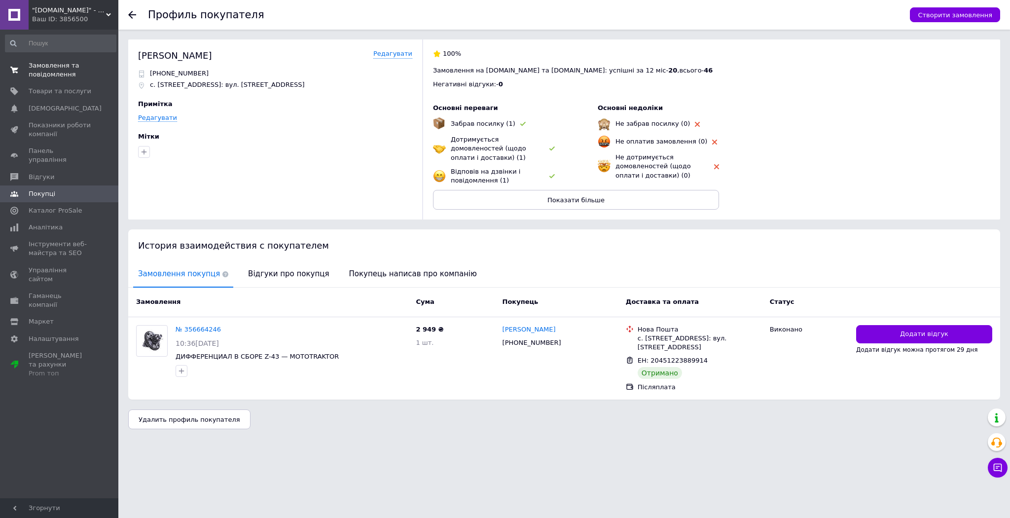
click at [91, 71] on span "0 0" at bounding box center [104, 70] width 27 height 18
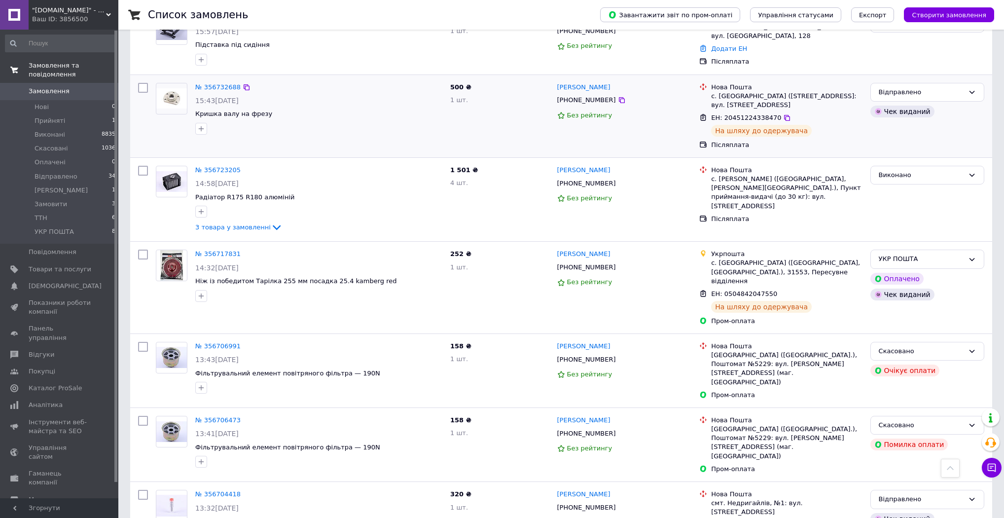
scroll to position [1238, 0]
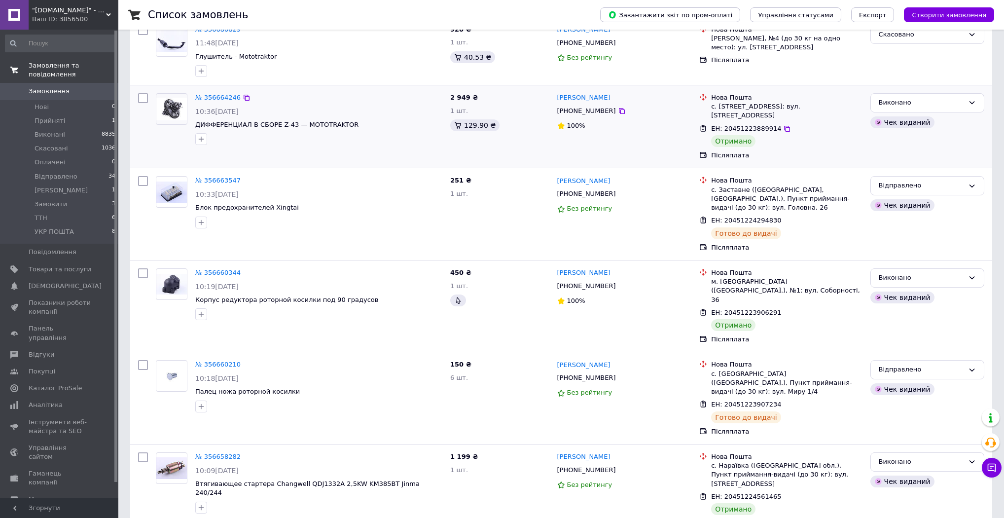
scroll to position [355, 0]
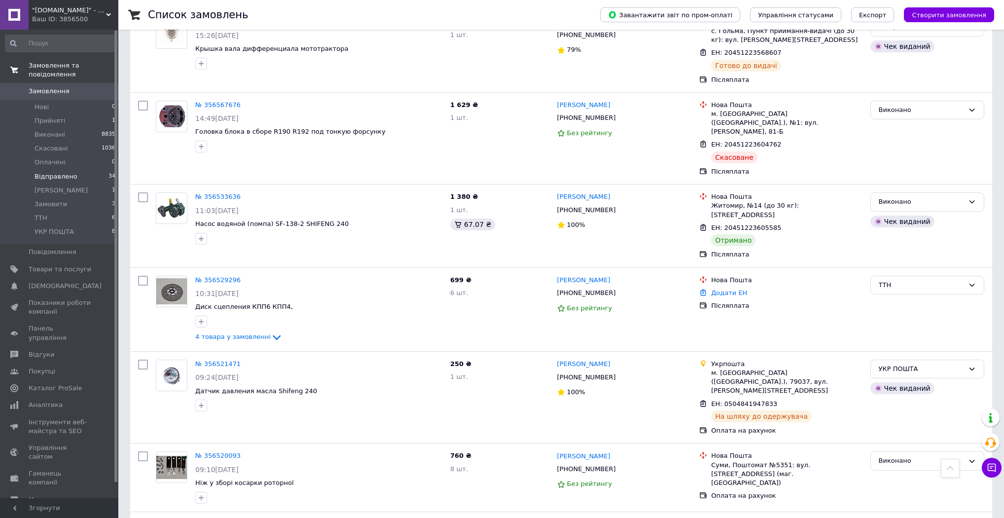
click at [83, 170] on li "Відправлено 34" at bounding box center [60, 177] width 121 height 14
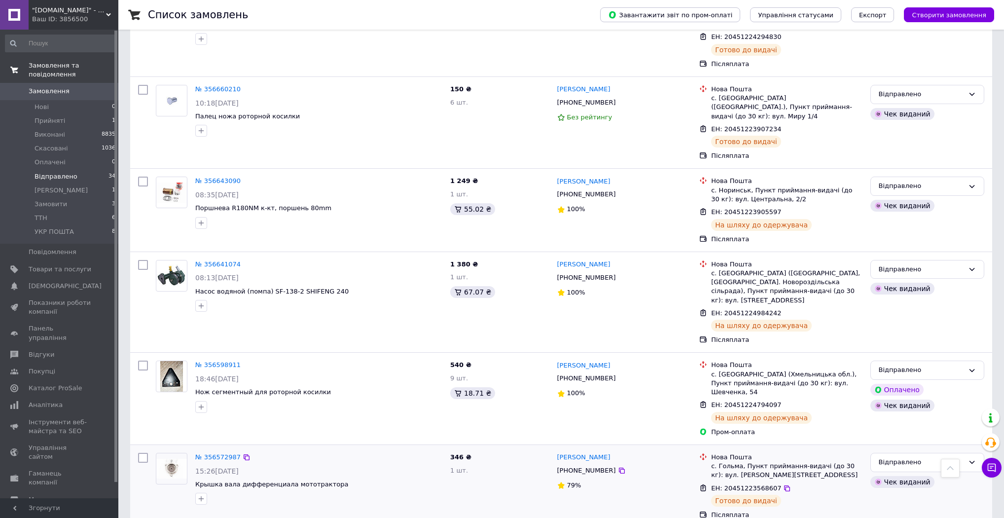
scroll to position [1263, 0]
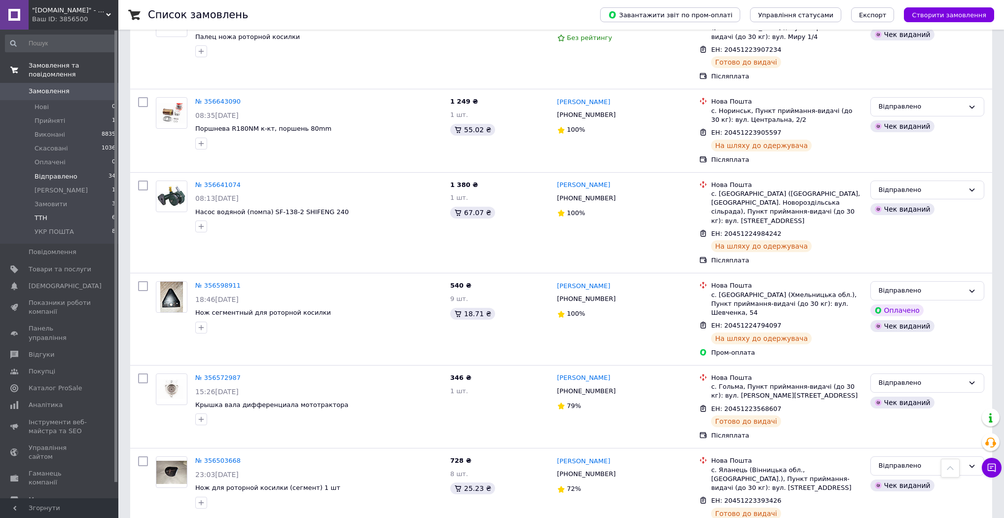
click at [74, 211] on li "ТТН 6" at bounding box center [60, 218] width 121 height 14
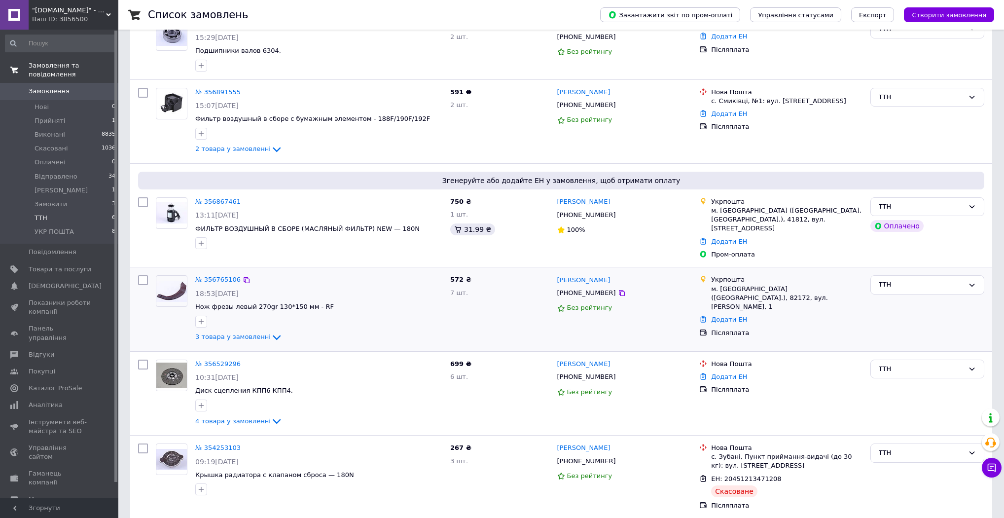
scroll to position [132, 0]
click at [62, 200] on span "Замовити" at bounding box center [51, 204] width 33 height 9
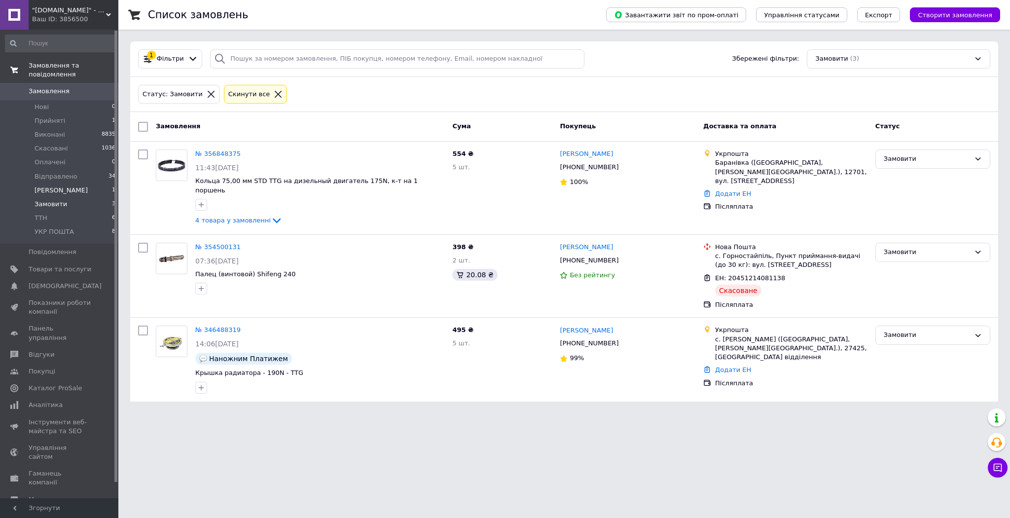
click at [86, 183] on li "Друк Чека 1" at bounding box center [60, 190] width 121 height 14
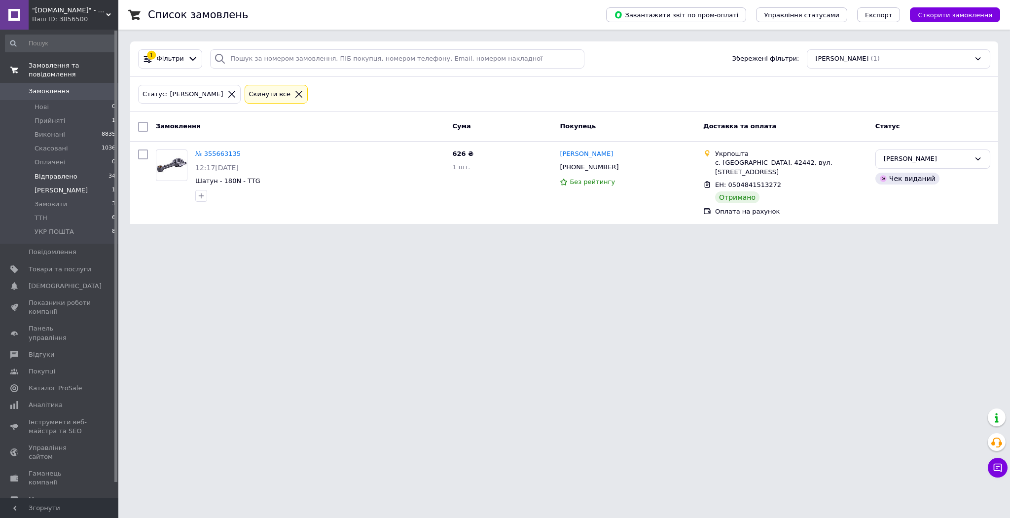
click at [88, 170] on li "Відправлено 34" at bounding box center [60, 177] width 121 height 14
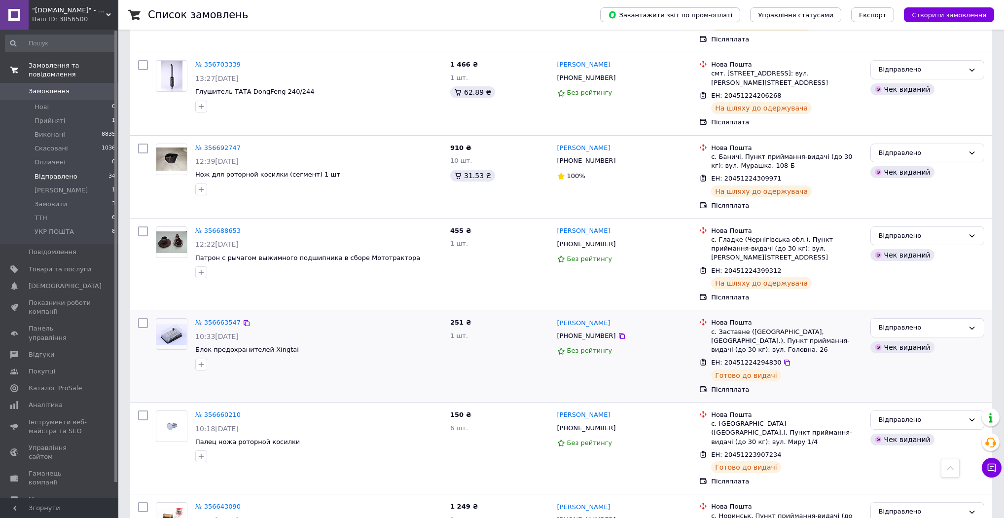
scroll to position [908, 0]
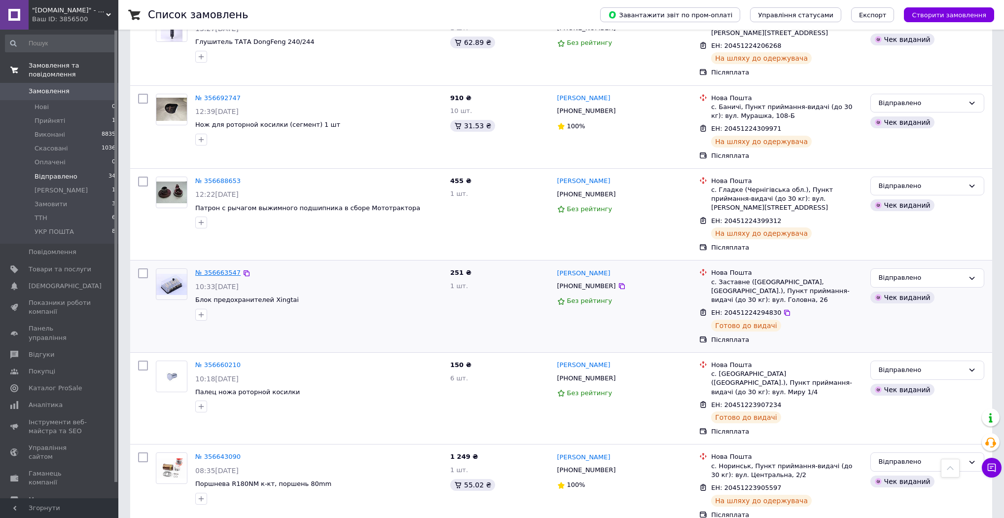
click at [215, 269] on link "№ 356663547" at bounding box center [217, 272] width 45 height 7
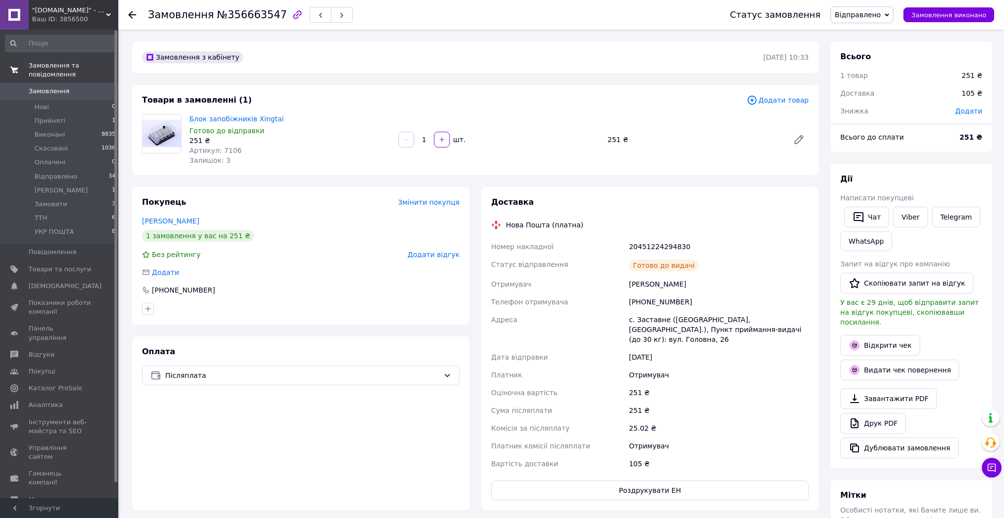
scroll to position [16, 0]
click at [81, 183] on li "Друк Чека 1" at bounding box center [60, 190] width 121 height 14
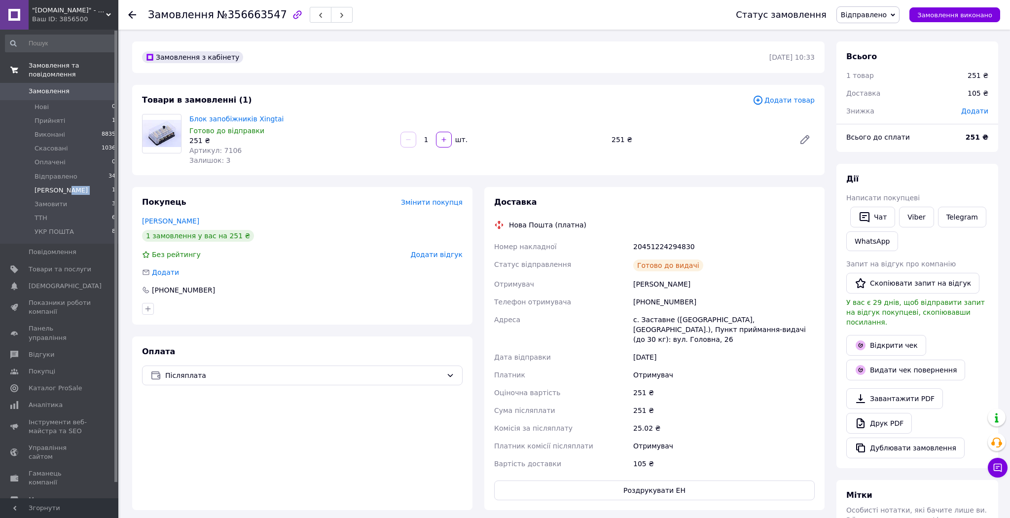
click at [81, 183] on li "Друк Чека 1" at bounding box center [60, 190] width 121 height 14
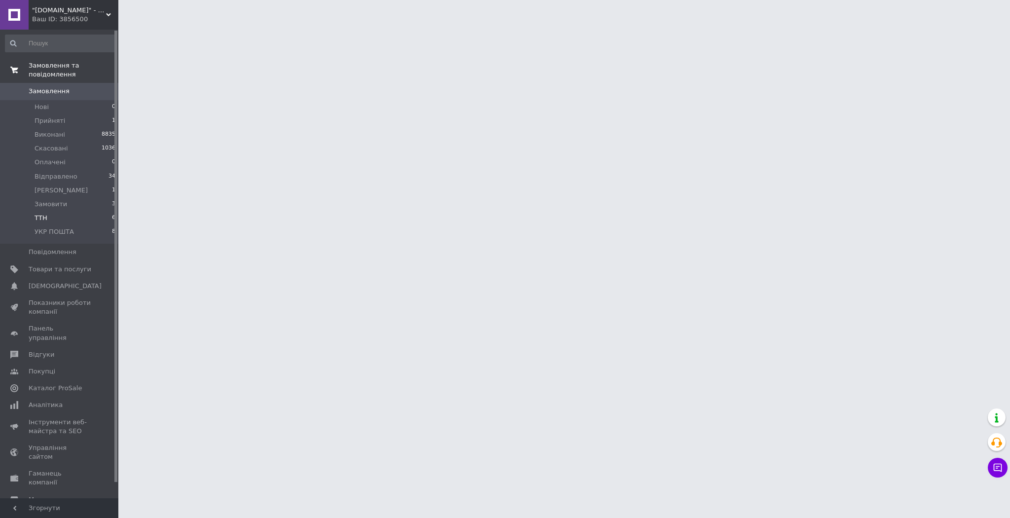
click at [68, 211] on li "ТТН 6" at bounding box center [60, 218] width 121 height 14
click at [71, 197] on li "Замовити 3" at bounding box center [60, 204] width 121 height 14
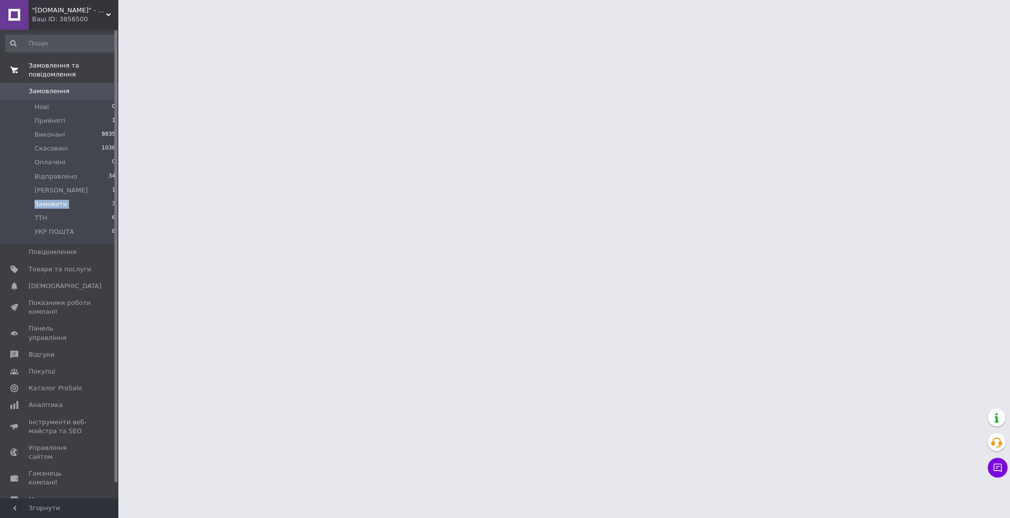
click at [71, 197] on li "Замовити 3" at bounding box center [60, 204] width 121 height 14
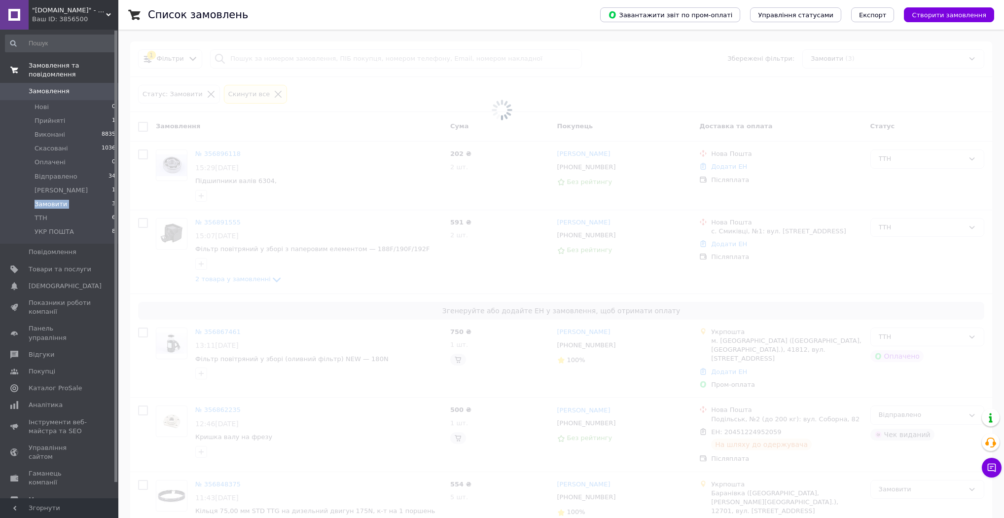
click at [71, 197] on li "Замовити 3" at bounding box center [60, 204] width 121 height 14
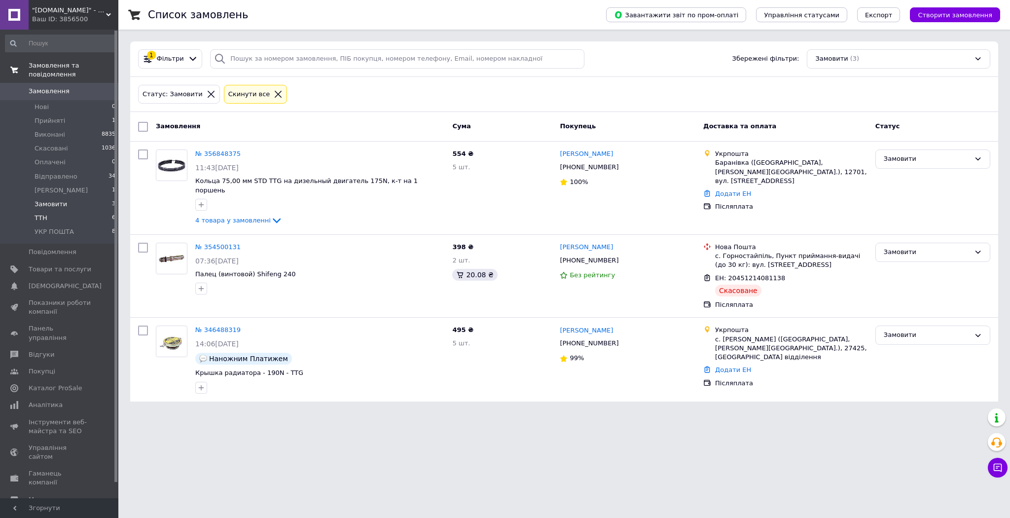
click at [61, 211] on li "ТТН 6" at bounding box center [60, 218] width 121 height 14
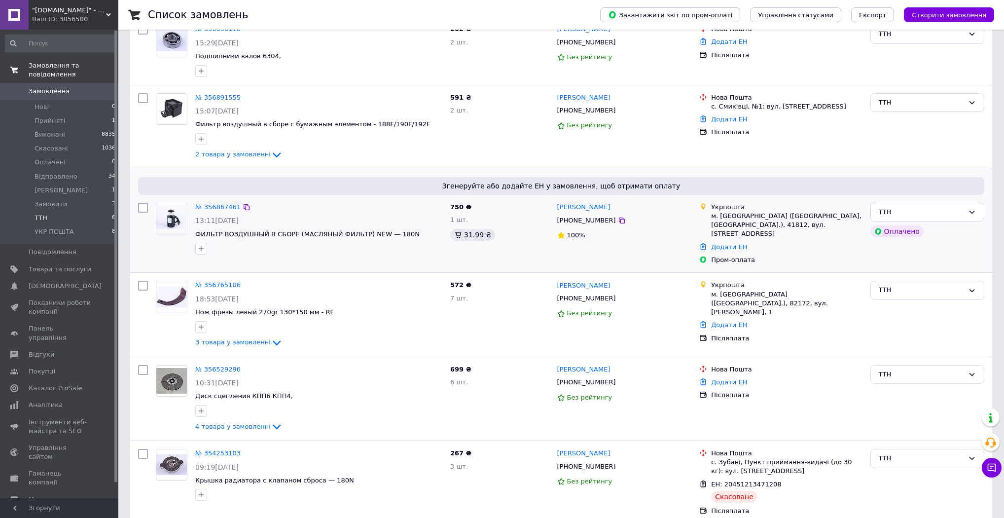
scroll to position [132, 0]
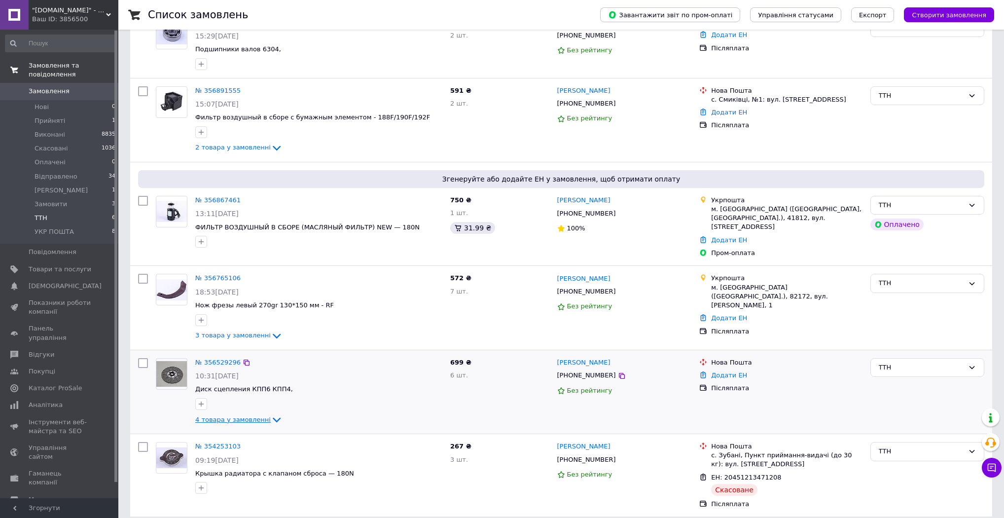
click at [271, 414] on icon at bounding box center [277, 420] width 12 height 12
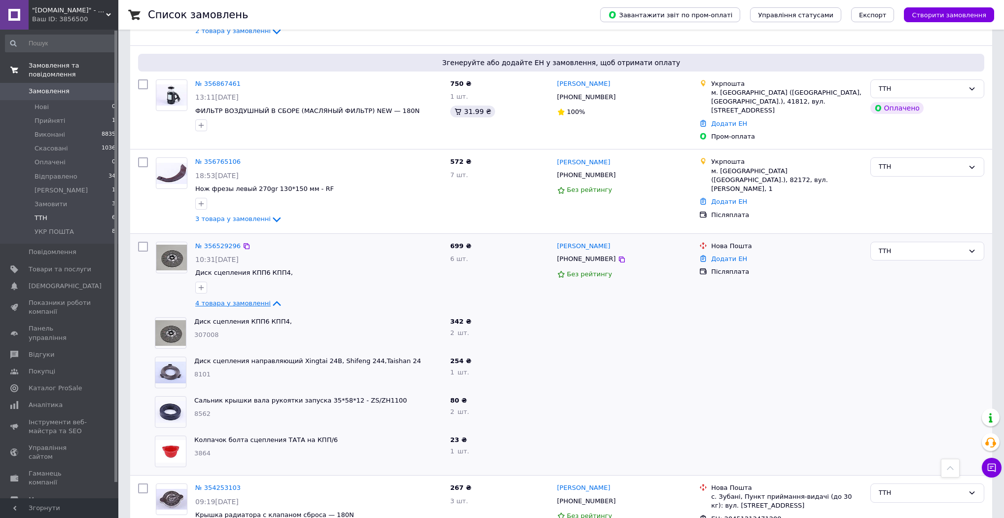
scroll to position [290, 0]
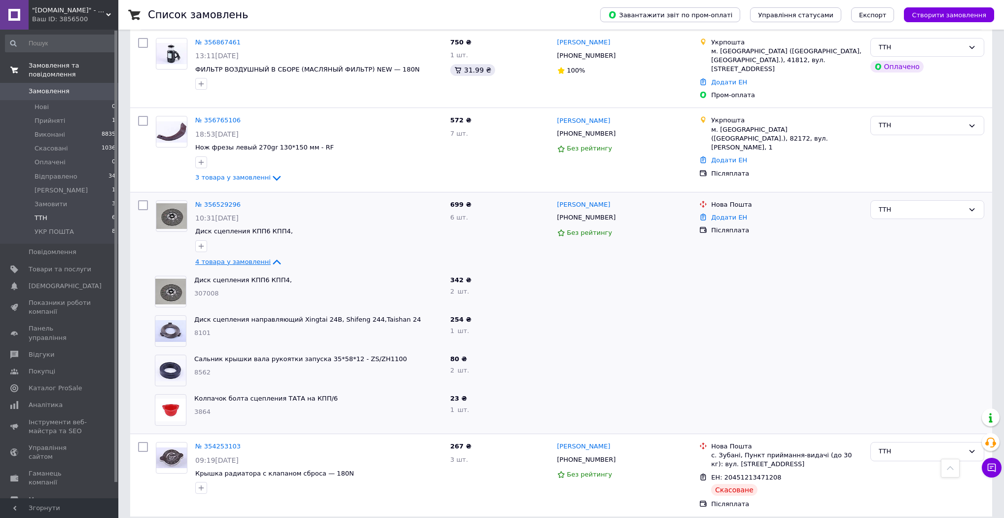
click at [271, 256] on icon at bounding box center [277, 262] width 12 height 12
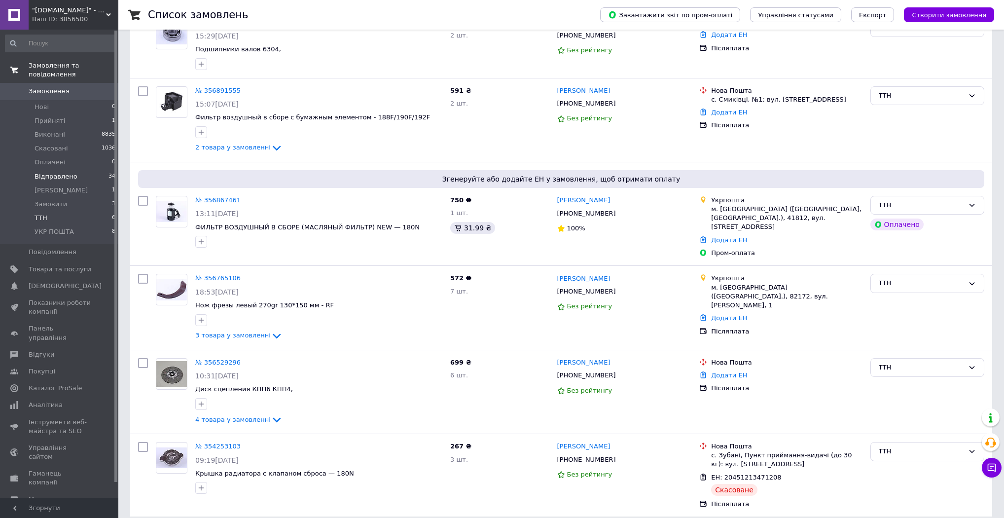
click at [71, 172] on span "Відправлено" at bounding box center [56, 176] width 43 height 9
